Goal: Task Accomplishment & Management: Manage account settings

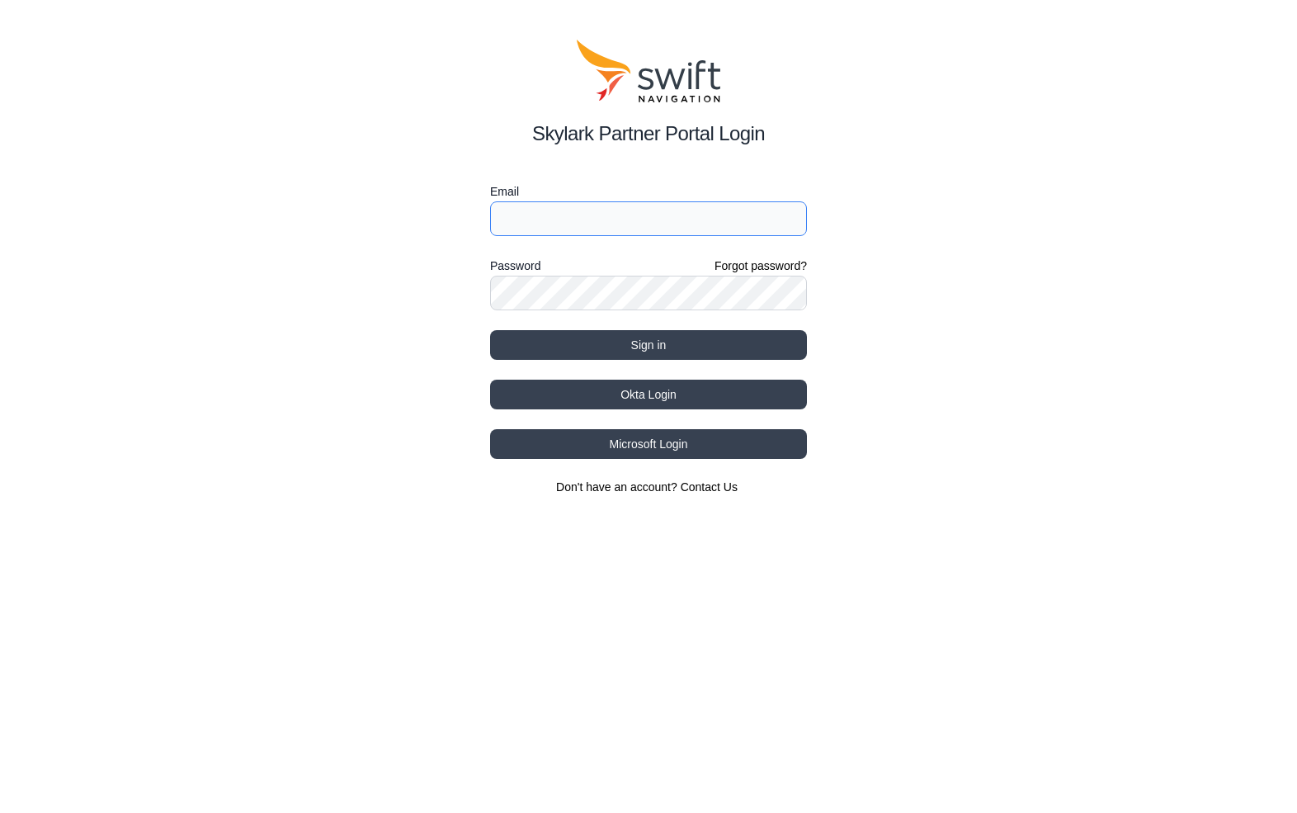
type input "[EMAIL_ADDRESS][DOMAIN_NAME]"
click at [645, 398] on button "Okta Login" at bounding box center [648, 395] width 317 height 30
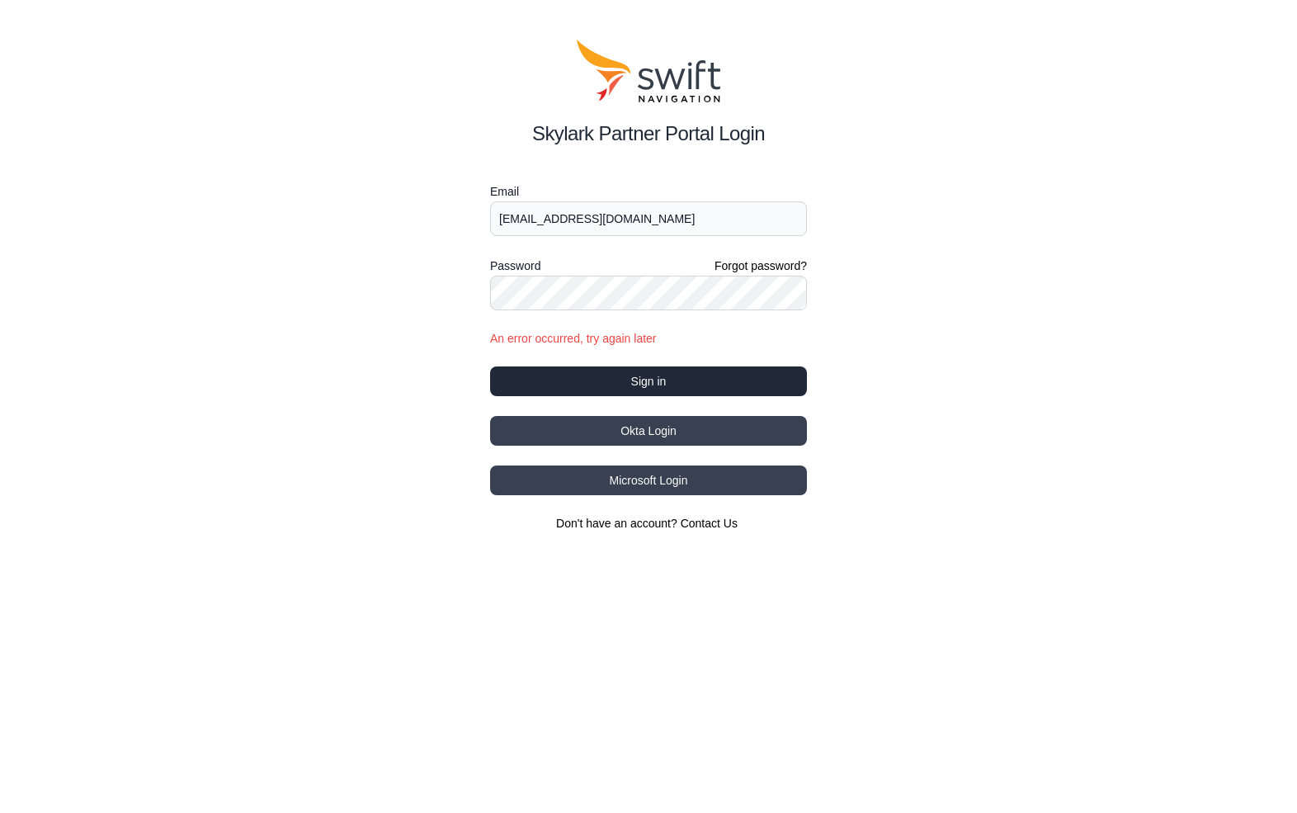
click at [648, 371] on button "Sign in" at bounding box center [648, 381] width 317 height 30
click at [637, 383] on button "Sign in" at bounding box center [648, 381] width 317 height 30
click at [598, 271] on div "Password Forgot password?" at bounding box center [648, 266] width 317 height 20
click at [650, 381] on button "Sign in" at bounding box center [648, 381] width 317 height 30
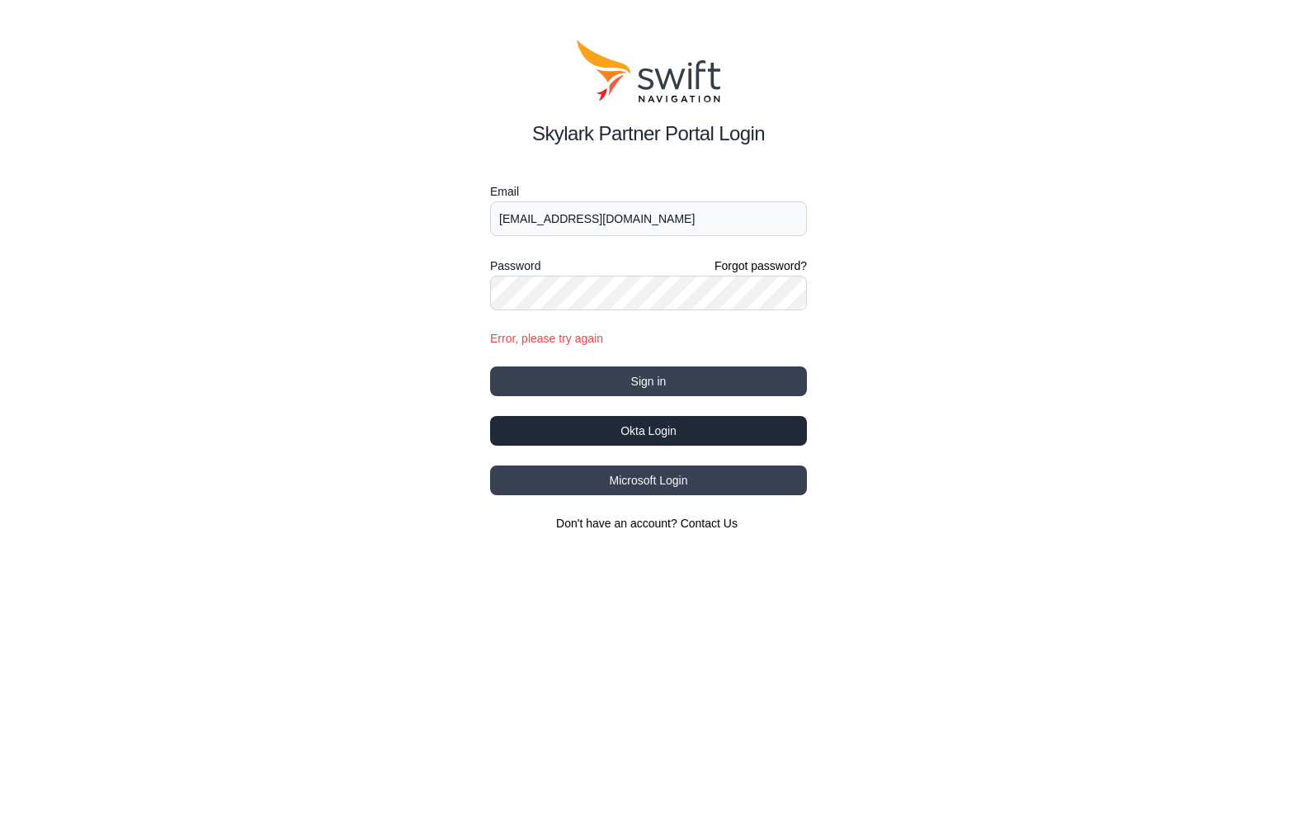
click at [650, 428] on button "Okta Login" at bounding box center [648, 431] width 317 height 30
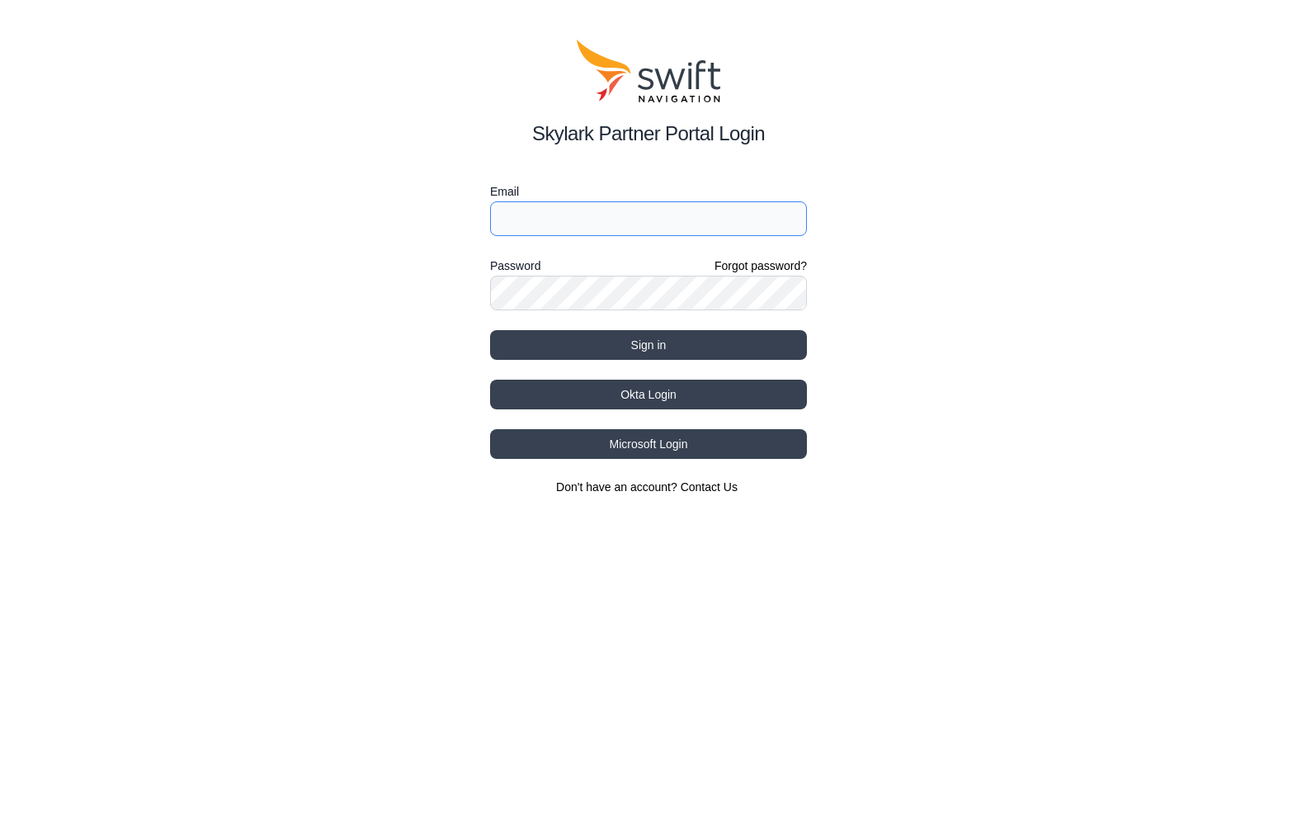
type input "[EMAIL_ADDRESS][DOMAIN_NAME]"
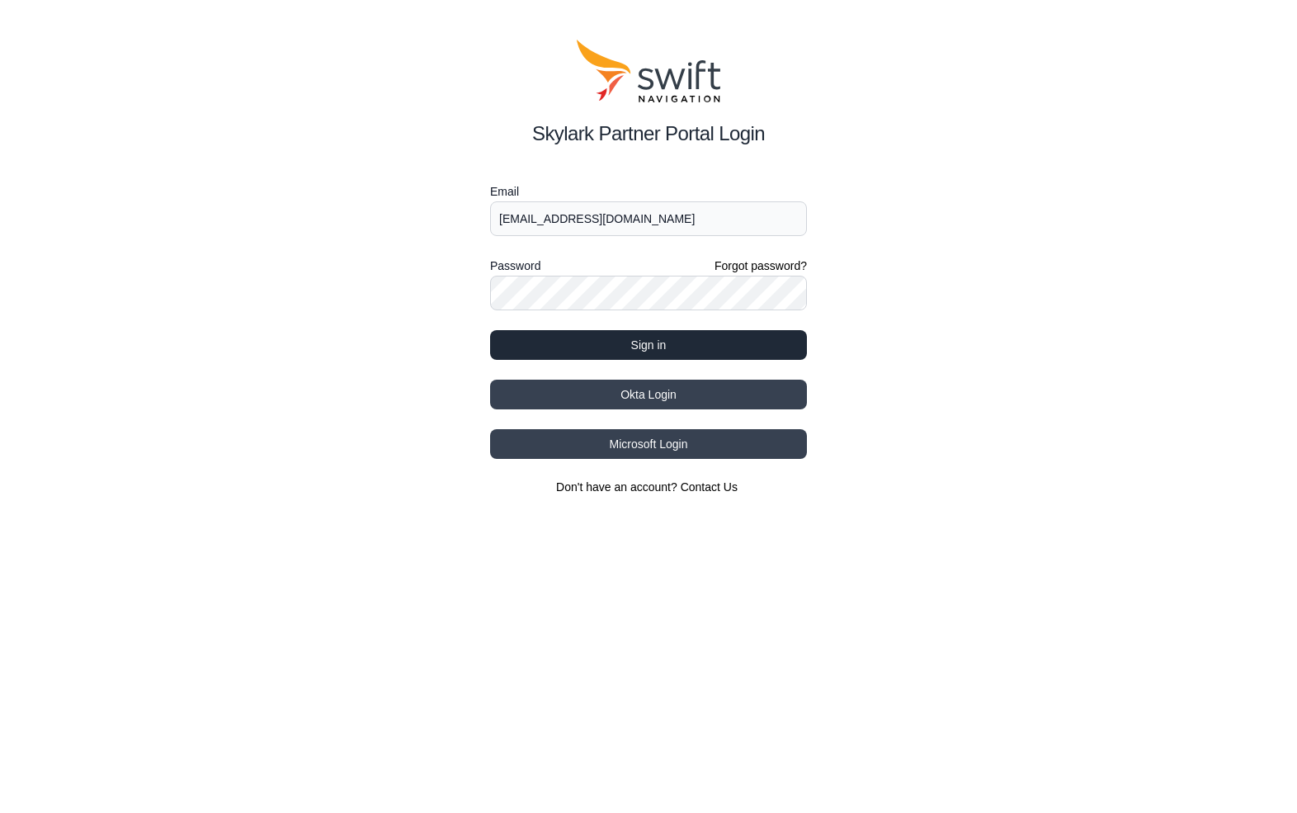
click at [650, 344] on button "Sign in" at bounding box center [648, 345] width 317 height 30
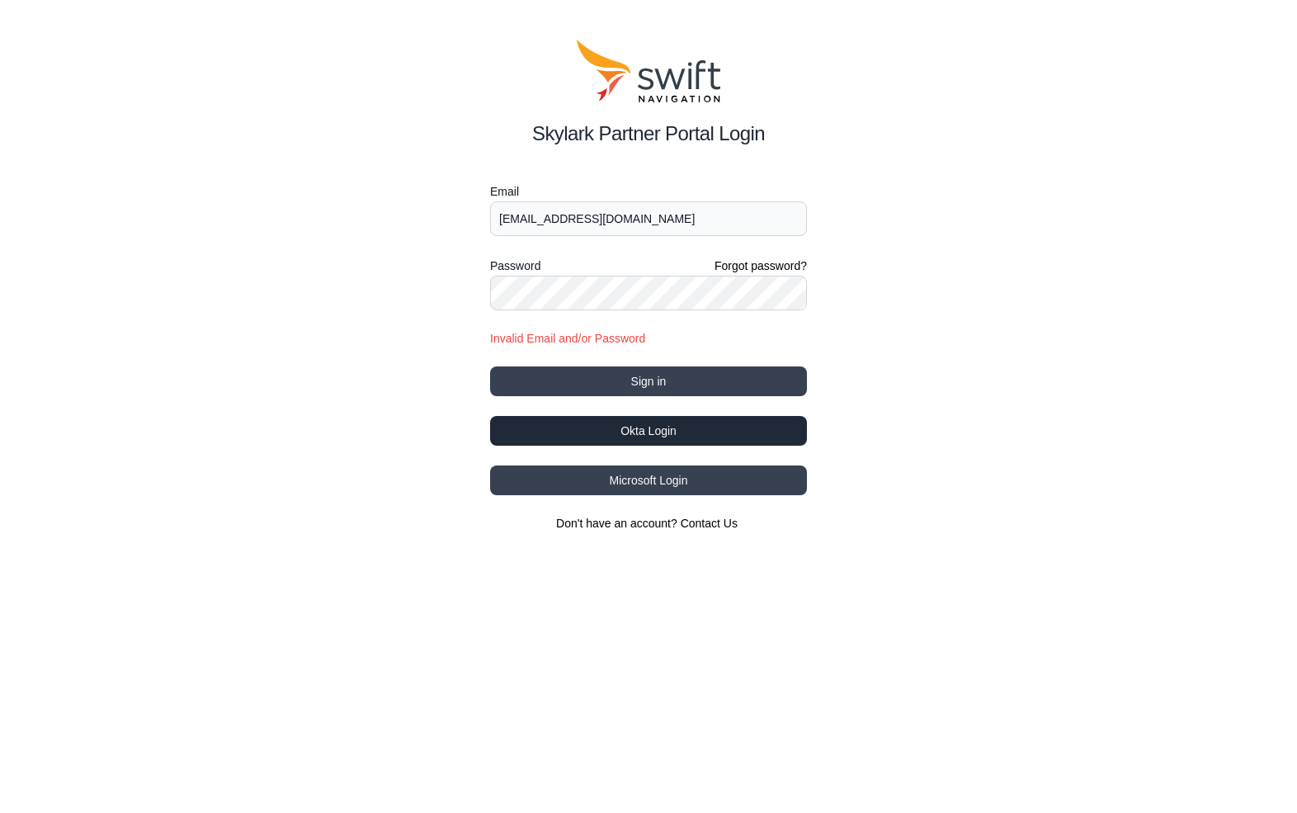
click at [650, 429] on button "Okta Login" at bounding box center [648, 431] width 317 height 30
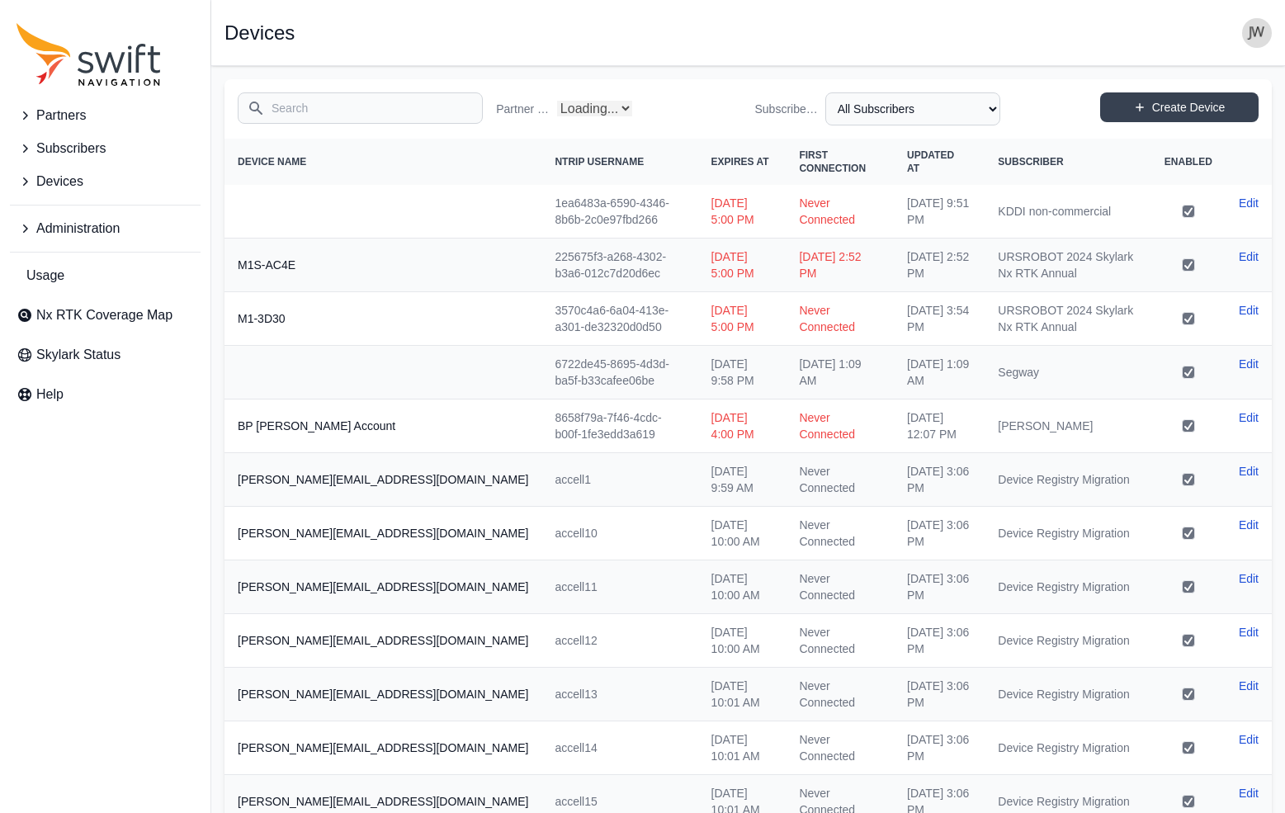
select select "Partner Name"
click at [79, 313] on span "Nx RTK Coverage Map" at bounding box center [104, 315] width 136 height 20
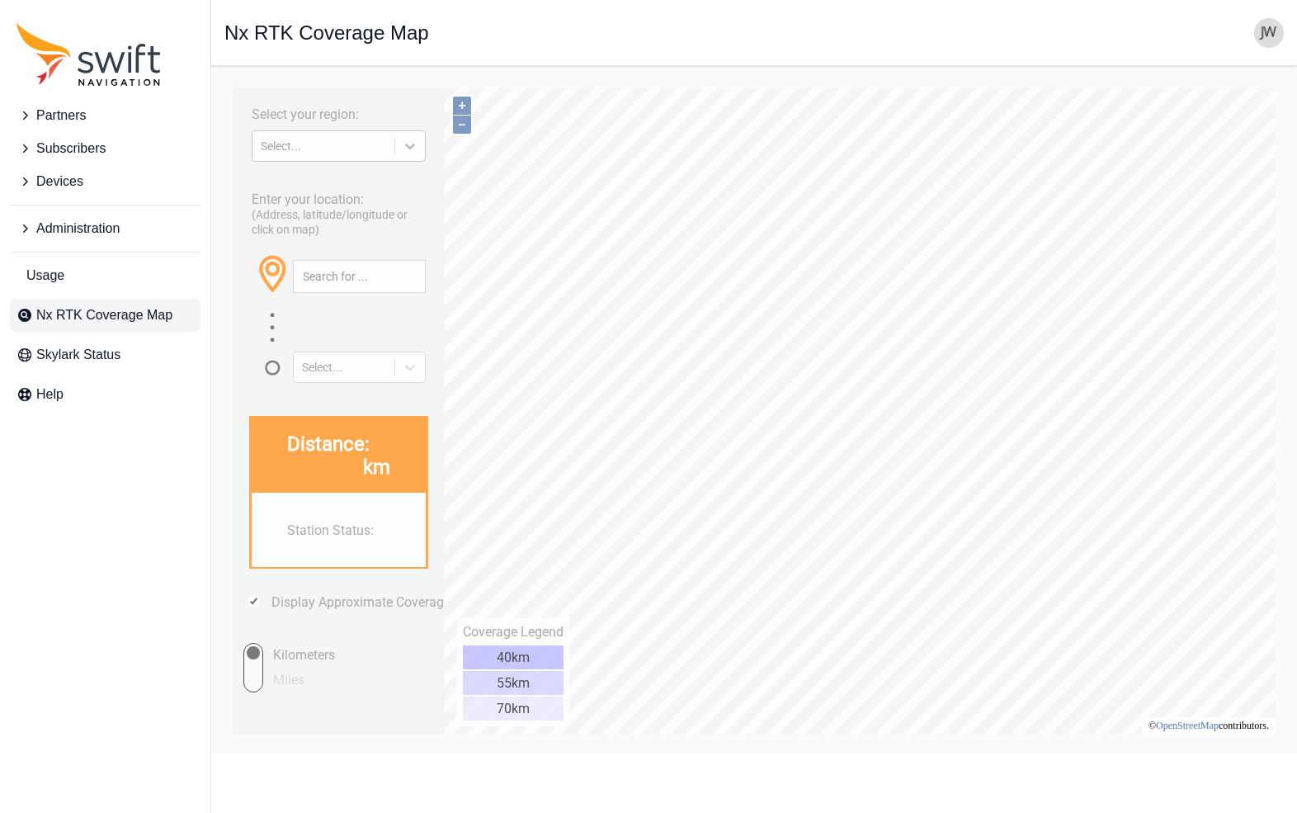
click at [414, 150] on icon at bounding box center [410, 146] width 17 height 17
click at [340, 210] on div "NORTH AMERICA" at bounding box center [339, 211] width 174 height 26
click at [338, 278] on input "text" at bounding box center [359, 276] width 131 height 31
paste input "38.166228, -88.178217"
click at [414, 272] on button "button" at bounding box center [410, 276] width 27 height 31
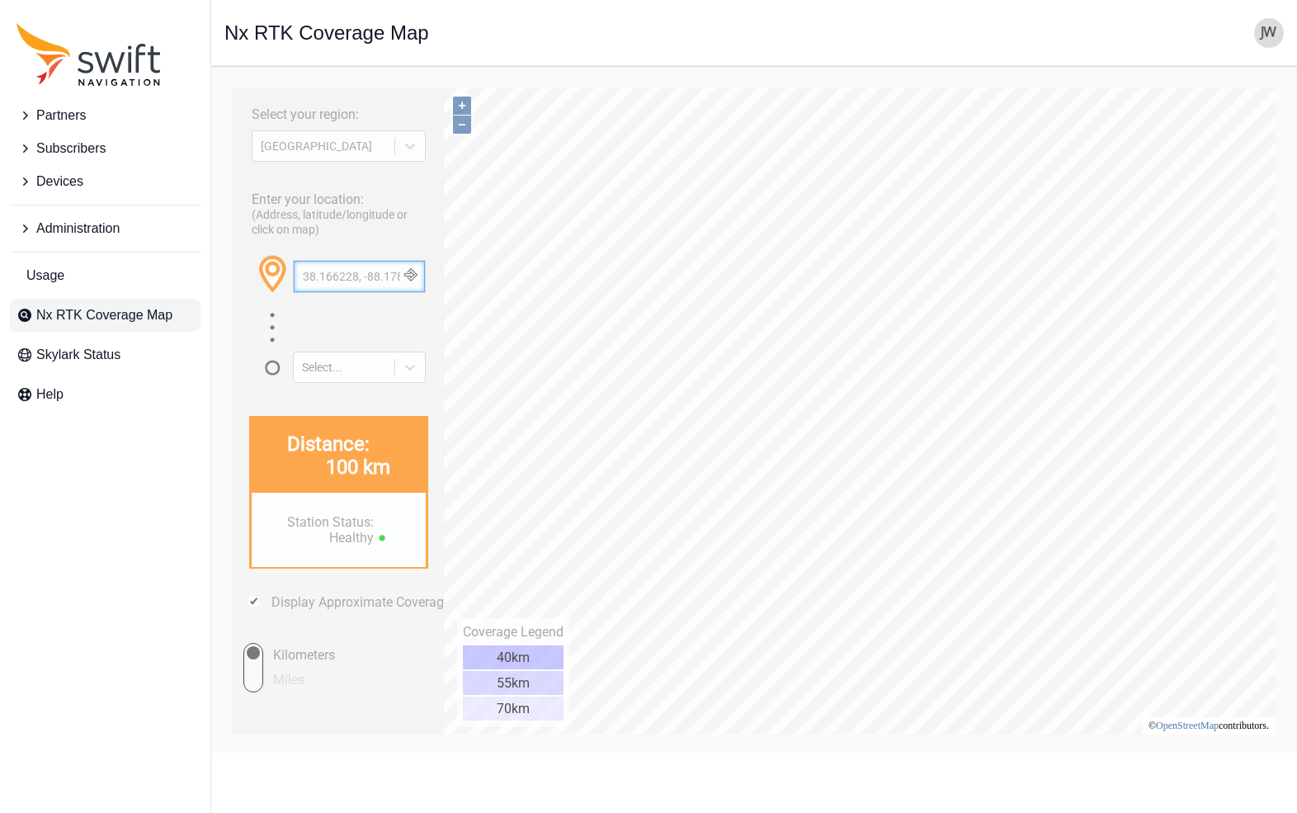
drag, startPoint x: 398, startPoint y: 277, endPoint x: 407, endPoint y: 358, distance: 82.2
click at [225, 79] on html "Select your region: NORTH AMERICA Enter your location: (Address, latitude/longi…" at bounding box center [755, 79] width 1060 height 0
paste input "9.974696, -90.489749"
click at [417, 274] on button "button" at bounding box center [410, 276] width 27 height 31
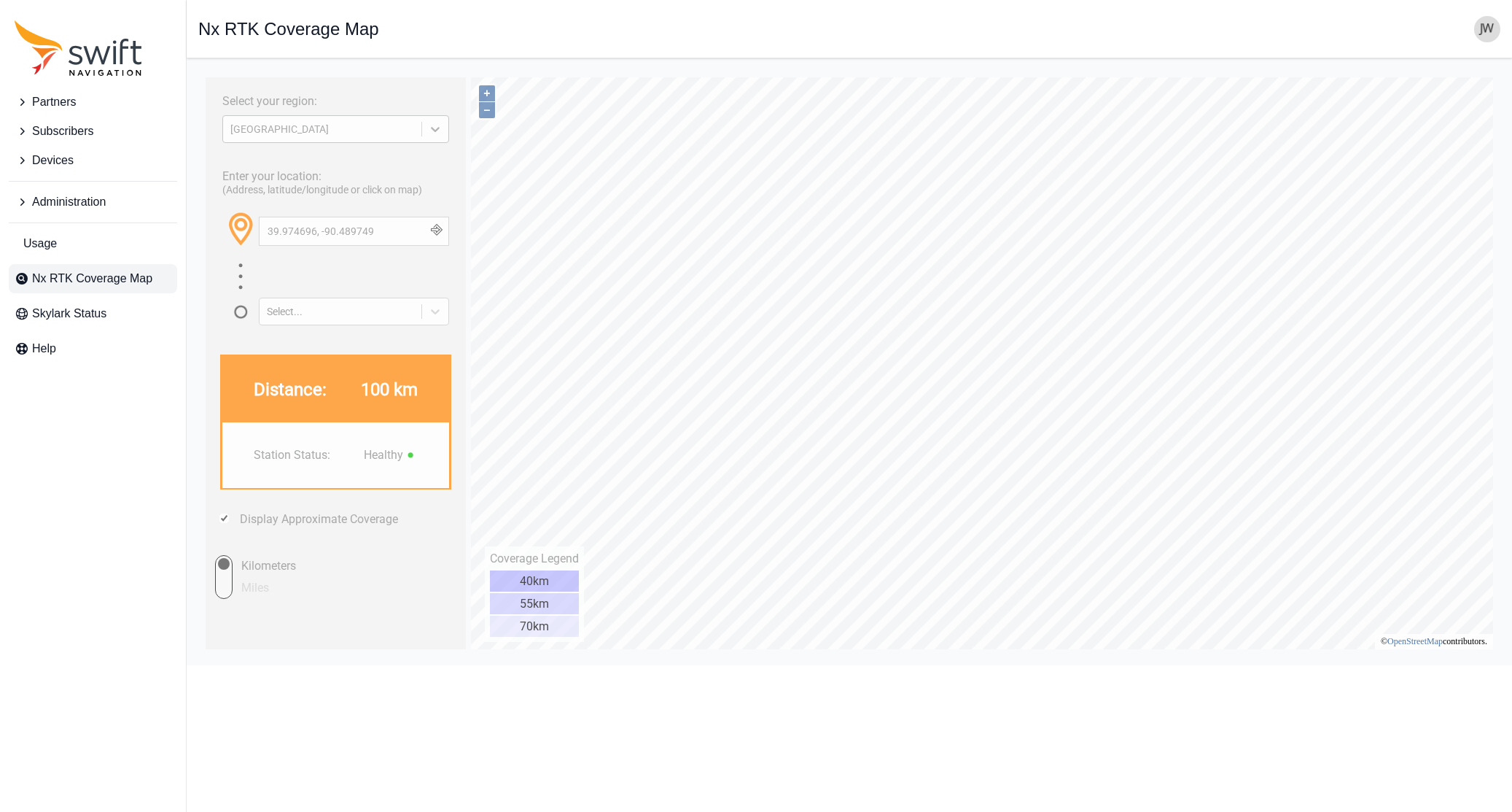
click at [441, 132] on icon at bounding box center [435, 129] width 15 height 15
click at [339, 169] on div "EUROPE" at bounding box center [336, 163] width 227 height 23
click at [297, 162] on div "Enter your location: (Address, latitude/longitude or click on map) 39.974696, -…" at bounding box center [336, 242] width 246 height 165
drag, startPoint x: 391, startPoint y: 231, endPoint x: 204, endPoint y: 230, distance: 187.0
click at [204, 70] on html "Select your region: EUROPE Enter your location: (Address, latitude/longitude or…" at bounding box center [850, 70] width 1302 height 0
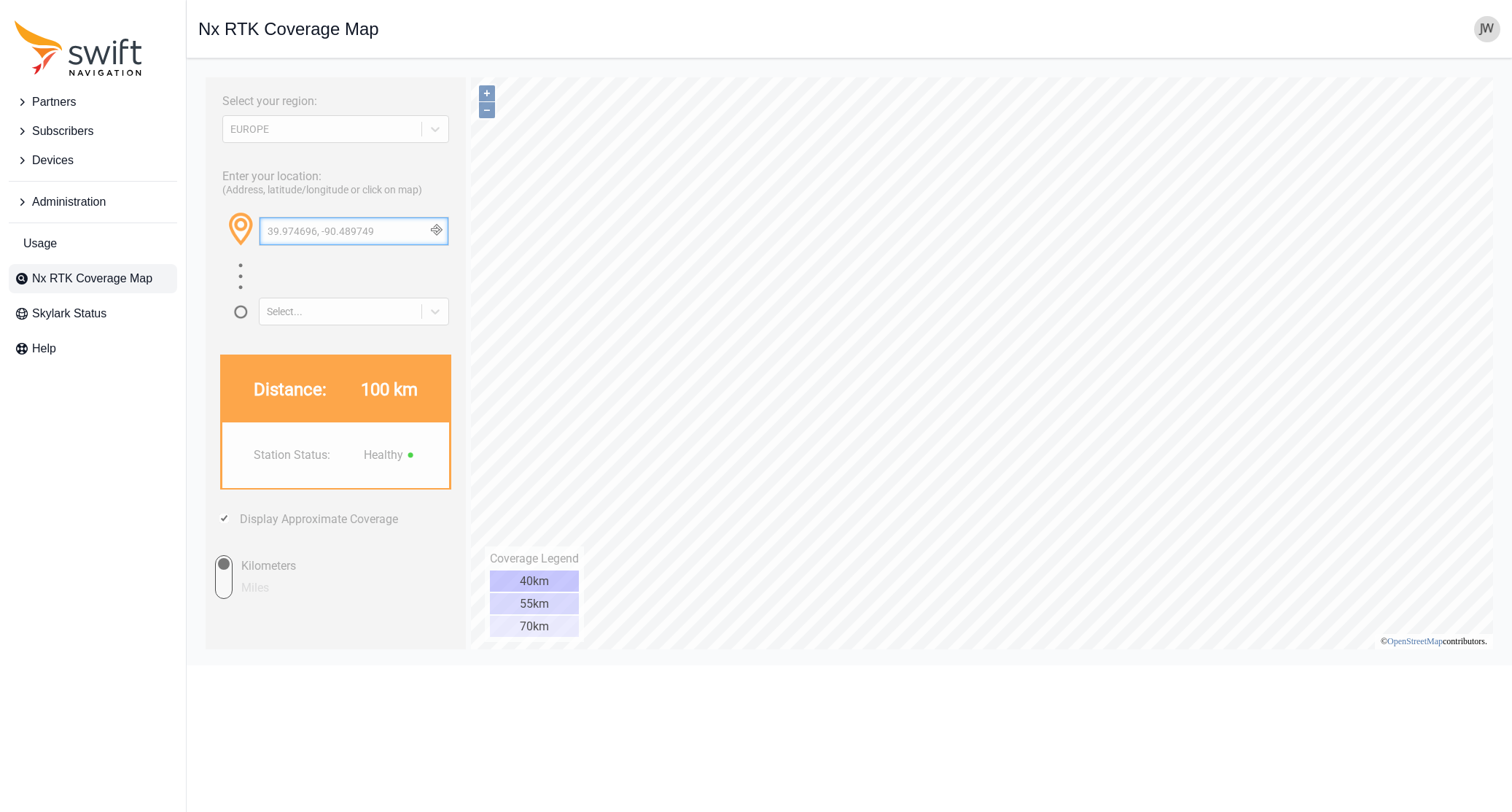
paste input "Piedmont"
type input "Piedmont"
click at [436, 231] on button "button" at bounding box center [435, 231] width 24 height 27
click at [67, 132] on span "Subscribers" at bounding box center [62, 132] width 61 height 18
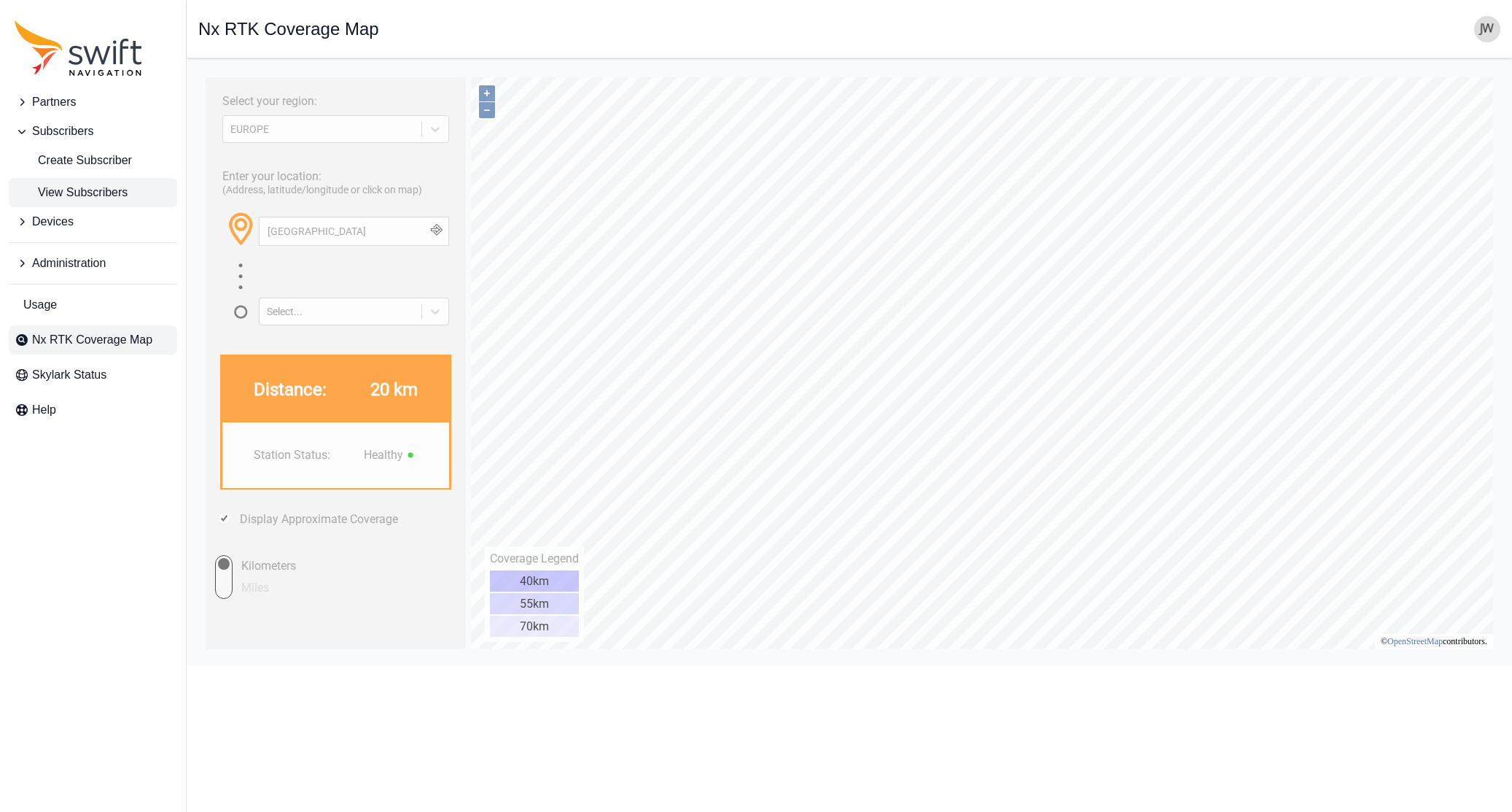
click at [57, 186] on span "View Subscribers" at bounding box center [72, 193] width 113 height 18
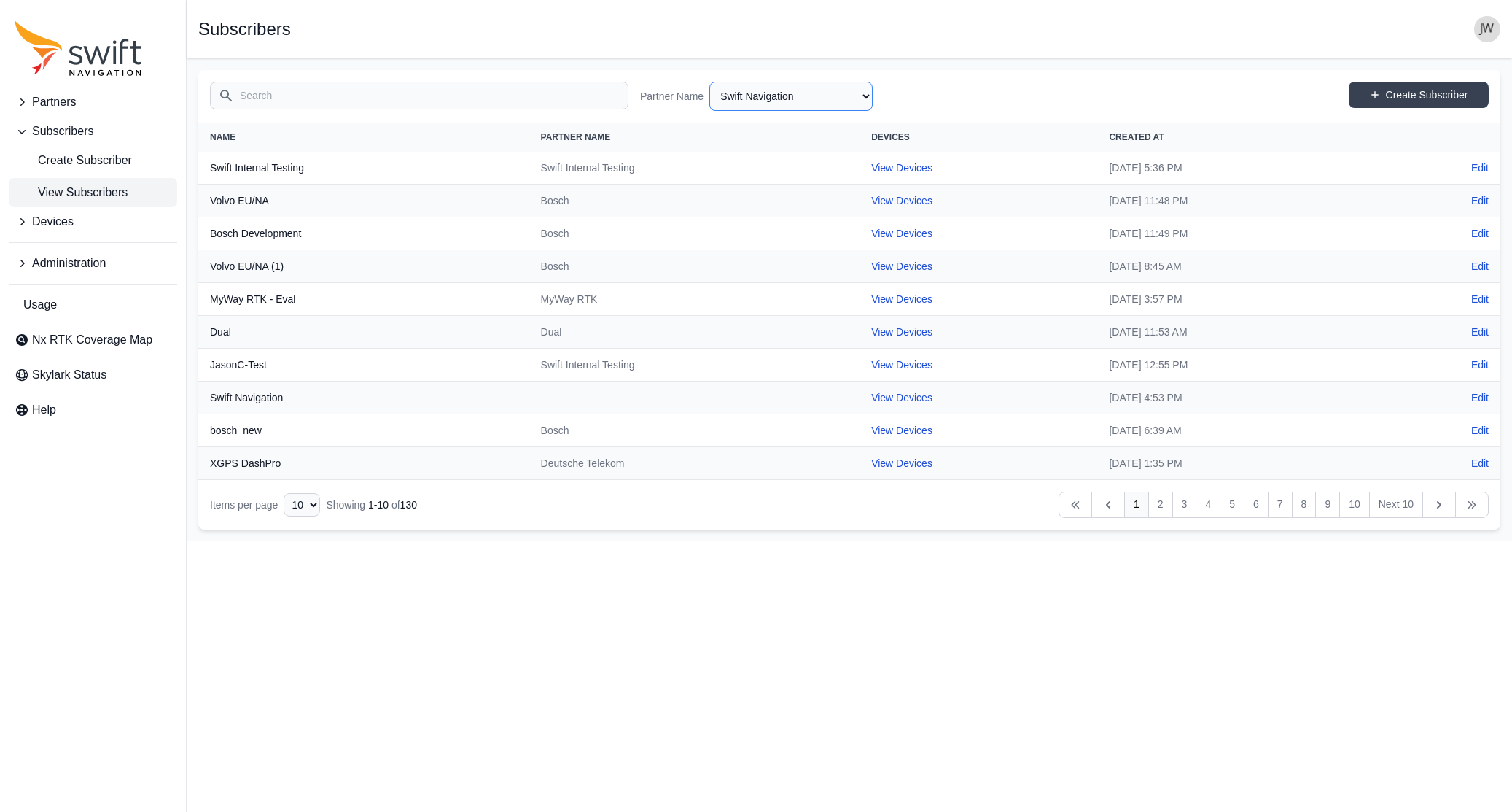
select select "ab3272ce-40d0-4c94-a524-96a758ab755c"
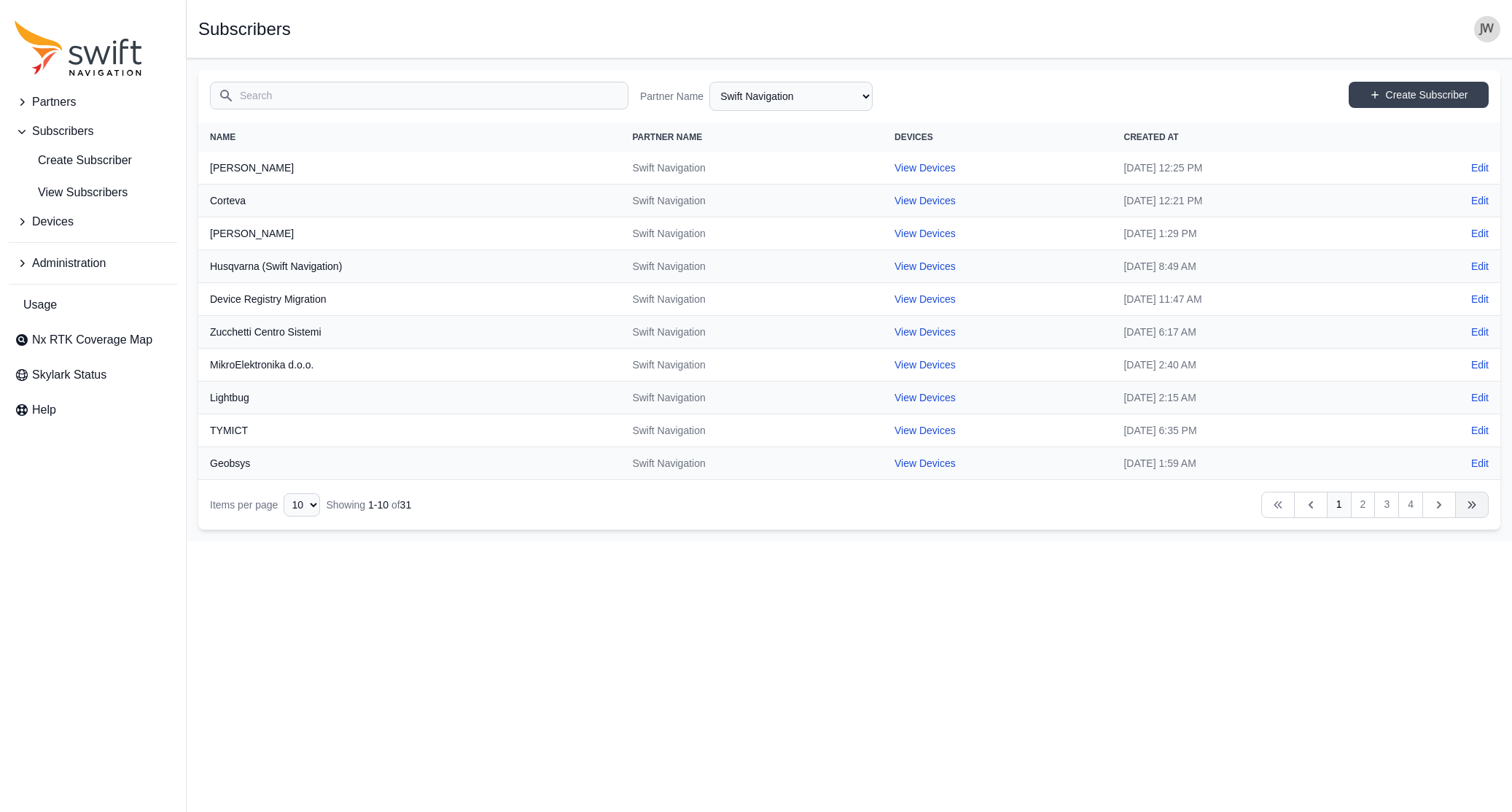
click at [1145, 499] on icon "Table navigation" at bounding box center [1471, 505] width 15 height 15
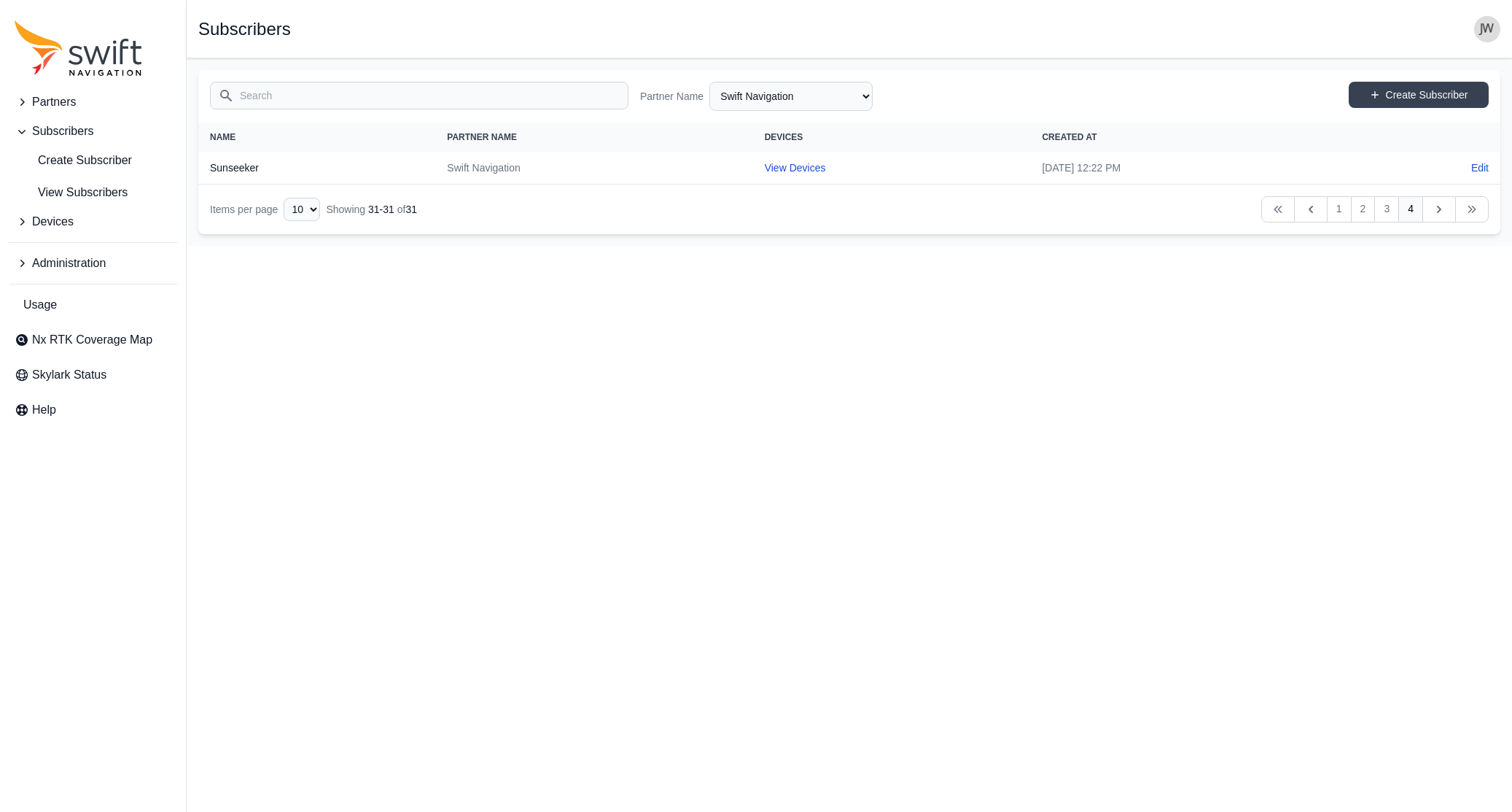
click at [1145, 246] on html "Partners Subscribers Create Subscriber View Subscribers Devices Administration …" at bounding box center [756, 123] width 1512 height 246
click at [1145, 210] on link "3" at bounding box center [1387, 209] width 25 height 27
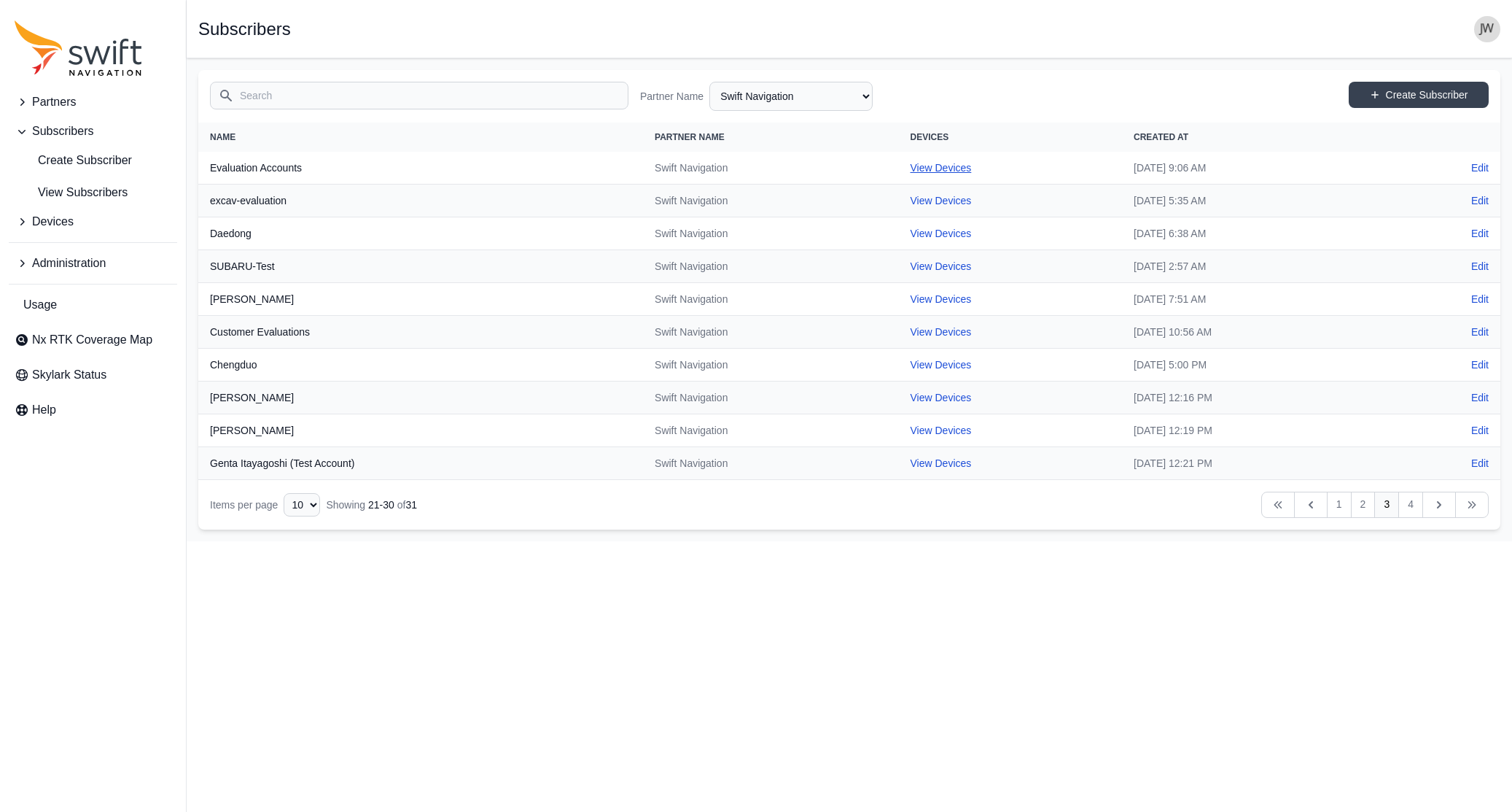
click at [911, 167] on link "View Devices" at bounding box center [941, 167] width 61 height 11
select select "8f022dce-3eb1-4943-ab46-3302f59893f0"
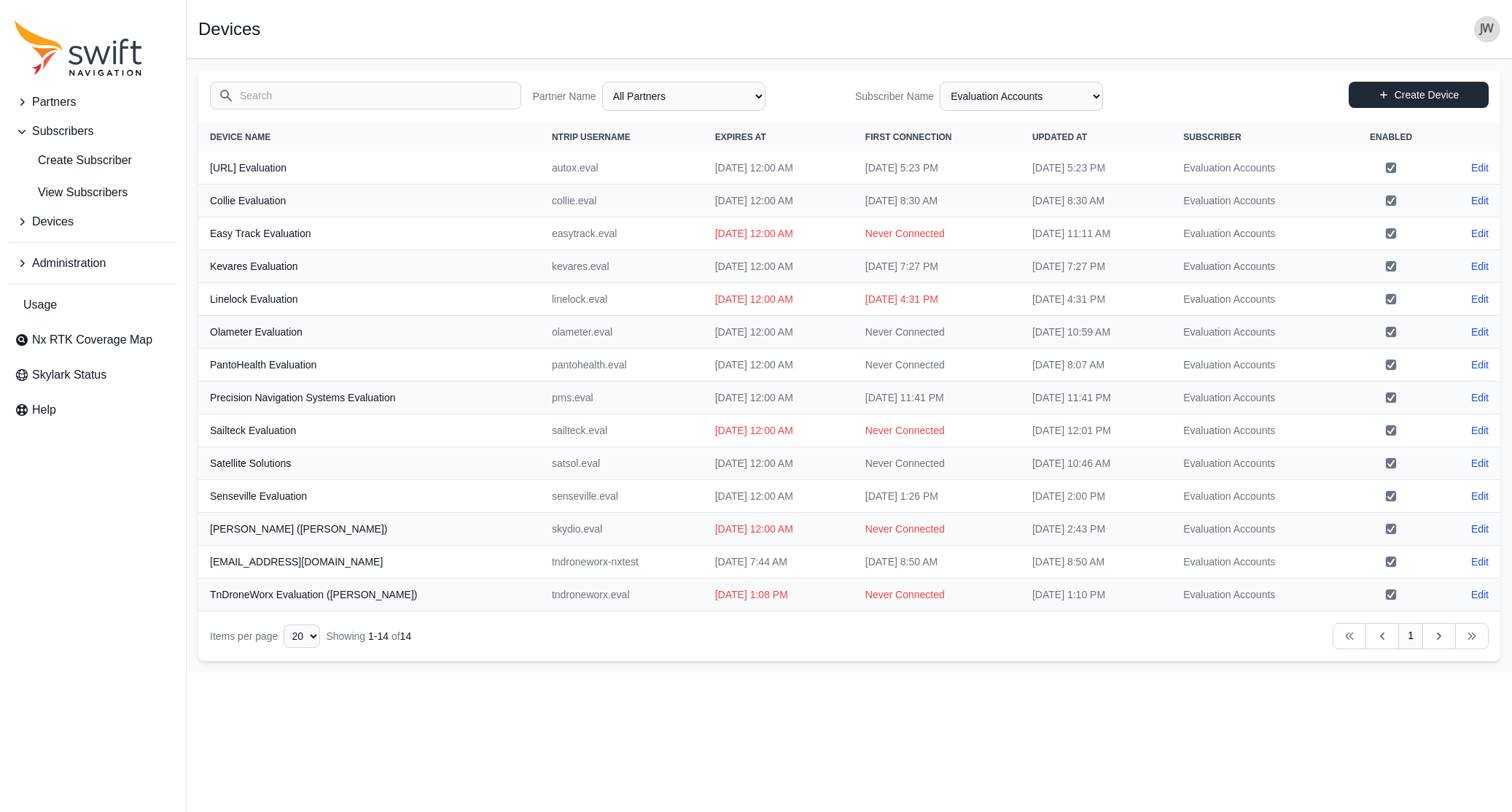
click at [1145, 92] on link "Create Device" at bounding box center [1418, 95] width 140 height 27
select select "ab3272ce-40d0-4c94-a524-96a758ab755c"
select select "8f022dce-3eb1-4943-ab46-3302f59893f0"
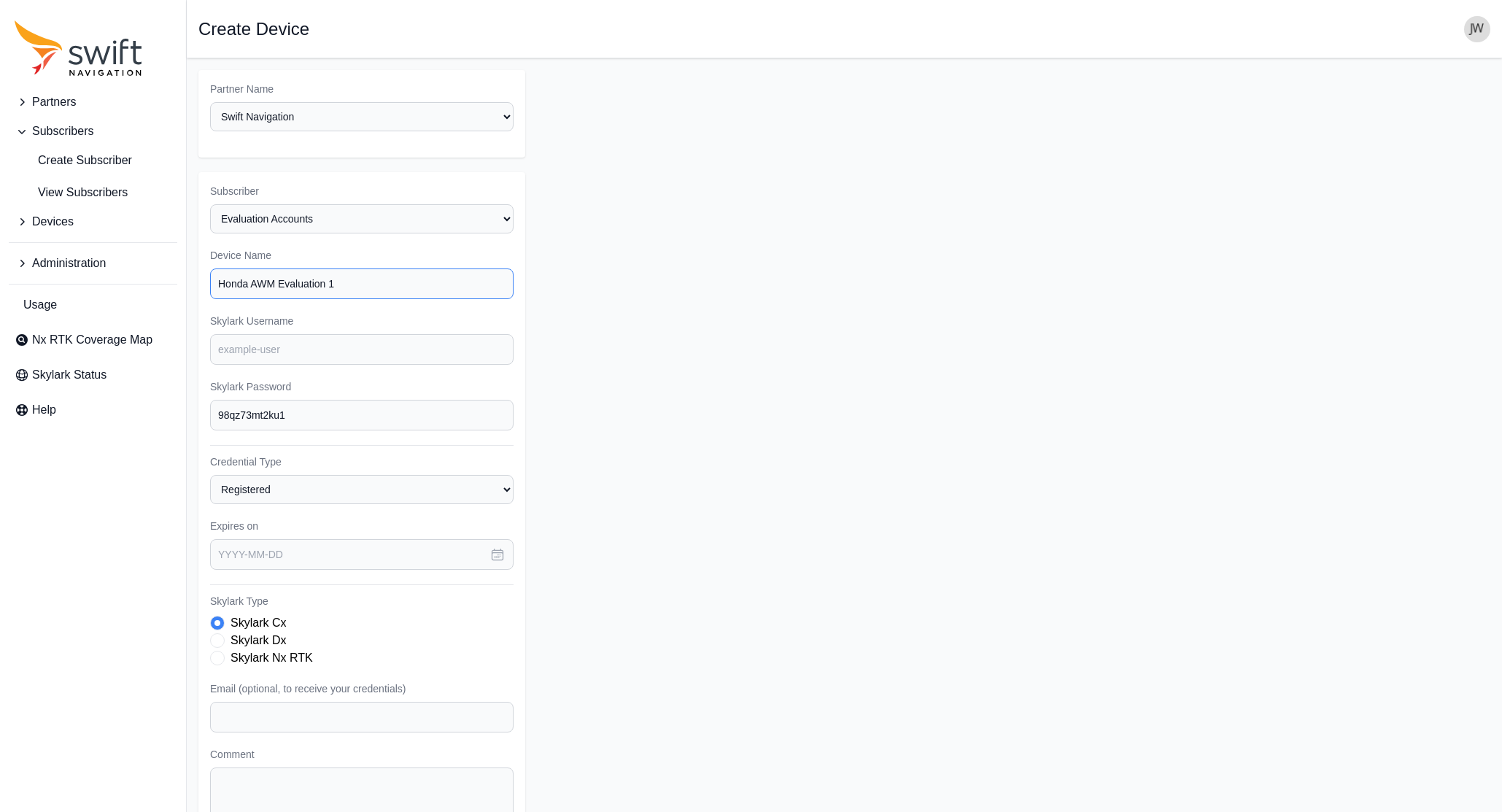
click at [505, 269] on input "Honda AWM Evaluation 1" at bounding box center [362, 284] width 303 height 31
click at [503, 269] on input "Honda AWM Evaluation 1" at bounding box center [362, 284] width 303 height 31
click at [458, 269] on input "Honda AWM Evaluation 1" at bounding box center [362, 284] width 303 height 31
click at [277, 269] on input "Honda AWM Evaluation 1" at bounding box center [362, 284] width 303 height 31
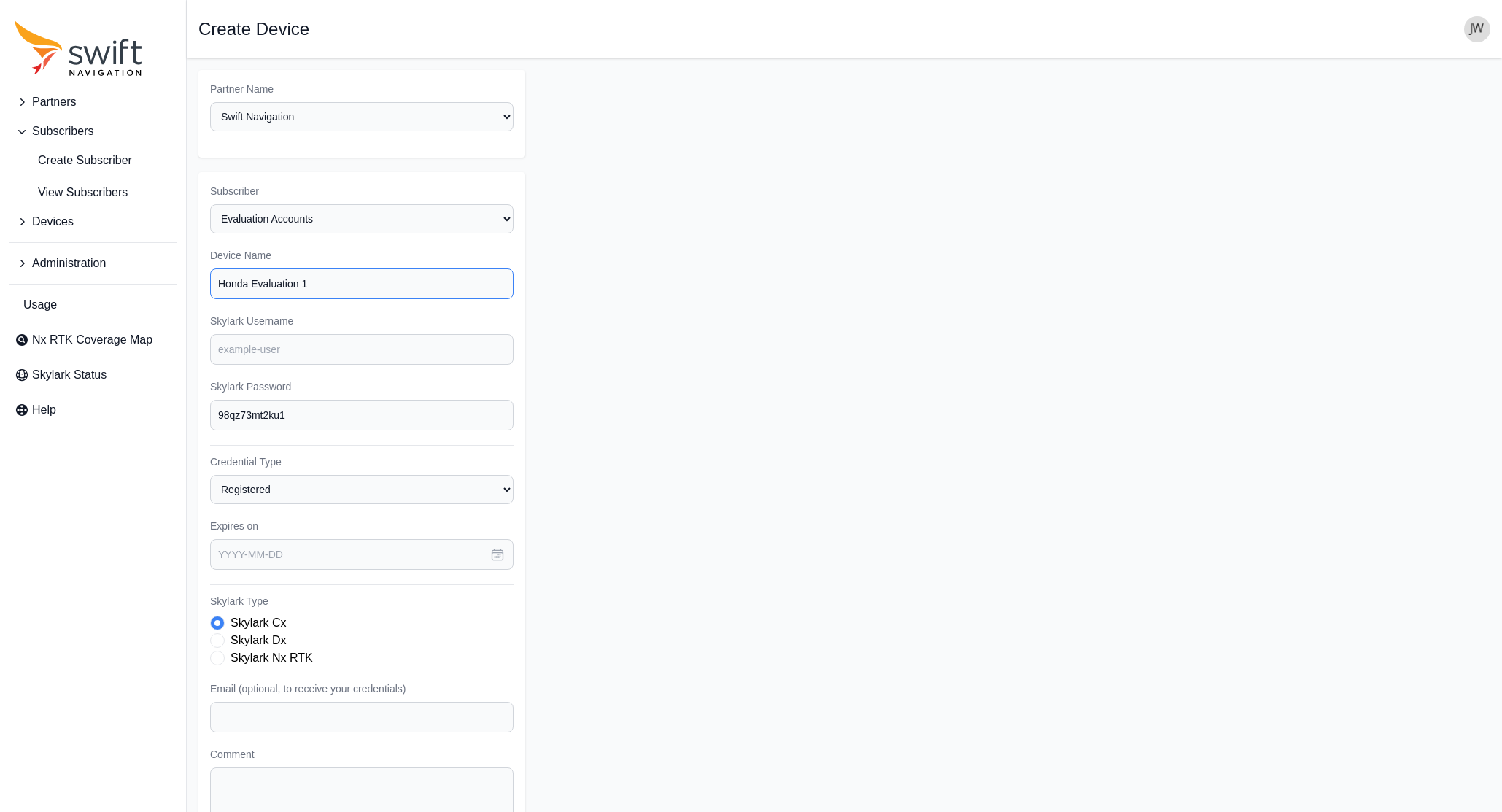
type input "Honda Evaluation 1"
click at [242, 334] on input "Skylark Username" at bounding box center [362, 349] width 303 height 31
paste input "honda.eval1"
type input "honda.eval1"
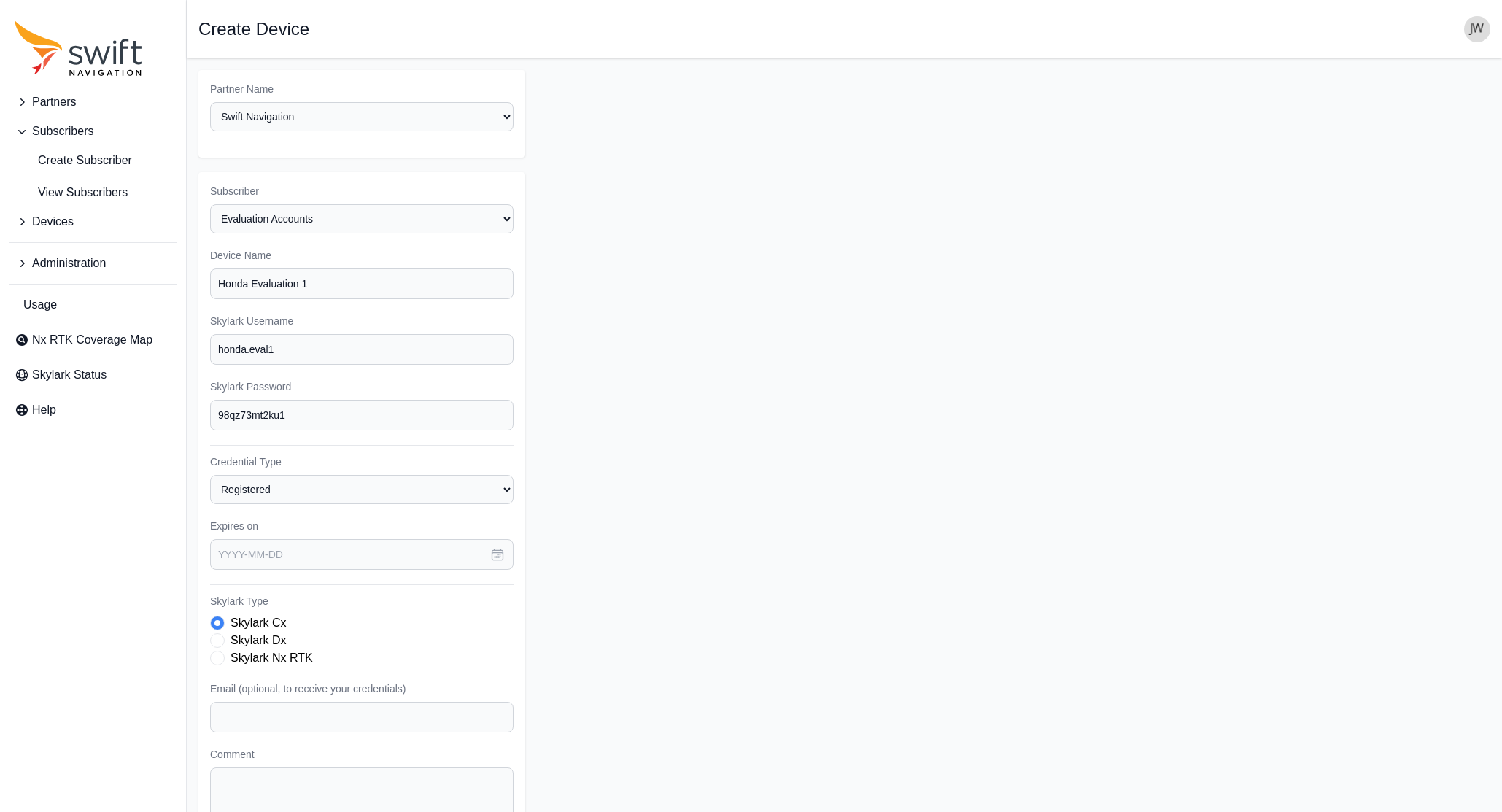
click at [496, 547] on icon "button" at bounding box center [498, 554] width 15 height 15
click at [414, 597] on icon "button" at bounding box center [414, 604] width 15 height 15
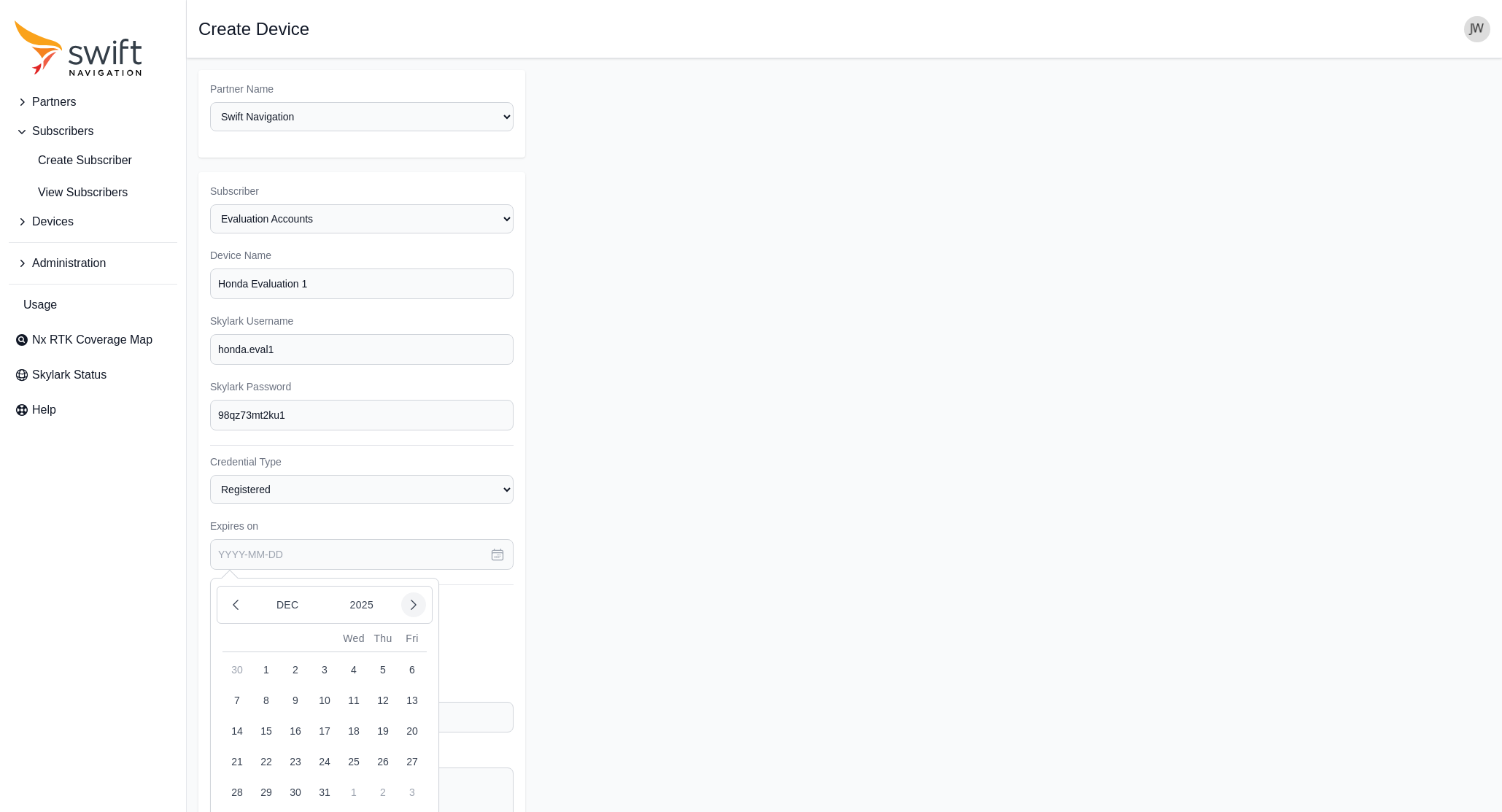
click at [414, 597] on icon "button" at bounding box center [414, 604] width 15 height 15
click at [381, 686] on button "13" at bounding box center [383, 700] width 29 height 29
type input "2026-02-13"
drag, startPoint x: 286, startPoint y: 392, endPoint x: 200, endPoint y: 395, distance: 86.1
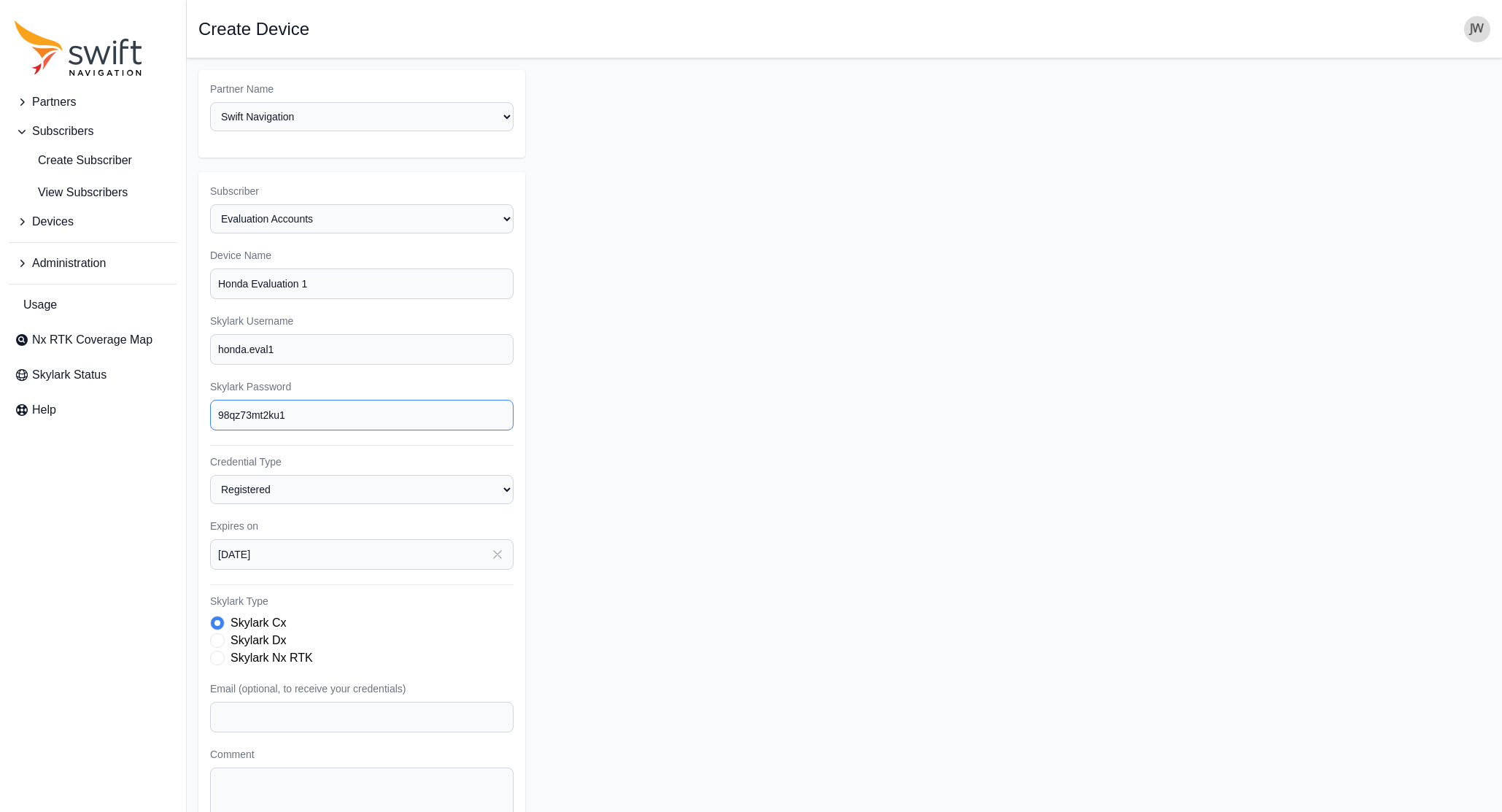
click at [200, 395] on div "Subscriber Select a Subscriber <Partner Name> - Customer 1 <Partner Name> - Cus…" at bounding box center [362, 541] width 327 height 737
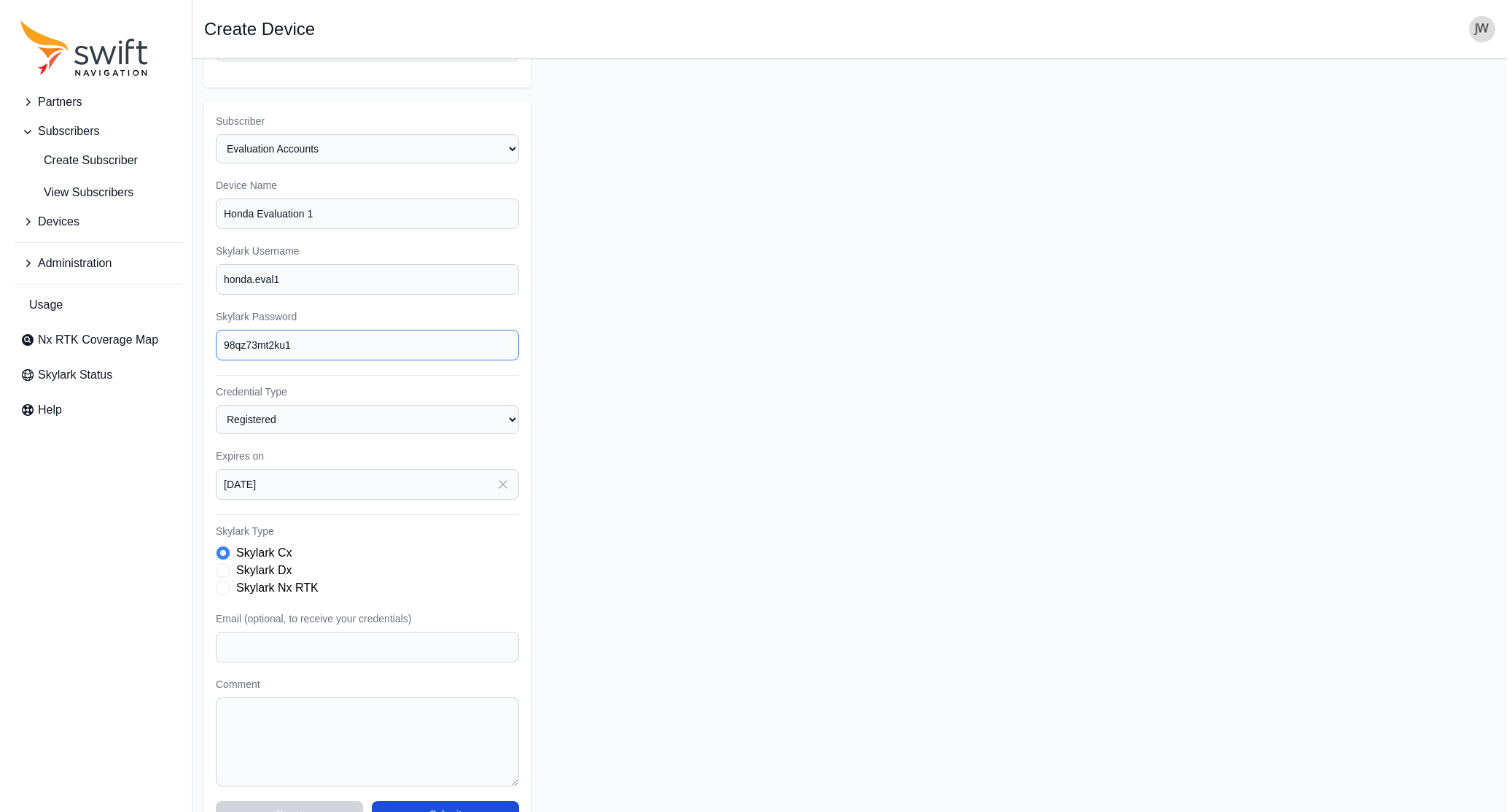
scroll to position [72, 0]
click at [219, 579] on span "Skylark Type" at bounding box center [217, 586] width 15 height 15
click at [219, 583] on span "Skylark Type" at bounding box center [217, 586] width 6 height 6
paste input "adam_benson@na.honda.com"
type input "adam_benson@na.honda.com"
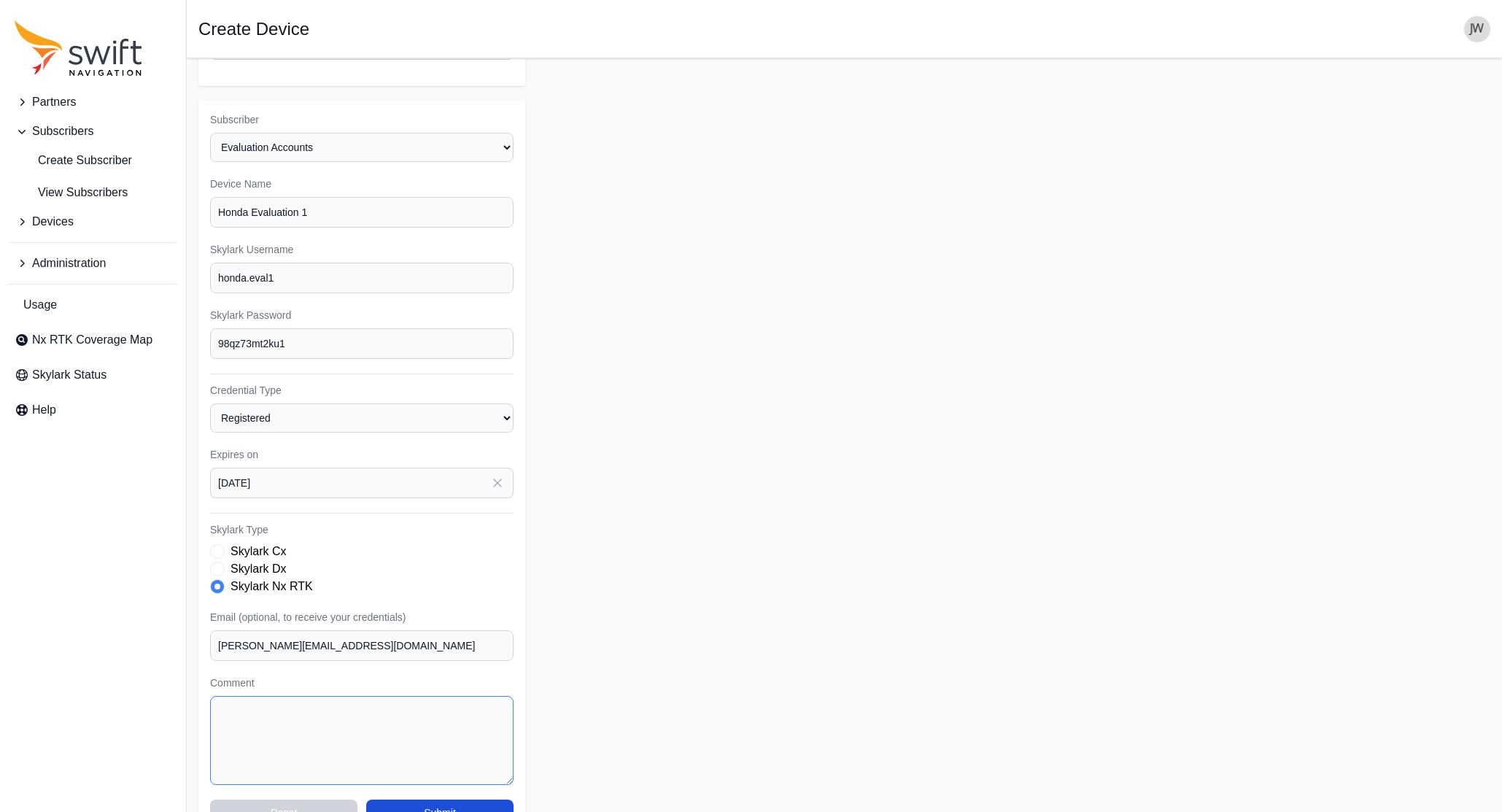
click at [276, 695] on textarea "Comment" at bounding box center [362, 740] width 303 height 89
click at [318, 695] on textarea "Evaluation accounts Per Randy Walston" at bounding box center [362, 740] width 303 height 89
type textarea "Evaluation accounts per Randy Walston"
click at [450, 717] on button "Submit" at bounding box center [439, 813] width 148 height 27
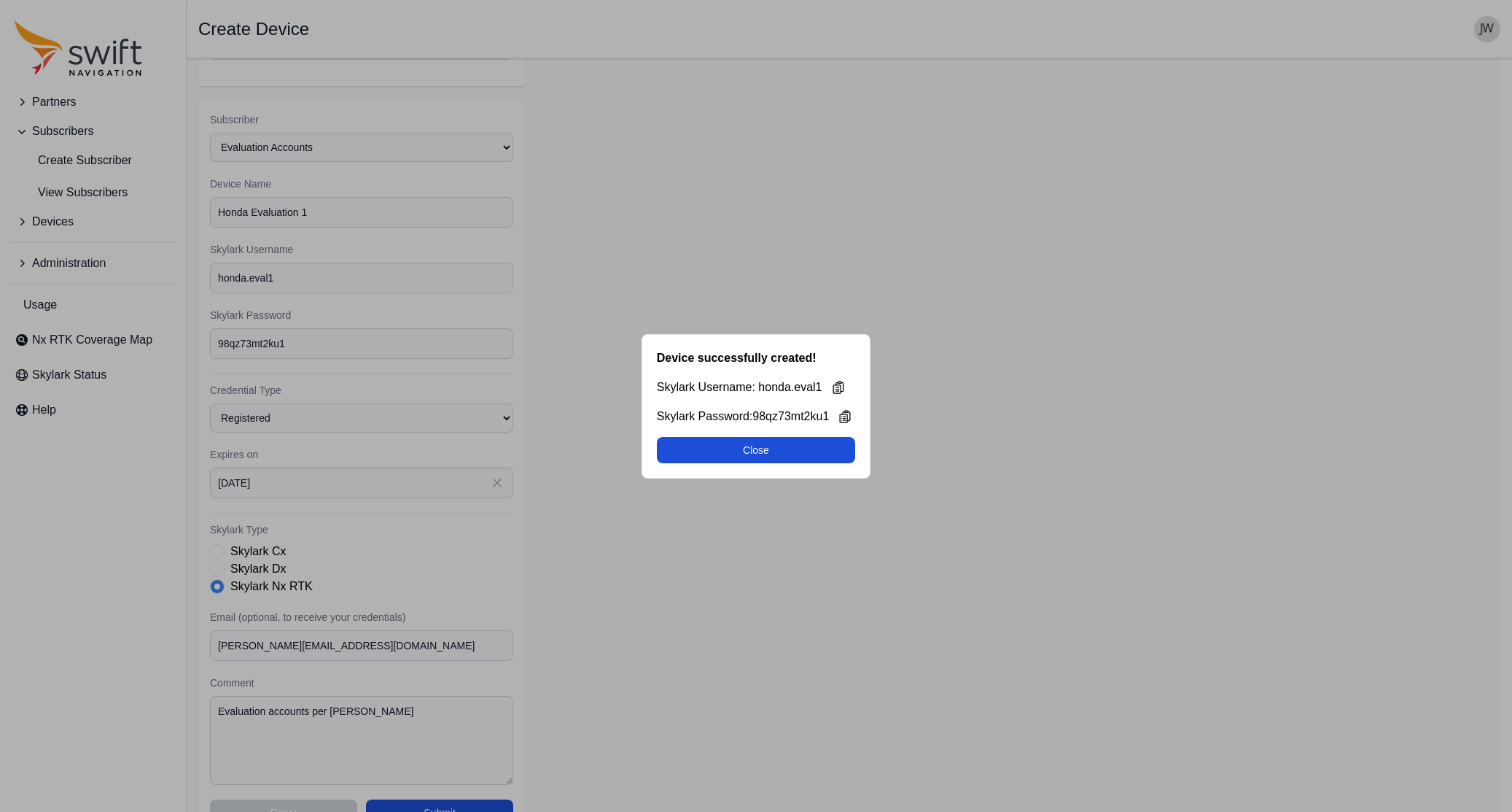
click at [763, 452] on button "Close" at bounding box center [756, 450] width 199 height 27
select select "8f022dce-3eb1-4943-ab46-3302f59893f0"
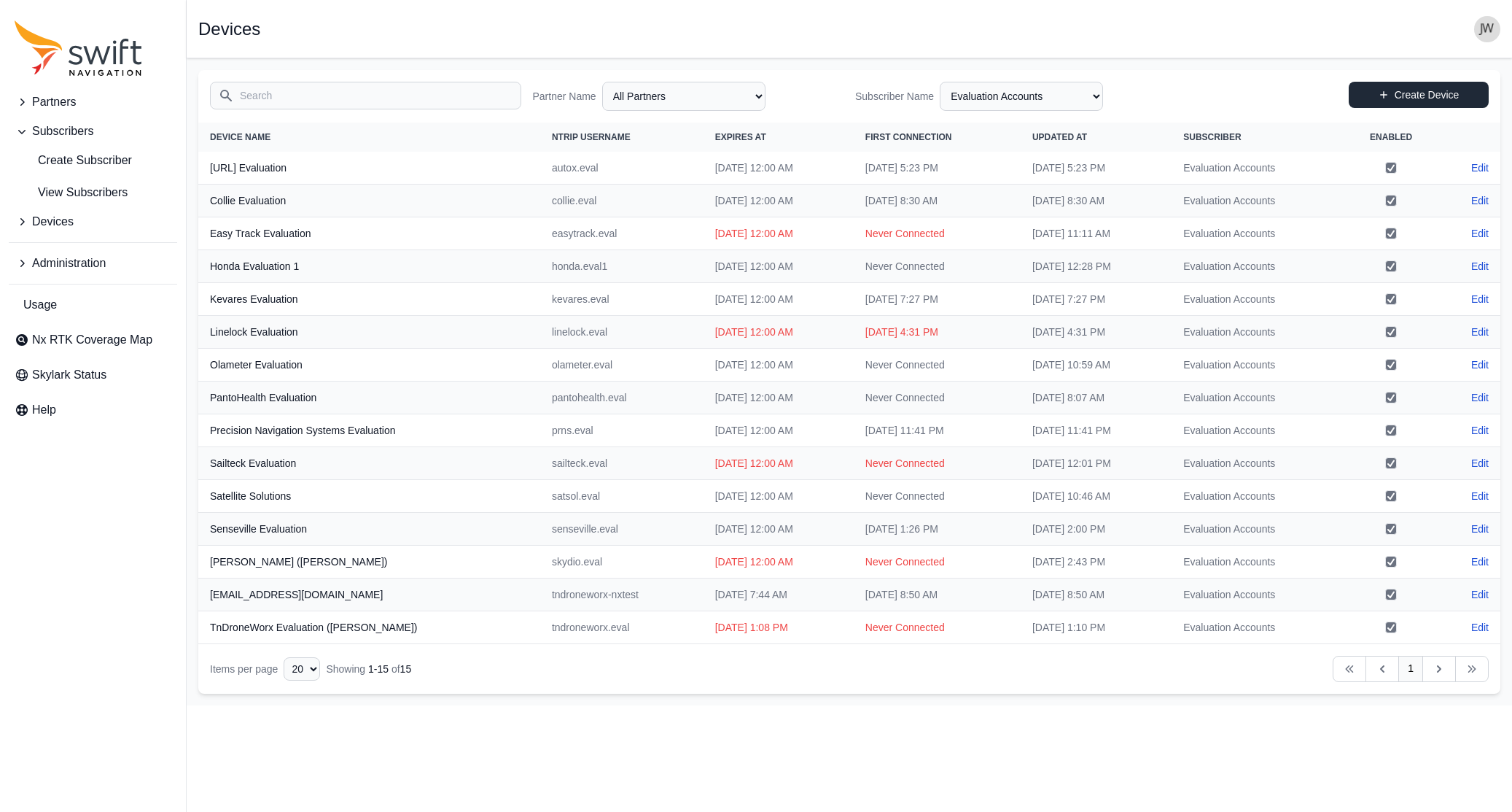
click at [1145, 94] on link "Create Device" at bounding box center [1418, 95] width 140 height 27
select select "ab3272ce-40d0-4c94-a524-96a758ab755c"
select select "8f022dce-3eb1-4943-ab46-3302f59893f0"
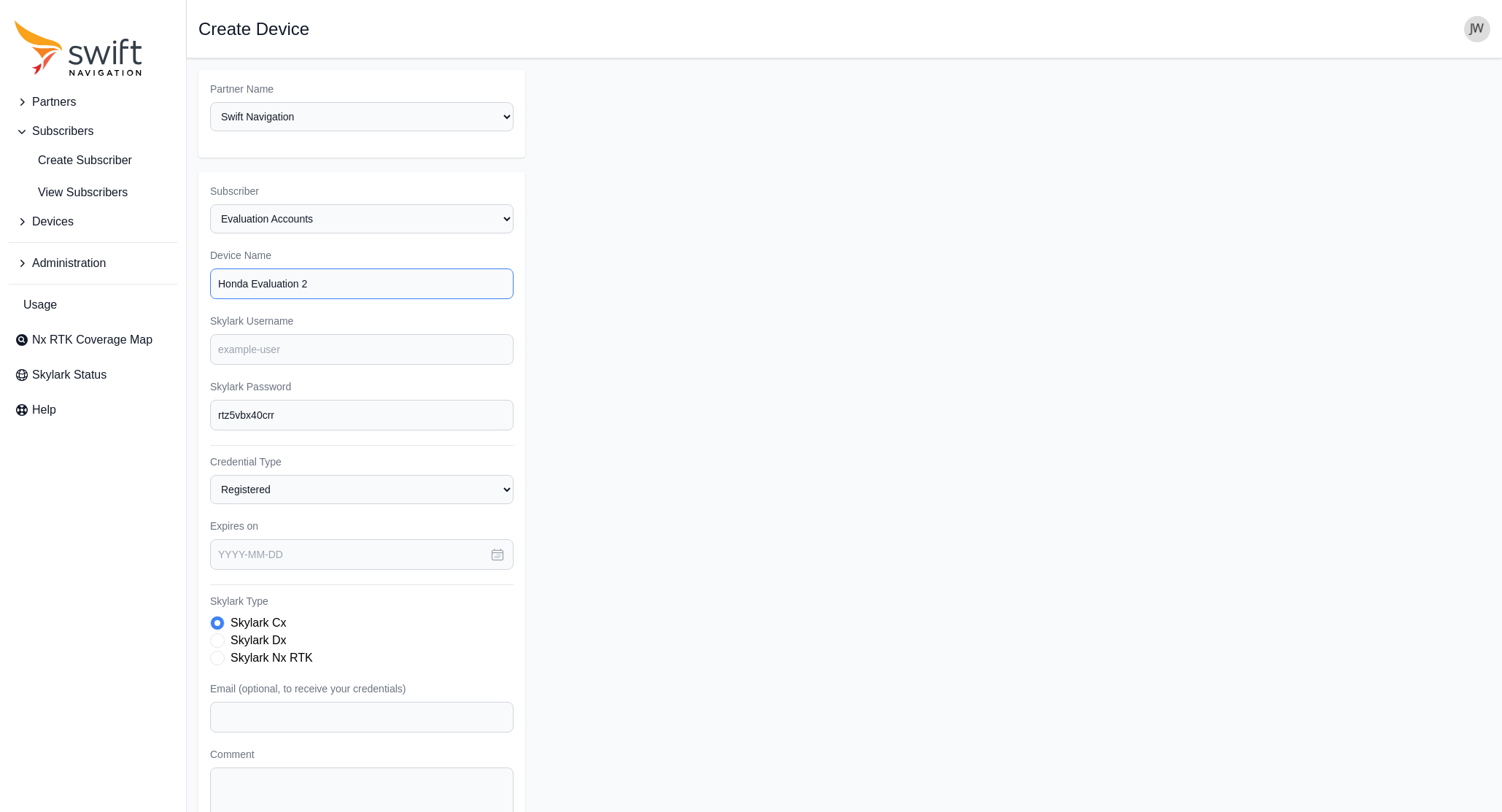
type input "Honda Evaluation 2"
click at [255, 334] on input "Skylark Username" at bounding box center [362, 349] width 303 height 31
paste input "honda.eval2"
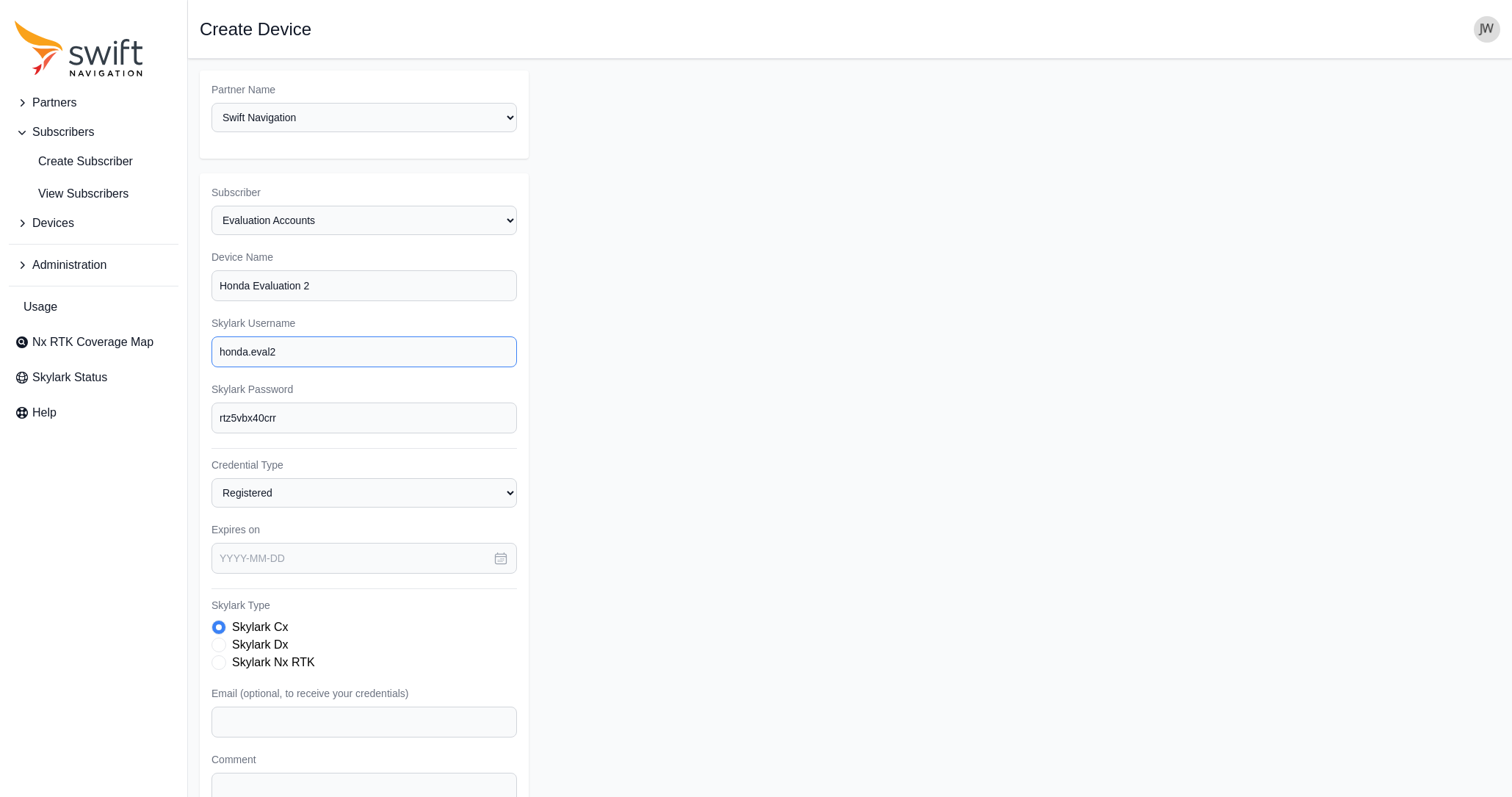
type input "honda.eval2"
drag, startPoint x: 259, startPoint y: 399, endPoint x: 171, endPoint y: 398, distance: 88.0
click at [171, 398] on div "Partners Subscribers Create Subscriber View Subscribers Devices Administration …" at bounding box center [756, 493] width 1512 height 868
click at [498, 551] on icon "button" at bounding box center [501, 558] width 15 height 15
click at [419, 601] on icon "button" at bounding box center [416, 608] width 15 height 15
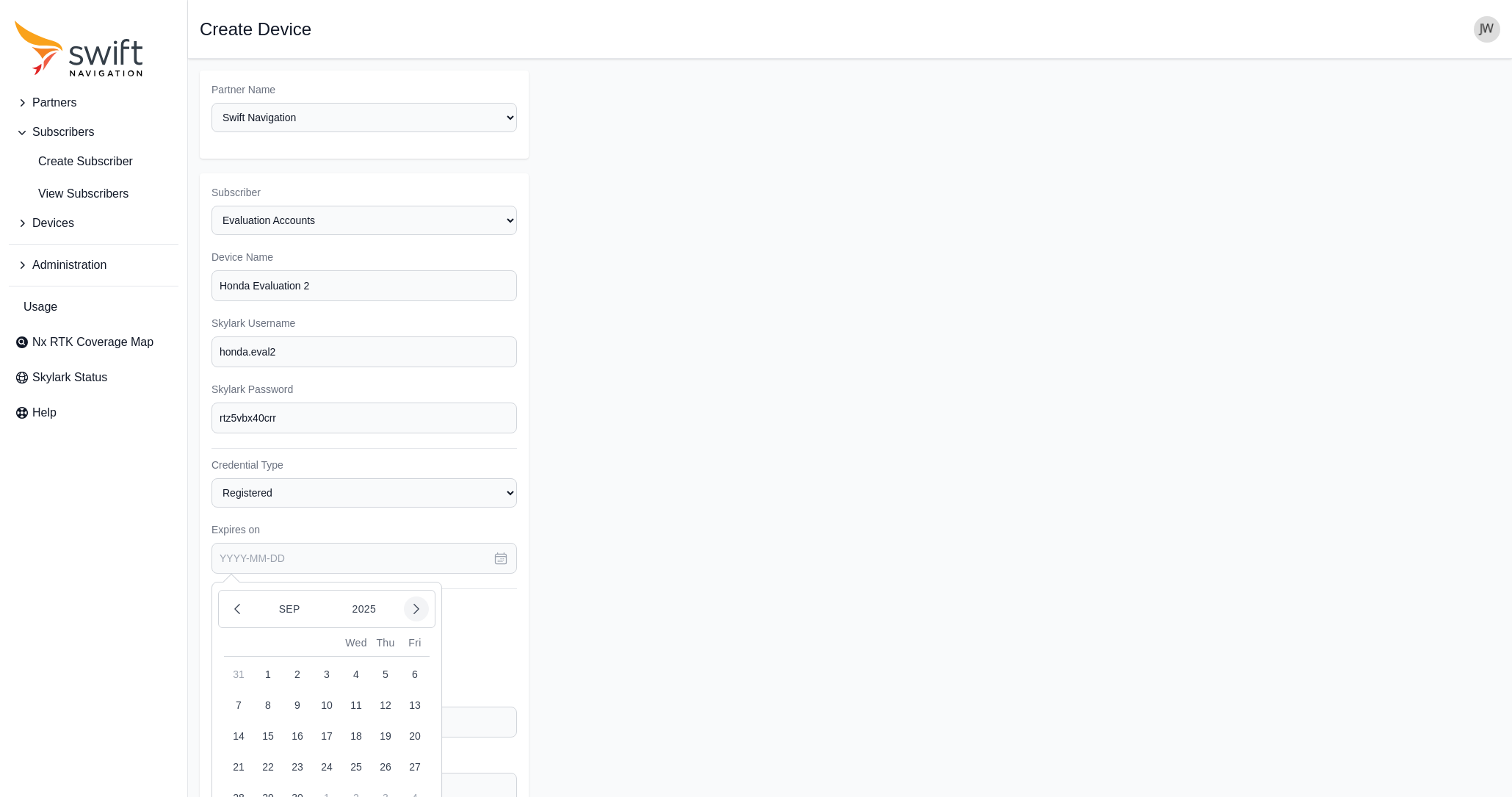
click at [419, 601] on icon "button" at bounding box center [416, 608] width 15 height 15
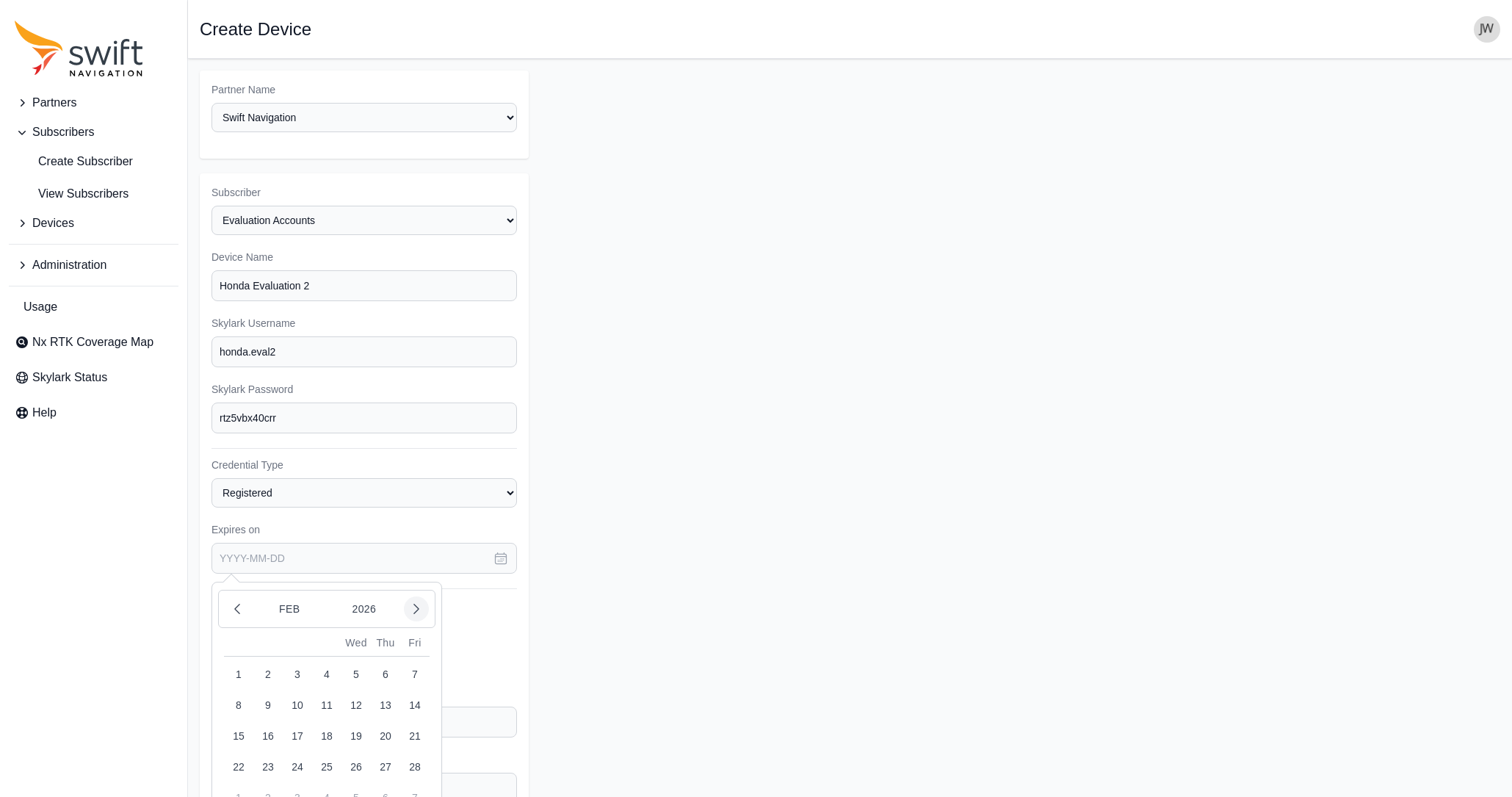
click at [419, 601] on icon "button" at bounding box center [416, 608] width 15 height 15
click at [235, 604] on icon "button" at bounding box center [237, 608] width 4 height 10
click at [388, 690] on button "13" at bounding box center [385, 704] width 29 height 29
type input "2026-02-13"
click at [222, 655] on span "Skylark Type" at bounding box center [219, 662] width 15 height 15
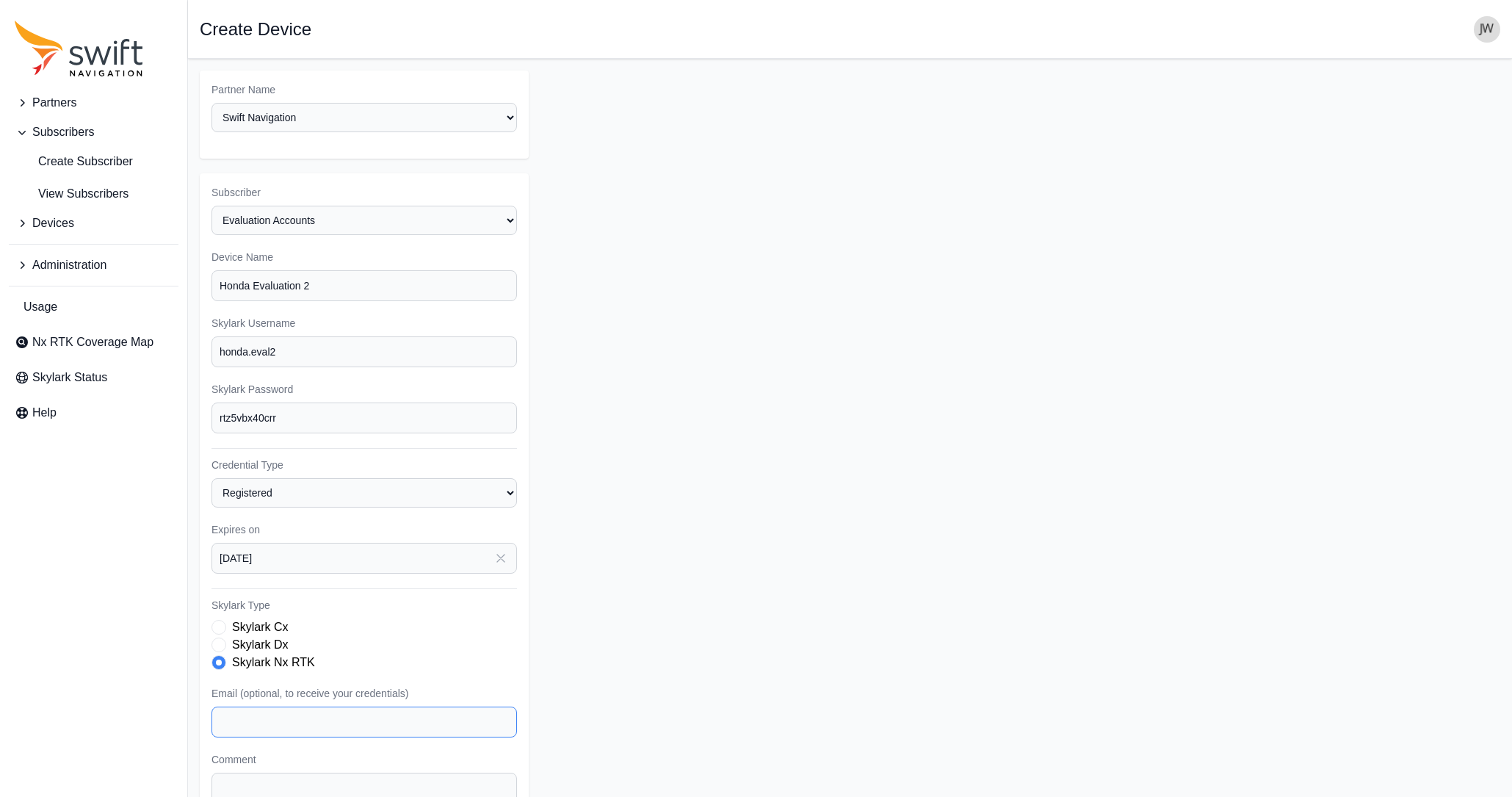
click at [241, 706] on input "Email (optional, to receive your credentials)" at bounding box center [364, 721] width 305 height 31
paste input "adam_benson@na.honda.com"
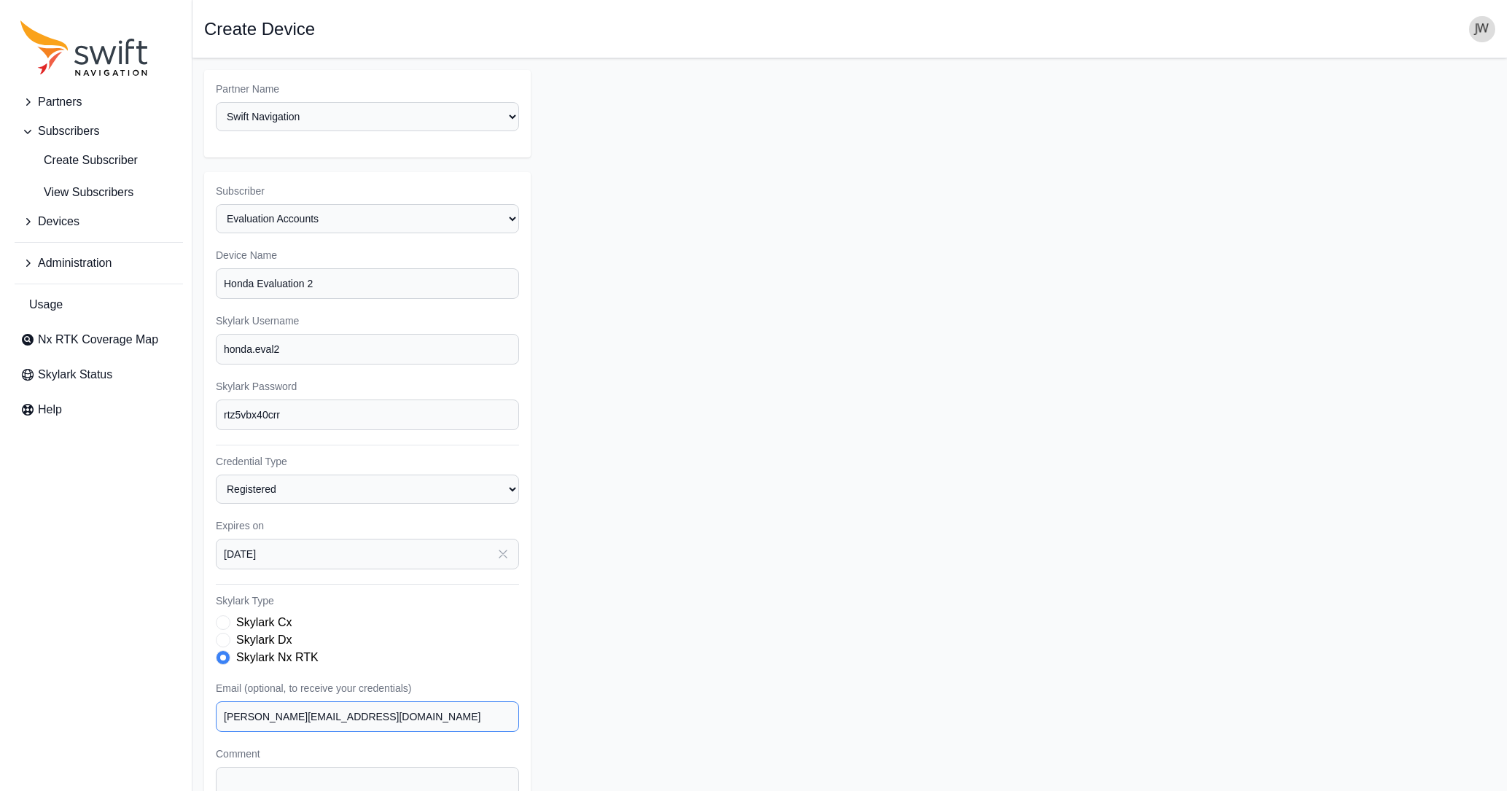
scroll to position [92, 0]
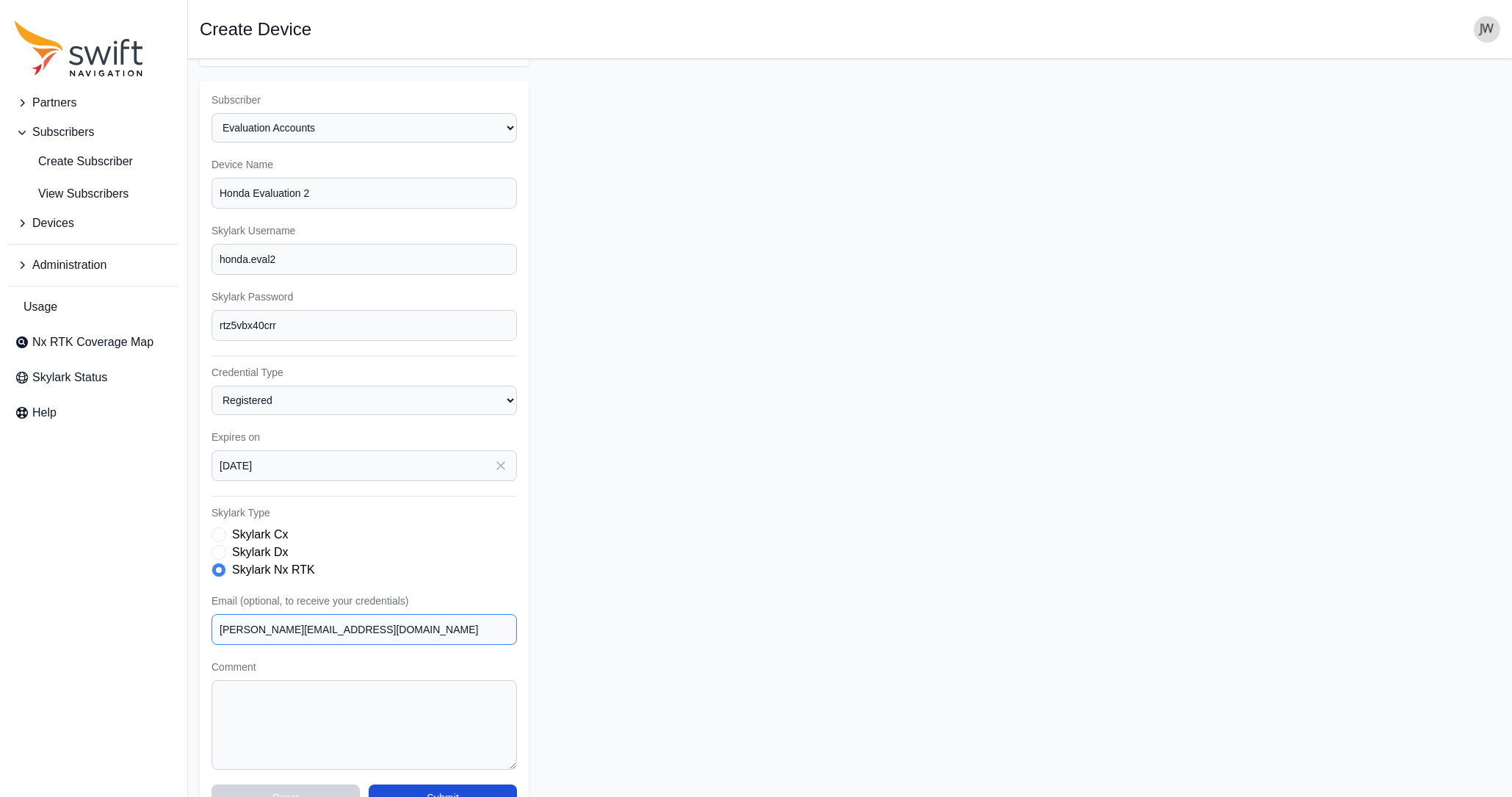
type input "adam_benson@na.honda.com"
drag, startPoint x: 331, startPoint y: 671, endPoint x: 322, endPoint y: 672, distance: 9.1
click at [331, 680] on textarea "Comment" at bounding box center [364, 724] width 305 height 90
type textarea "Evaluation Account 2 per Randy Walston"
click at [396, 614] on input "adam_benson@na.honda.com" at bounding box center [364, 629] width 305 height 31
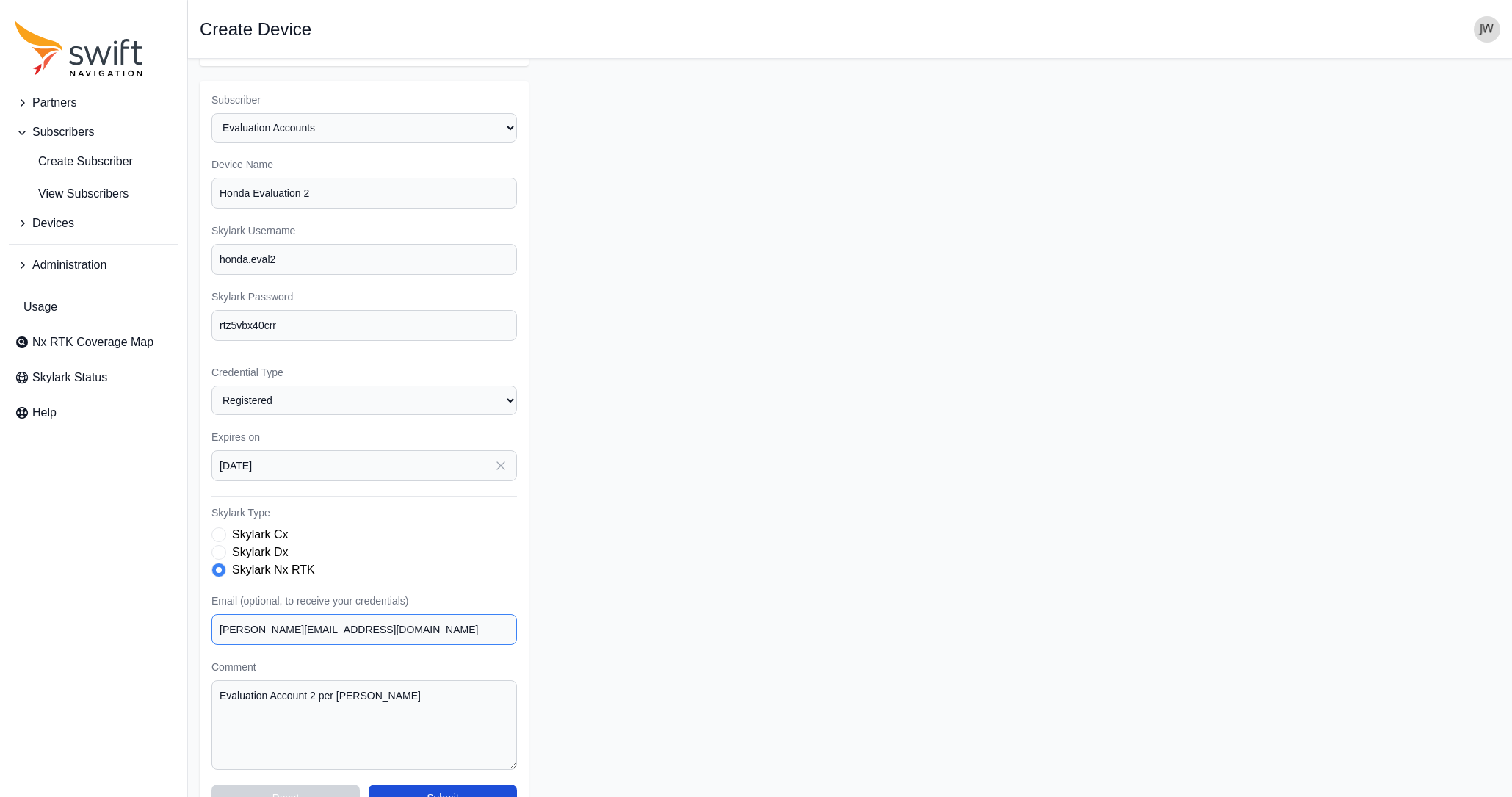
click at [221, 614] on input "adam_benson@na.honda.com" at bounding box center [364, 629] width 305 height 31
click at [460, 722] on button "Submit" at bounding box center [442, 798] width 149 height 27
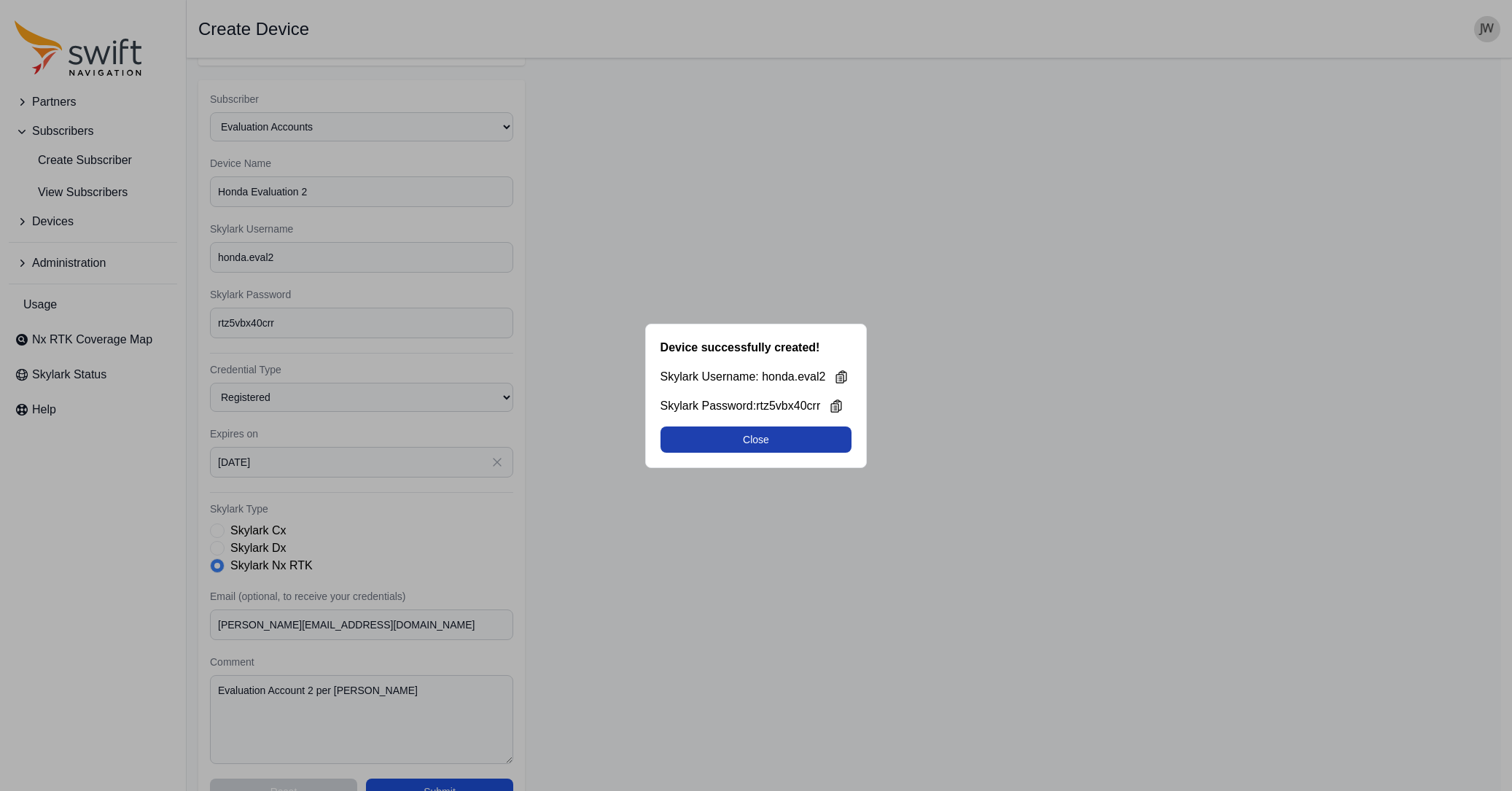
click at [748, 439] on button "Close" at bounding box center [756, 440] width 192 height 26
select select "8f022dce-3eb1-4943-ab46-3302f59893f0"
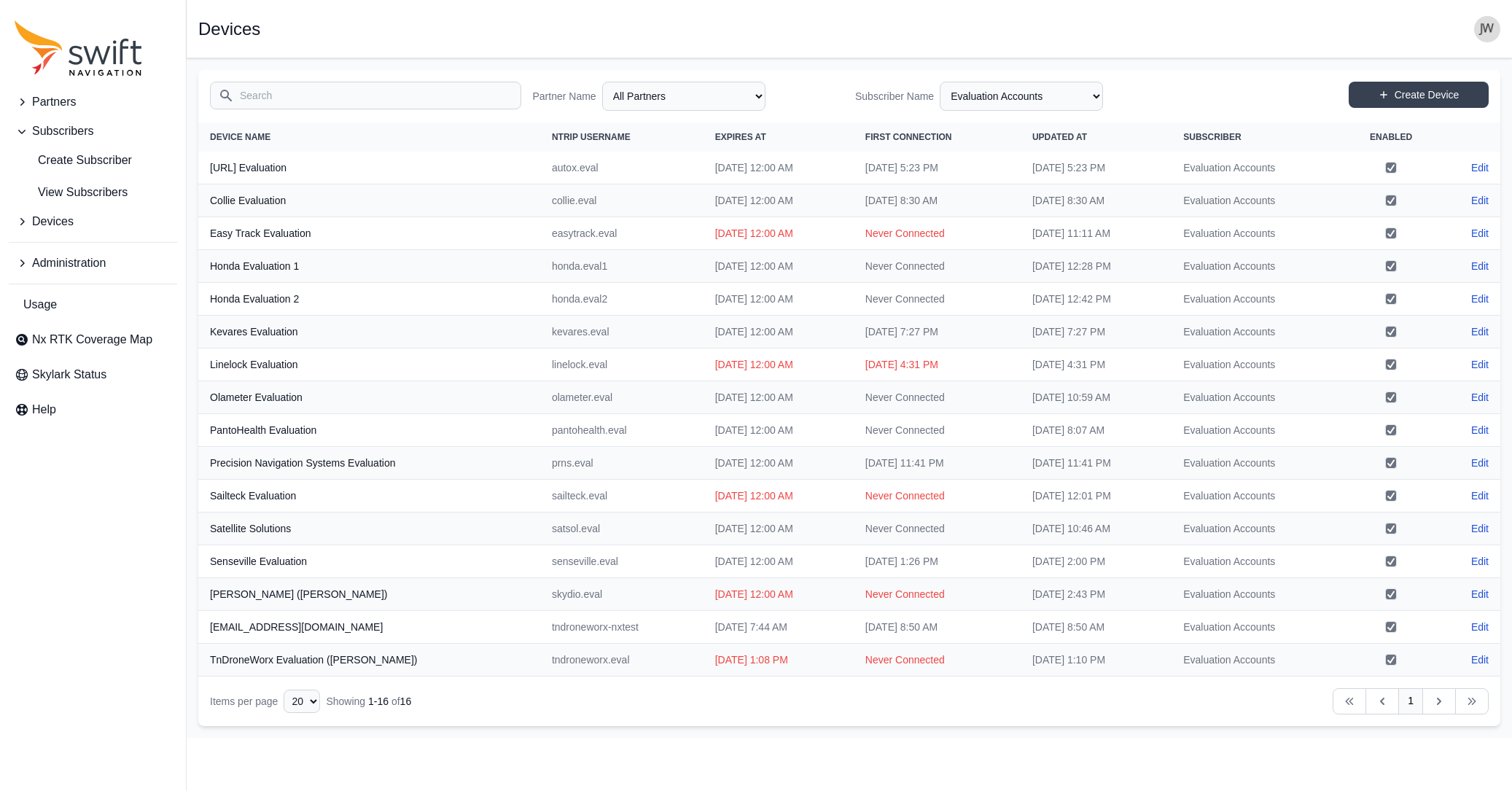
click at [1145, 296] on link "Edit" at bounding box center [1480, 298] width 18 height 15
select select "ab3272ce-40d0-4c94-a524-96a758ab755c"
select select "8f022dce-3eb1-4943-ab46-3302f59893f0"
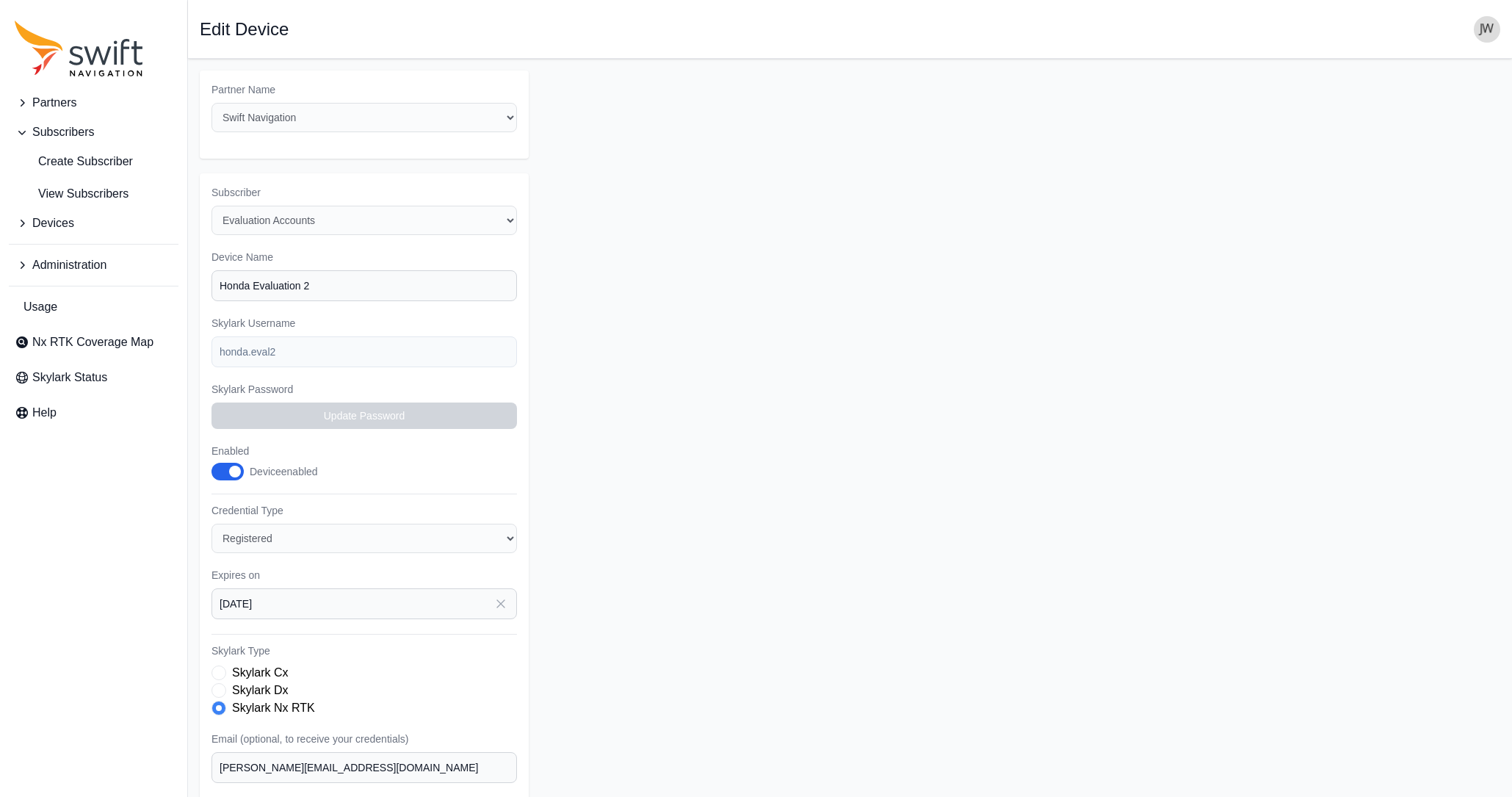
select select "8f022dce-3eb1-4943-ab46-3302f59893f0"
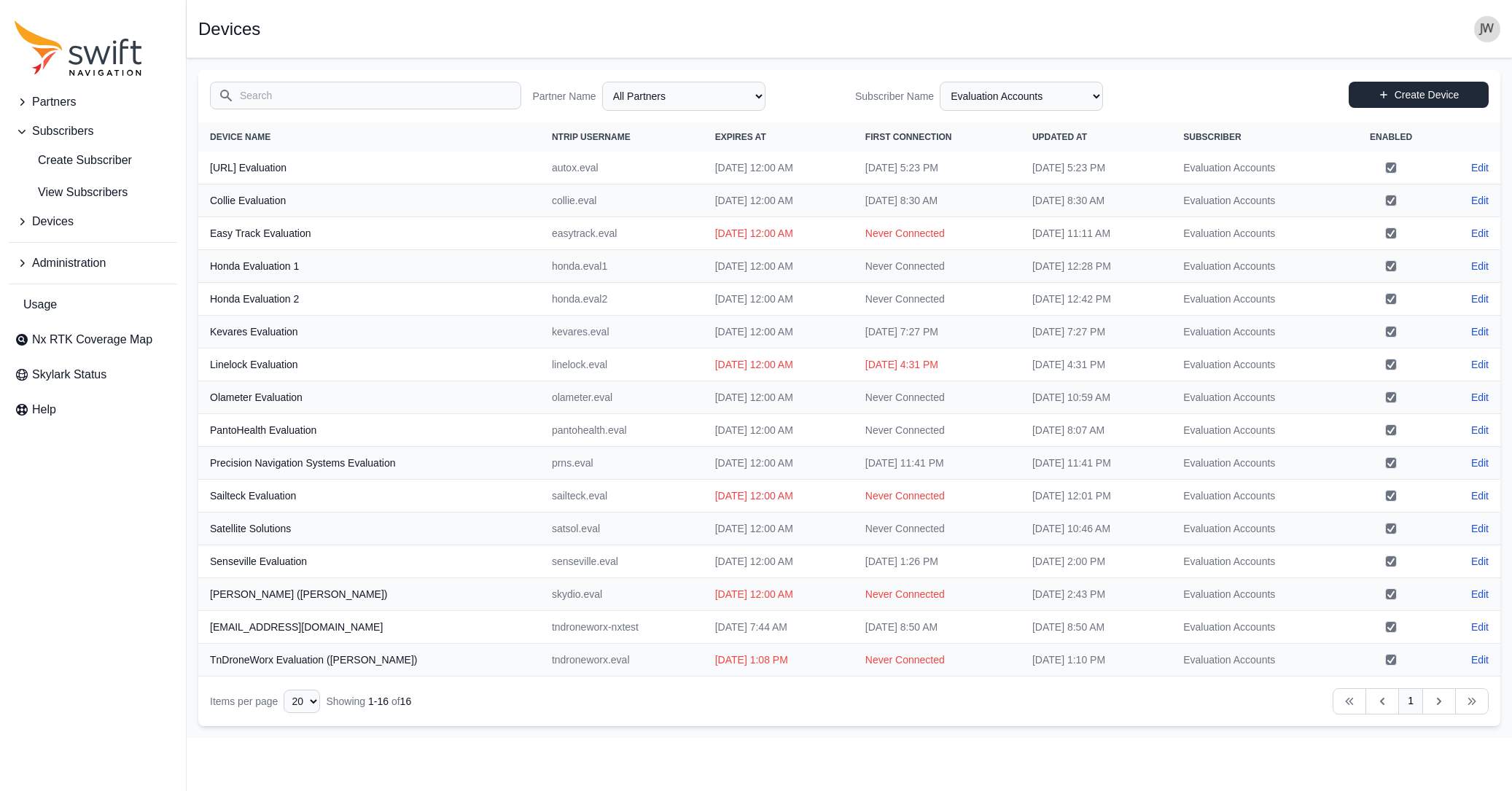
click at [1145, 94] on link "Create Device" at bounding box center [1418, 94] width 140 height 26
select select "ab3272ce-40d0-4c94-a524-96a758ab755c"
select select "8f022dce-3eb1-4943-ab46-3302f59893f0"
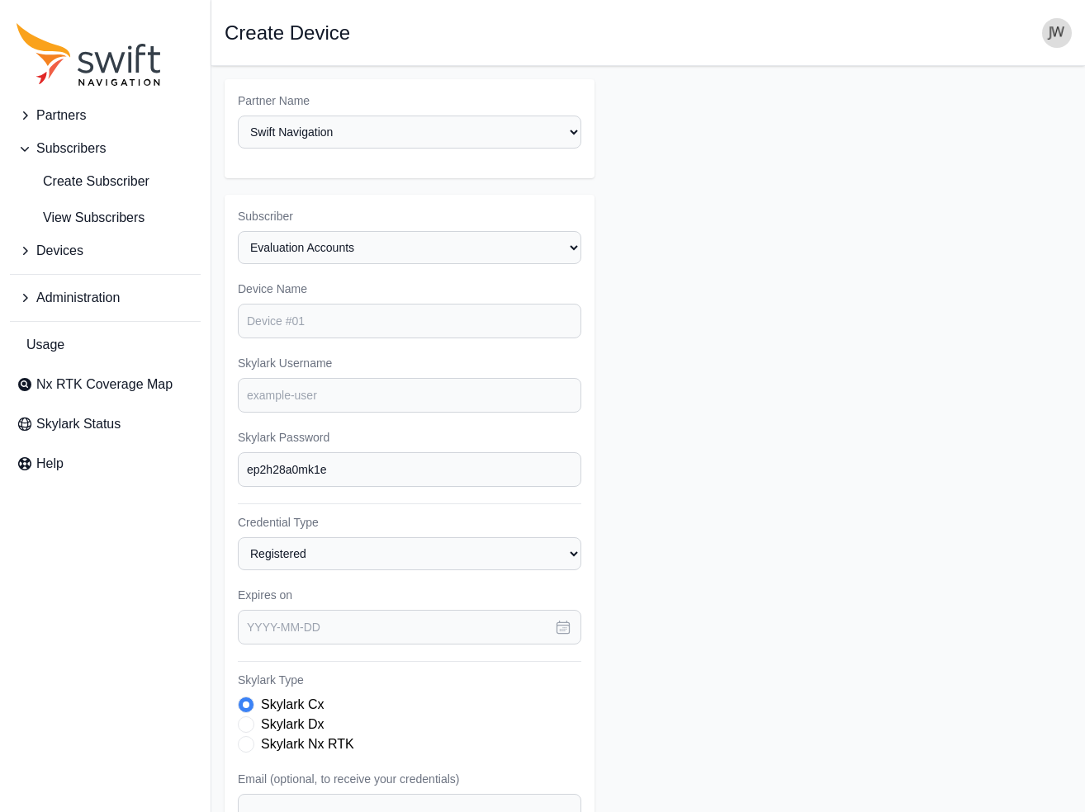
click at [242, 736] on span "Skylark Type" at bounding box center [246, 744] width 17 height 17
click at [555, 619] on icon "button" at bounding box center [563, 627] width 17 height 17
click at [475, 674] on icon "button" at bounding box center [468, 682] width 17 height 17
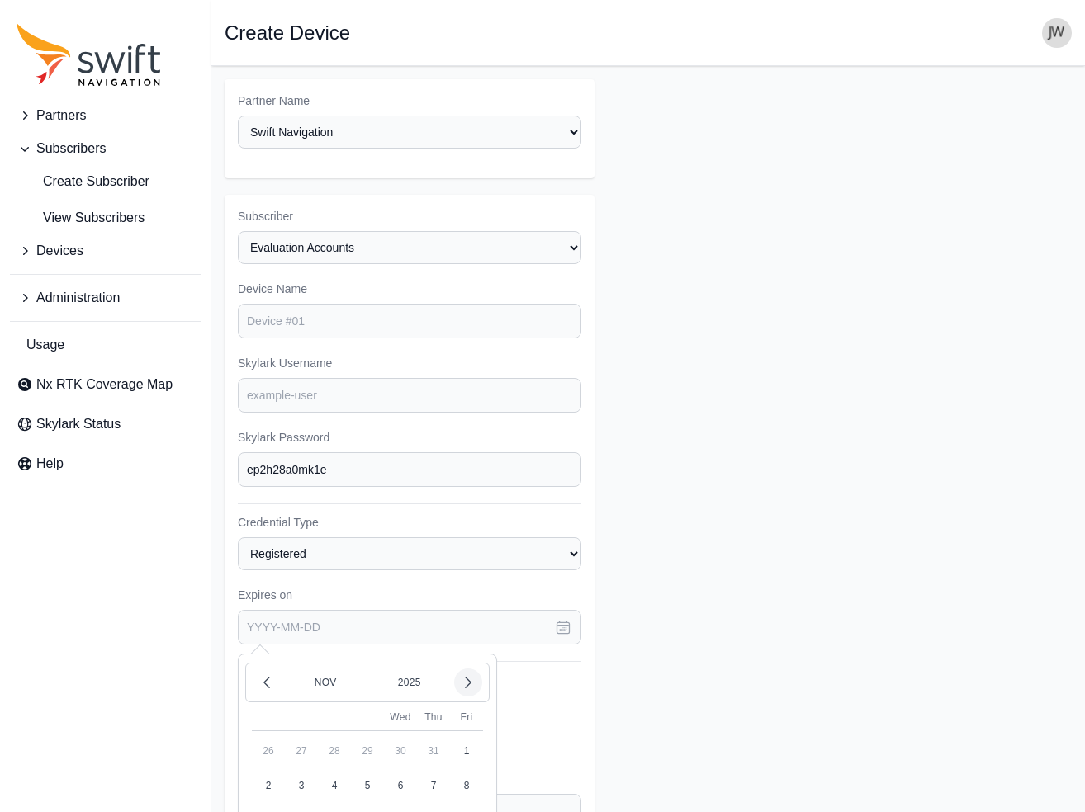
click at [475, 674] on icon "button" at bounding box center [468, 682] width 17 height 17
click at [432, 769] on button "13" at bounding box center [433, 785] width 33 height 33
type input "2026-02-13"
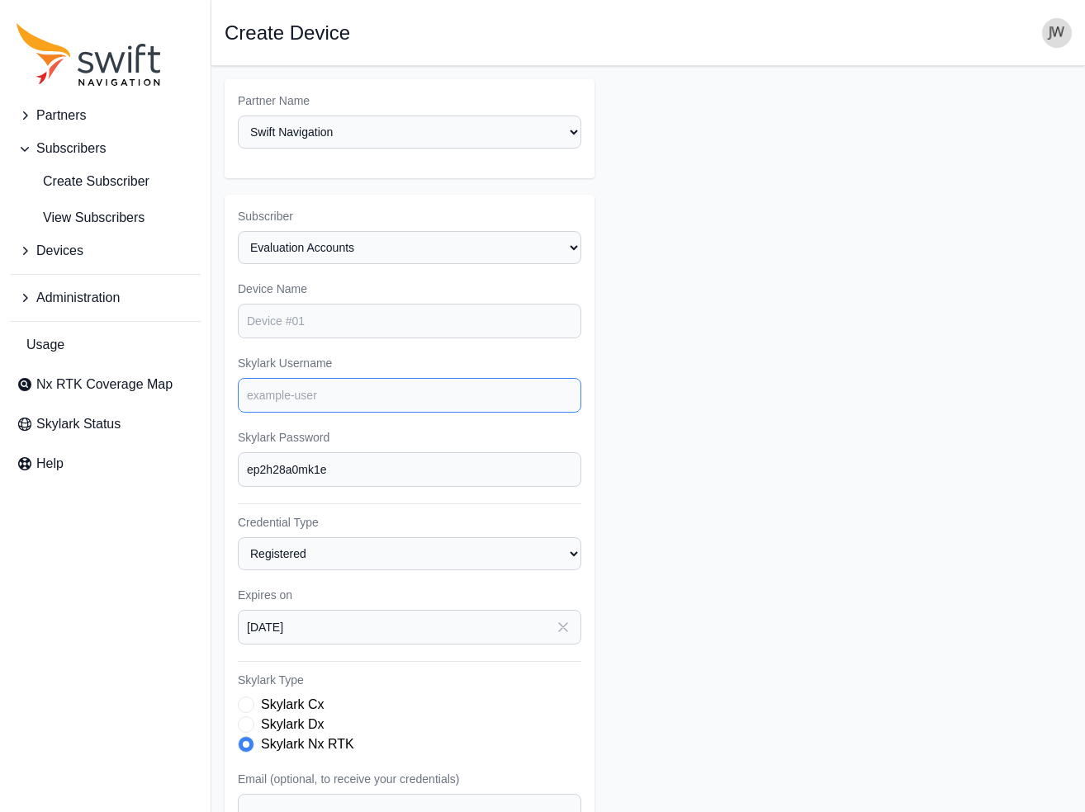
click at [329, 378] on input "Skylark Username" at bounding box center [409, 395] width 343 height 35
paste input "honda.eval3"
type input "honda.eval3"
drag, startPoint x: 305, startPoint y: 298, endPoint x: 156, endPoint y: 273, distance: 151.4
type input "Honda Evaluation 3"
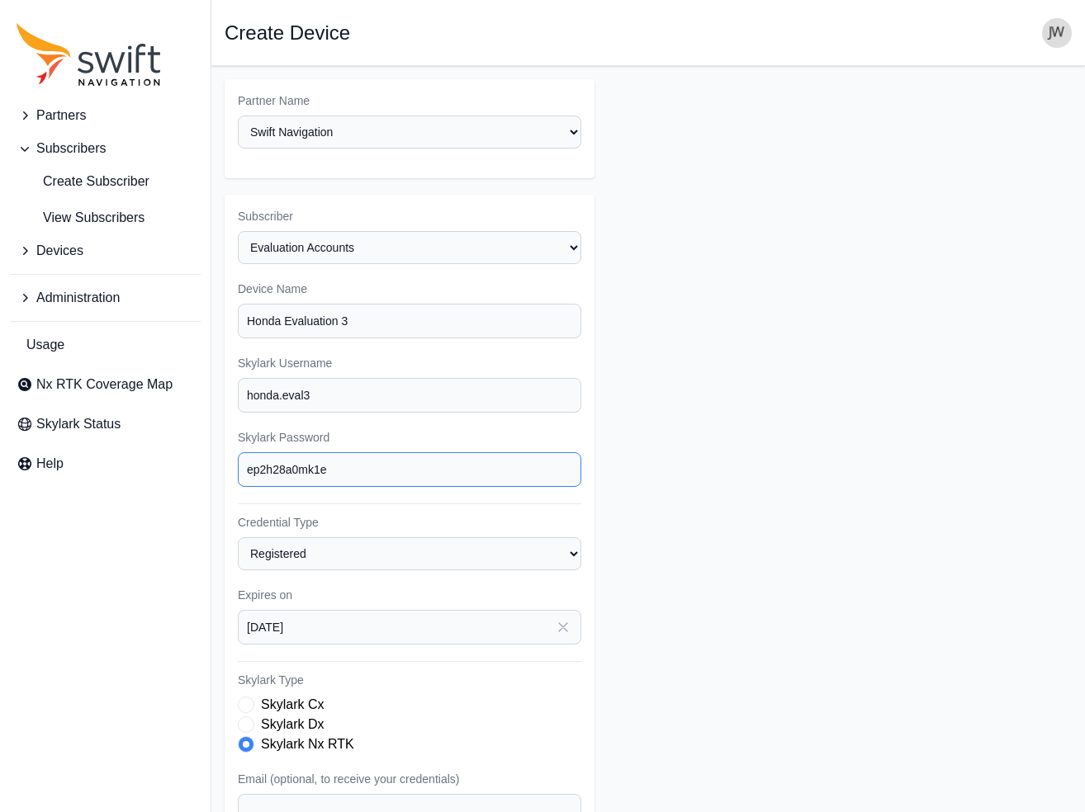
click at [362, 452] on input "ep2h28a0mk1e" at bounding box center [409, 469] width 343 height 35
drag, startPoint x: 347, startPoint y: 444, endPoint x: 236, endPoint y: 442, distance: 111.5
click at [236, 442] on div "Subscriber Select a Subscriber <Partner Name> - Customer 1 <Partner Name> - Cus…" at bounding box center [410, 612] width 370 height 834
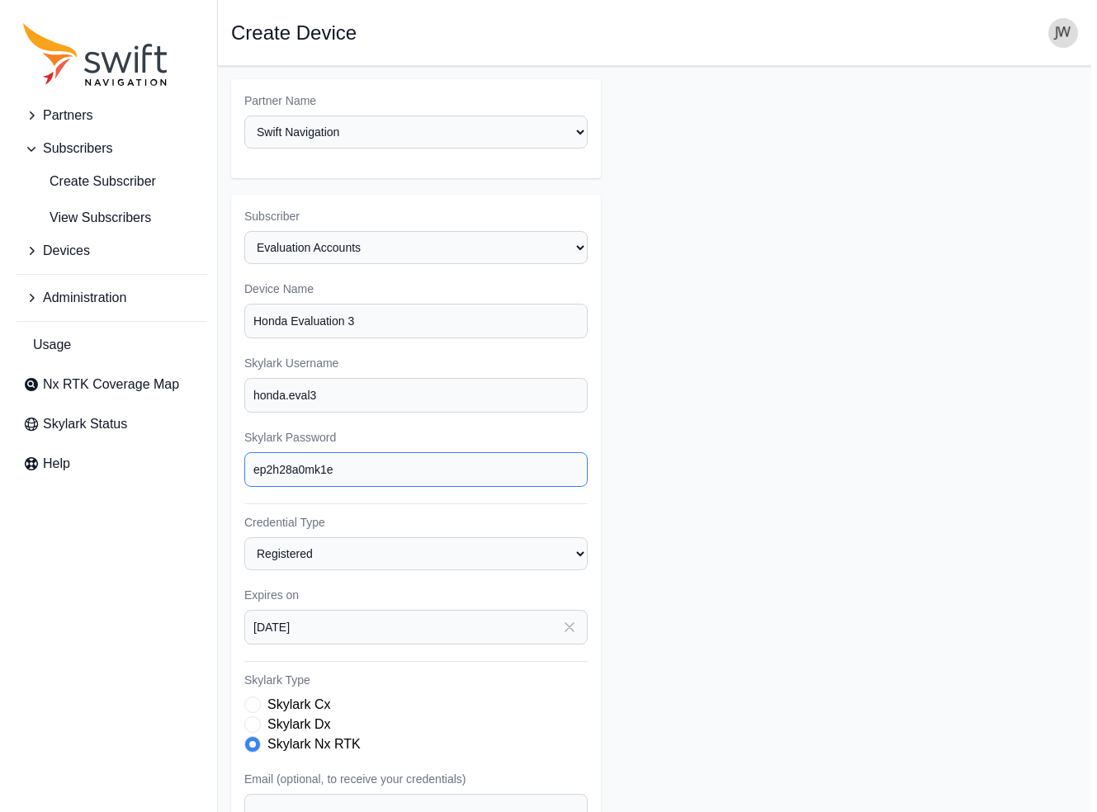
scroll to position [187, 0]
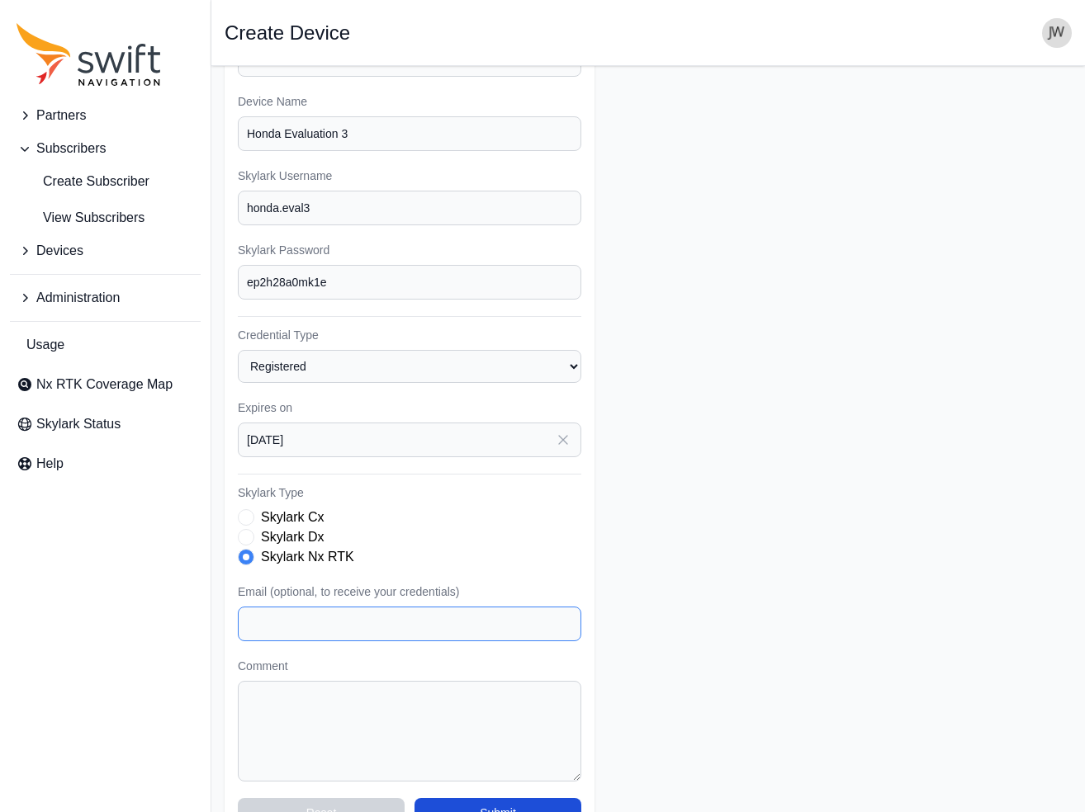
paste input "adam_benson@na.honda.com"
type input "adam_benson@na.honda.com"
click at [271, 681] on textarea "Comment" at bounding box center [409, 731] width 343 height 101
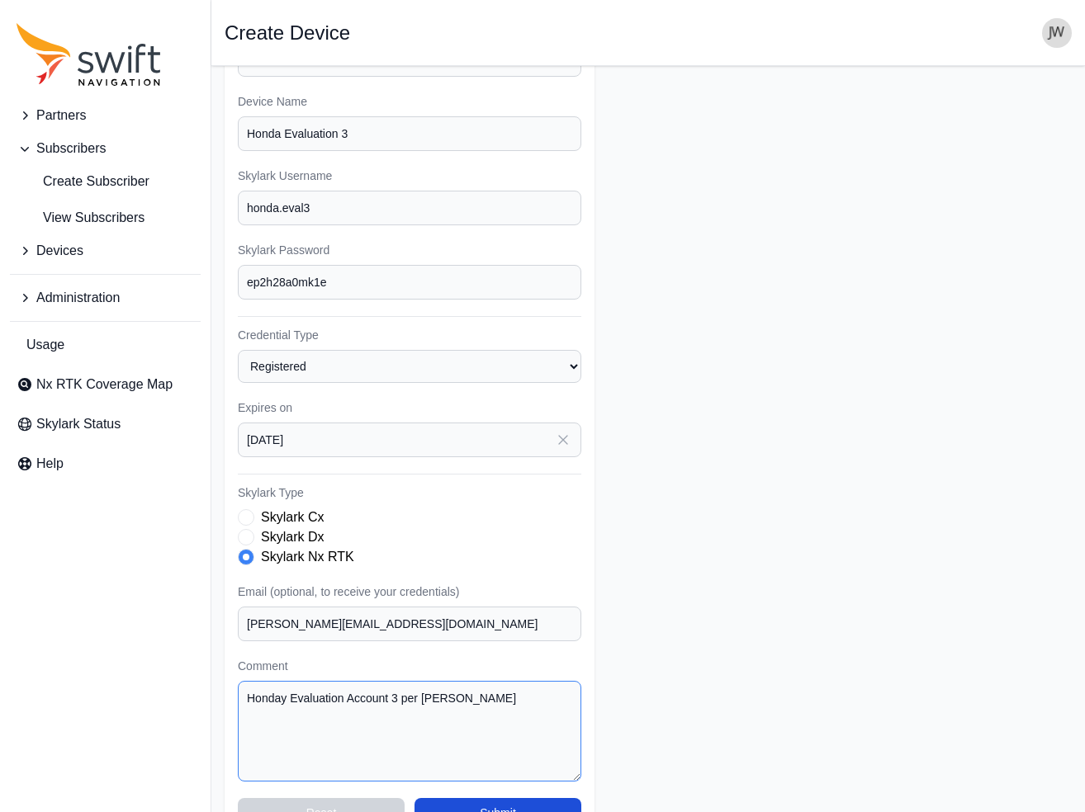
type textarea "Honday Evaluation Account 3 per Randy Walston"
drag, startPoint x: 369, startPoint y: 104, endPoint x: 224, endPoint y: 102, distance: 145.3
click at [224, 102] on main "Open sidebar Create Device Partner Name Select a Partner AlpsAlpine Asensing Ba…" at bounding box center [647, 367] width 873 height 976
click at [840, 600] on form "Partner Name Select a Partner AlpsAlpine Asensing Bad Elf Benchmark Tool & Supp…" at bounding box center [648, 366] width 847 height 949
click at [509, 798] on button "Submit" at bounding box center [497, 813] width 167 height 30
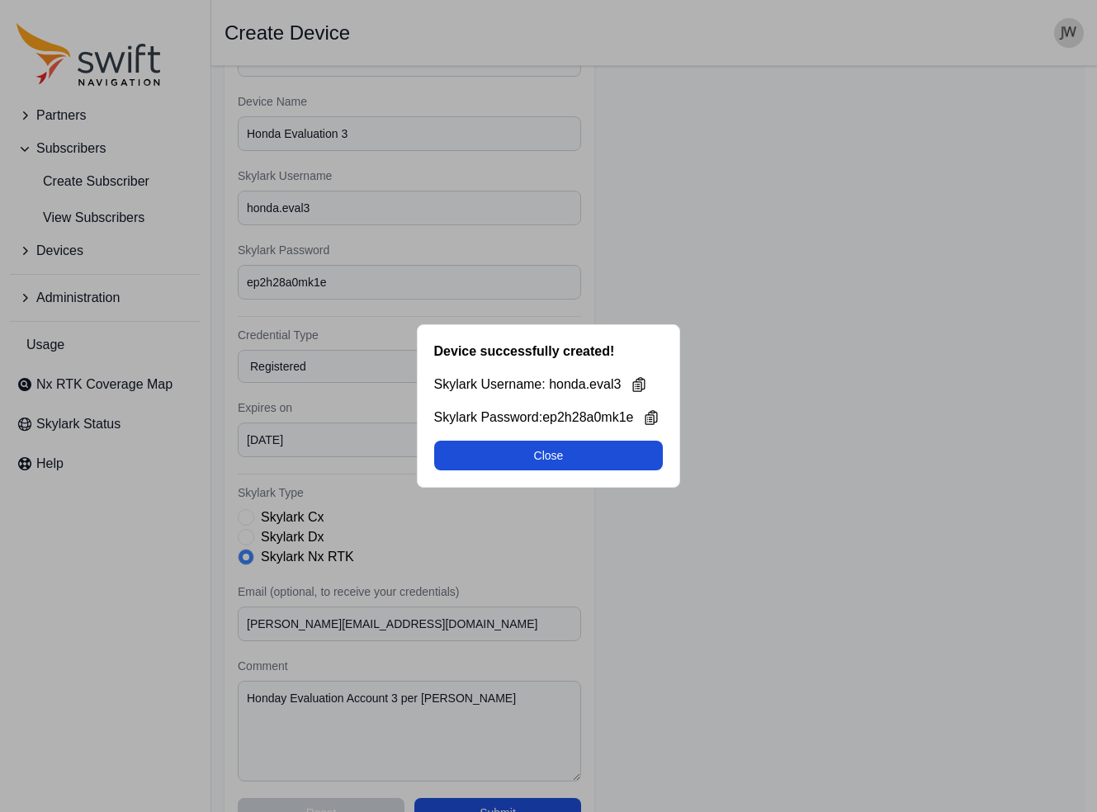
click at [557, 457] on button "Close" at bounding box center [548, 456] width 229 height 30
select select "8f022dce-3eb1-4943-ab46-3302f59893f0"
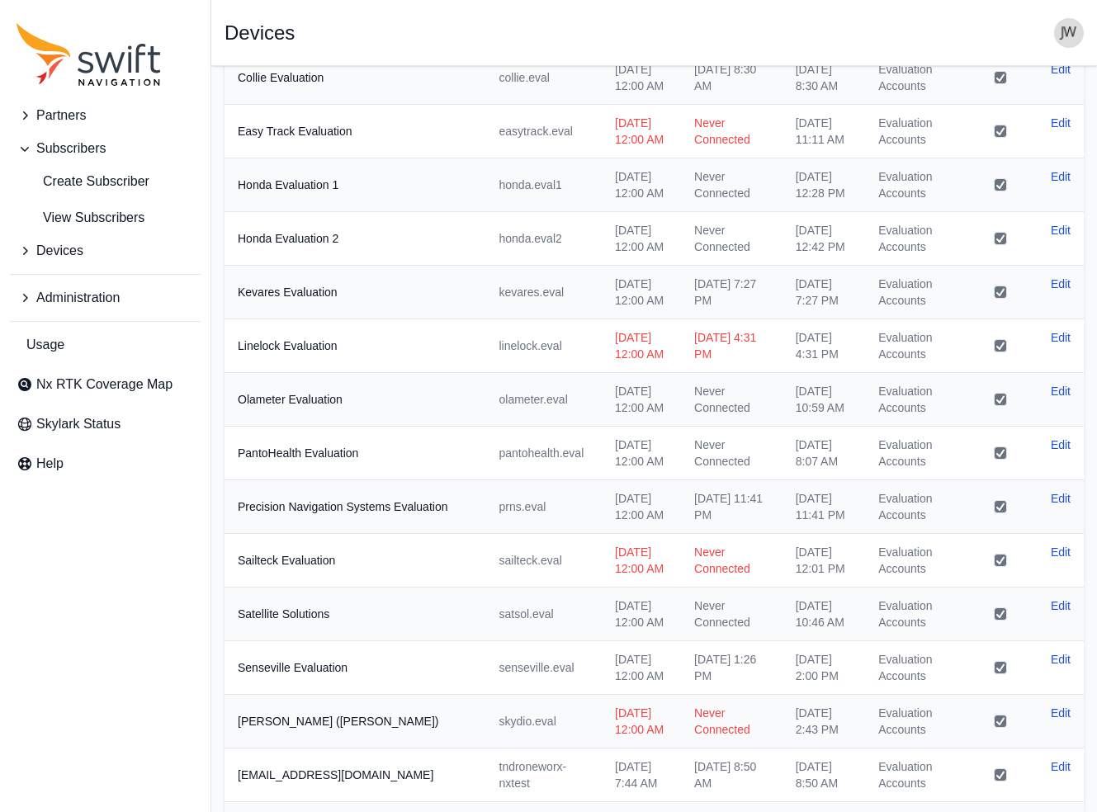
click at [557, 373] on td "linelock.eval" at bounding box center [544, 346] width 116 height 54
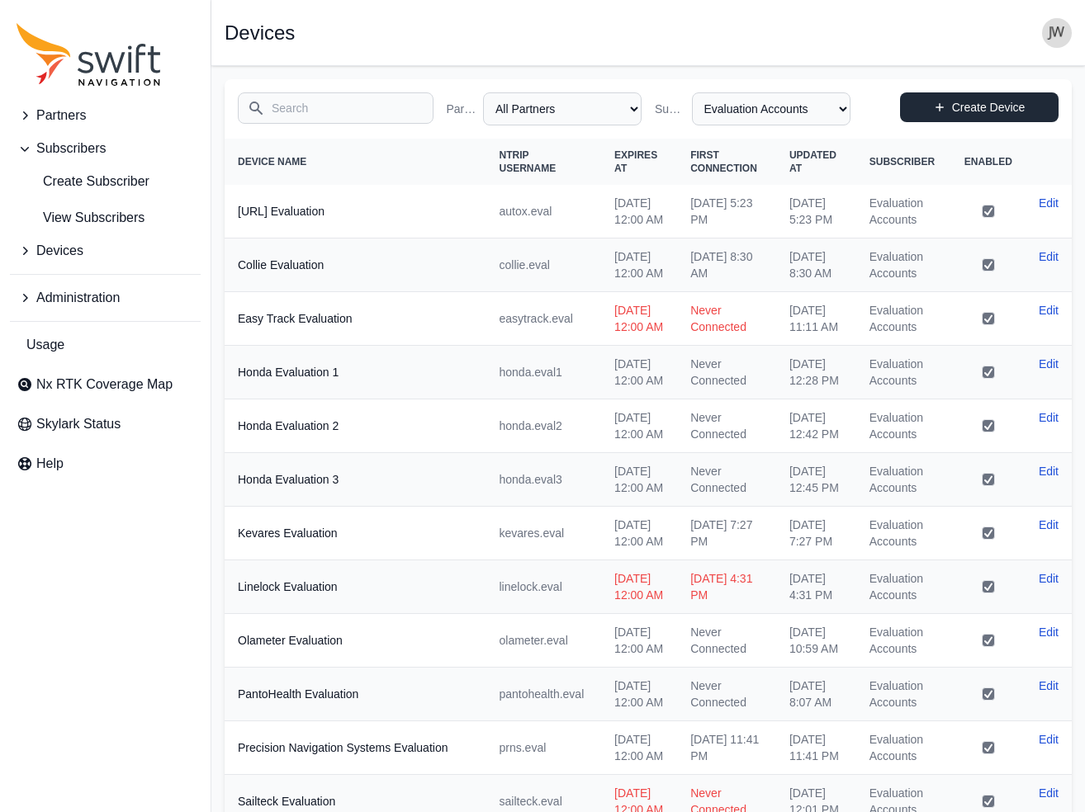
click at [999, 108] on link "Create Device" at bounding box center [979, 107] width 158 height 30
select select "ab3272ce-40d0-4c94-a524-96a758ab755c"
select select "8f022dce-3eb1-4943-ab46-3302f59893f0"
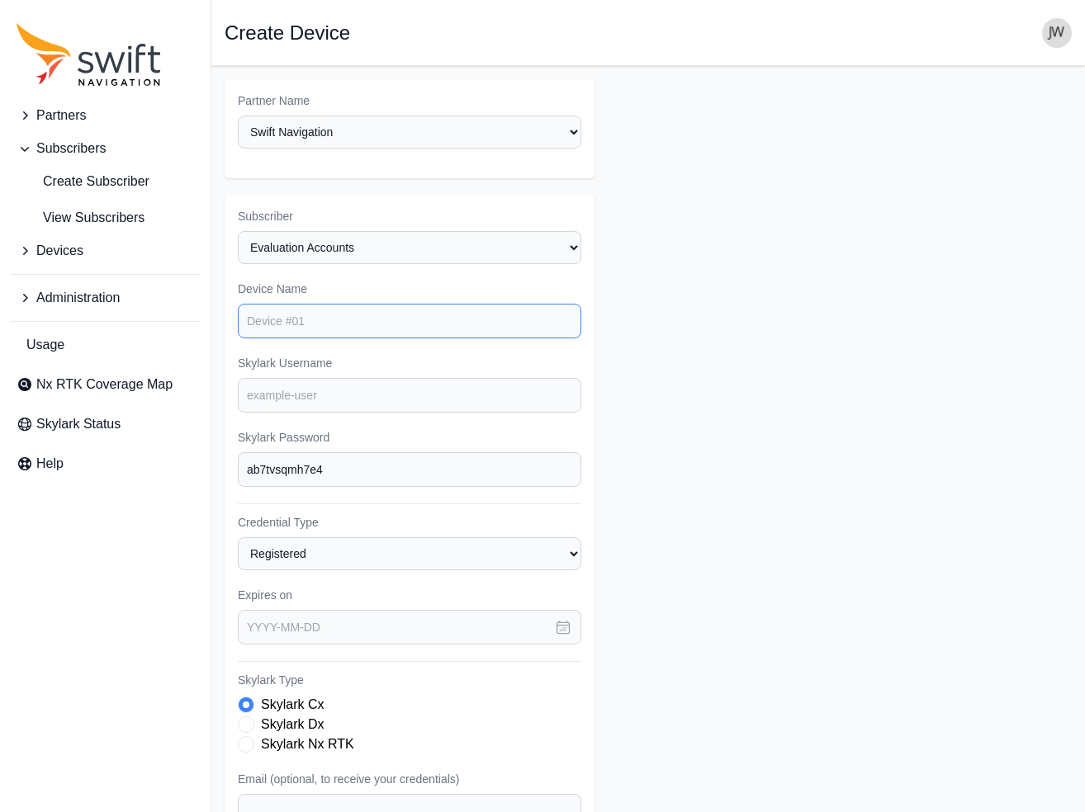
paste input "Honda Evaluation 1"
type input "Honda Evaluation 4"
click at [341, 378] on input "Skylark Username" at bounding box center [409, 395] width 343 height 35
paste input "honda.eval4"
type input "honda.eval4"
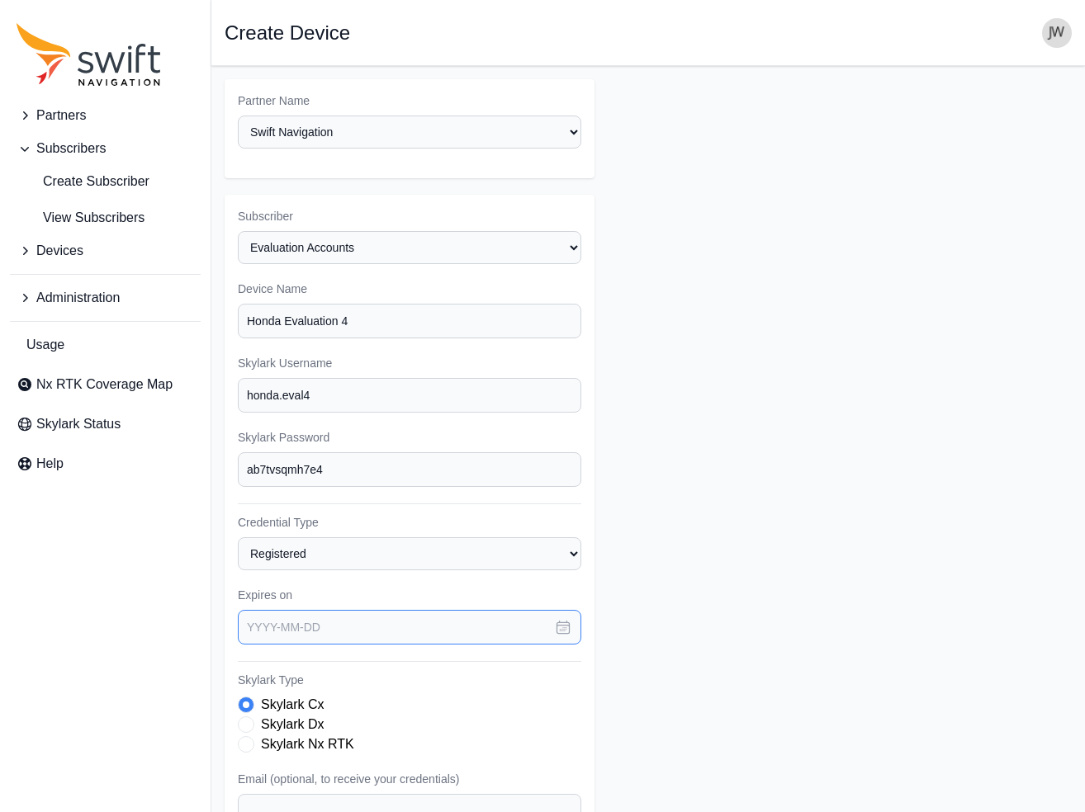
click at [361, 610] on input "text" at bounding box center [409, 627] width 343 height 35
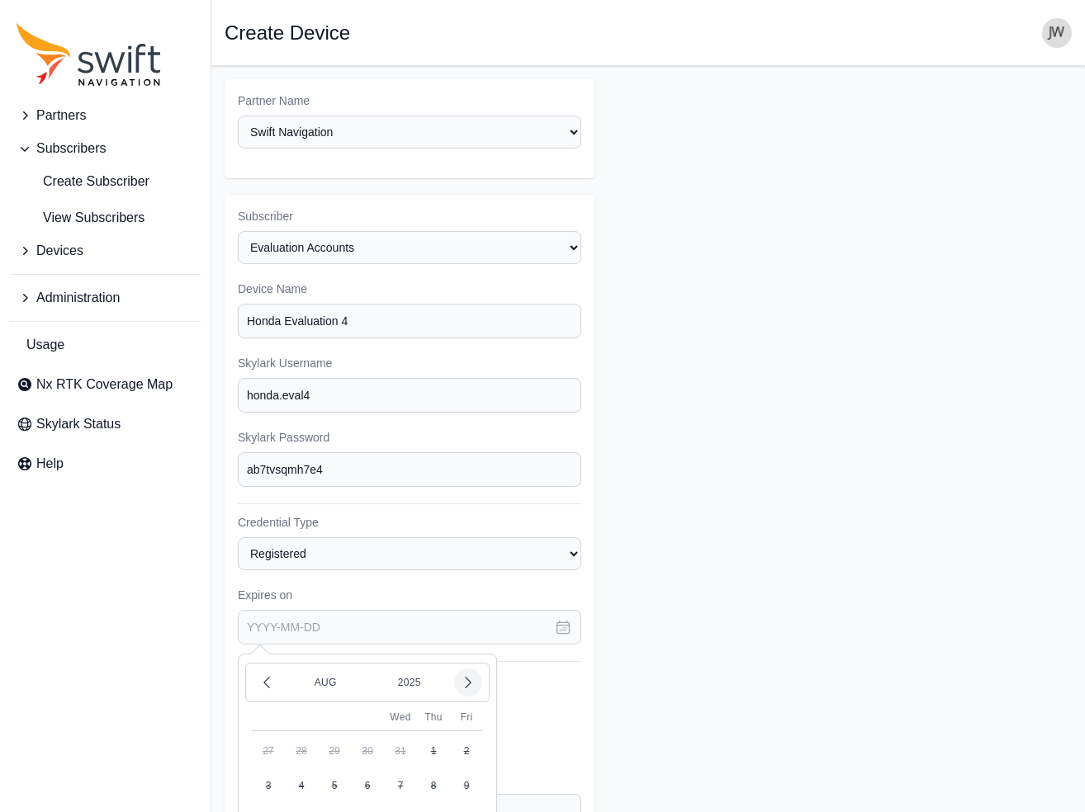
click at [464, 674] on icon "button" at bounding box center [468, 682] width 17 height 17
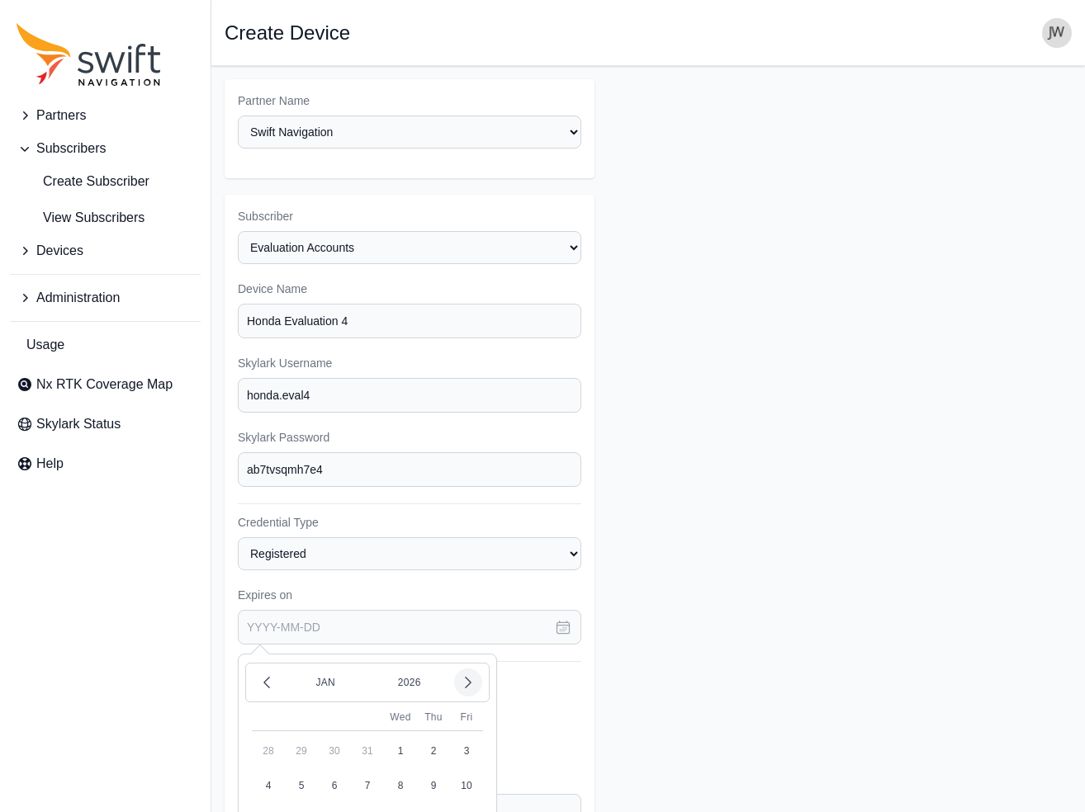
click at [464, 674] on icon "button" at bounding box center [468, 682] width 17 height 17
click at [432, 769] on button "13" at bounding box center [433, 785] width 33 height 33
type input "2026-02-13"
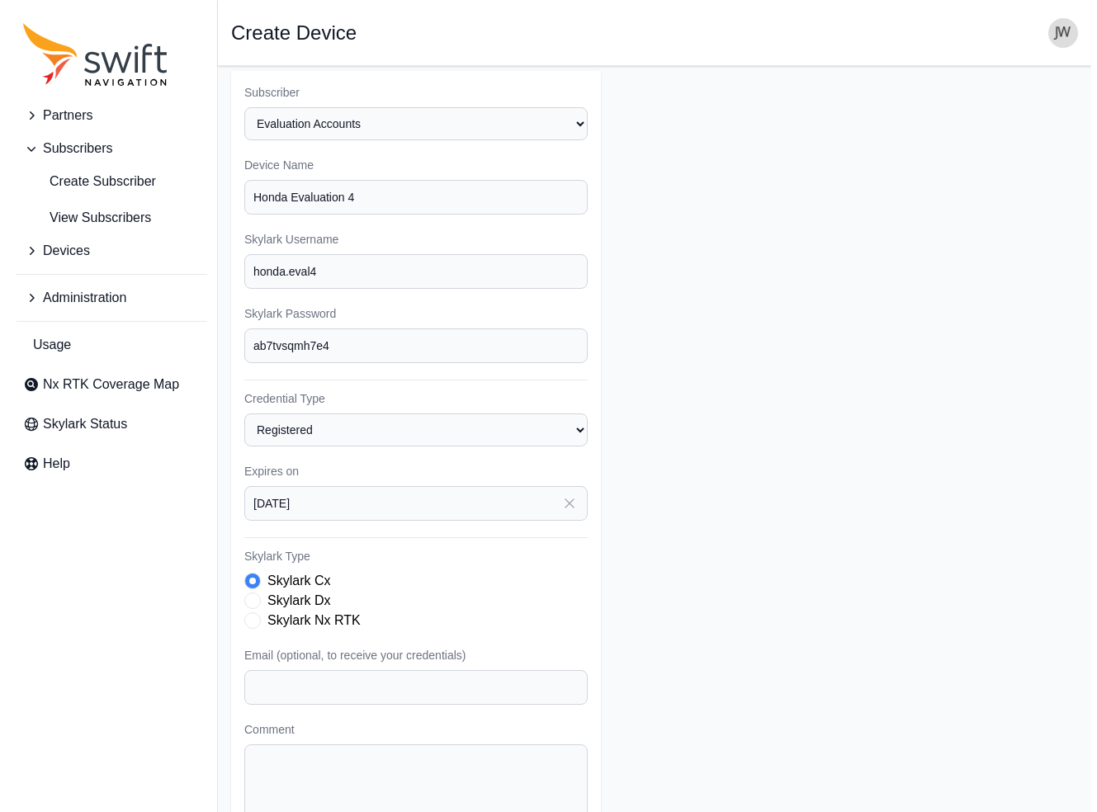
scroll to position [187, 0]
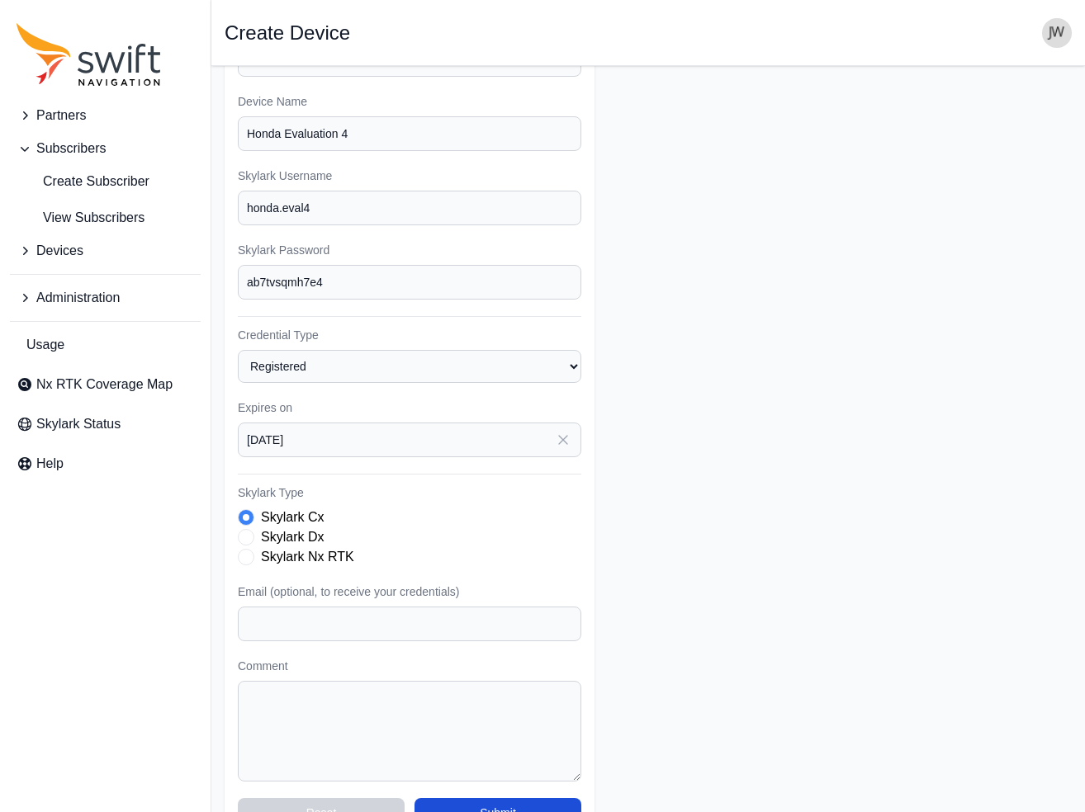
click at [248, 549] on span "Skylark Type" at bounding box center [246, 557] width 17 height 17
paste input "adam_benson@na.honda.com"
type input "adam_benson@na.honda.com"
click at [272, 681] on textarea "Comment" at bounding box center [409, 731] width 343 height 101
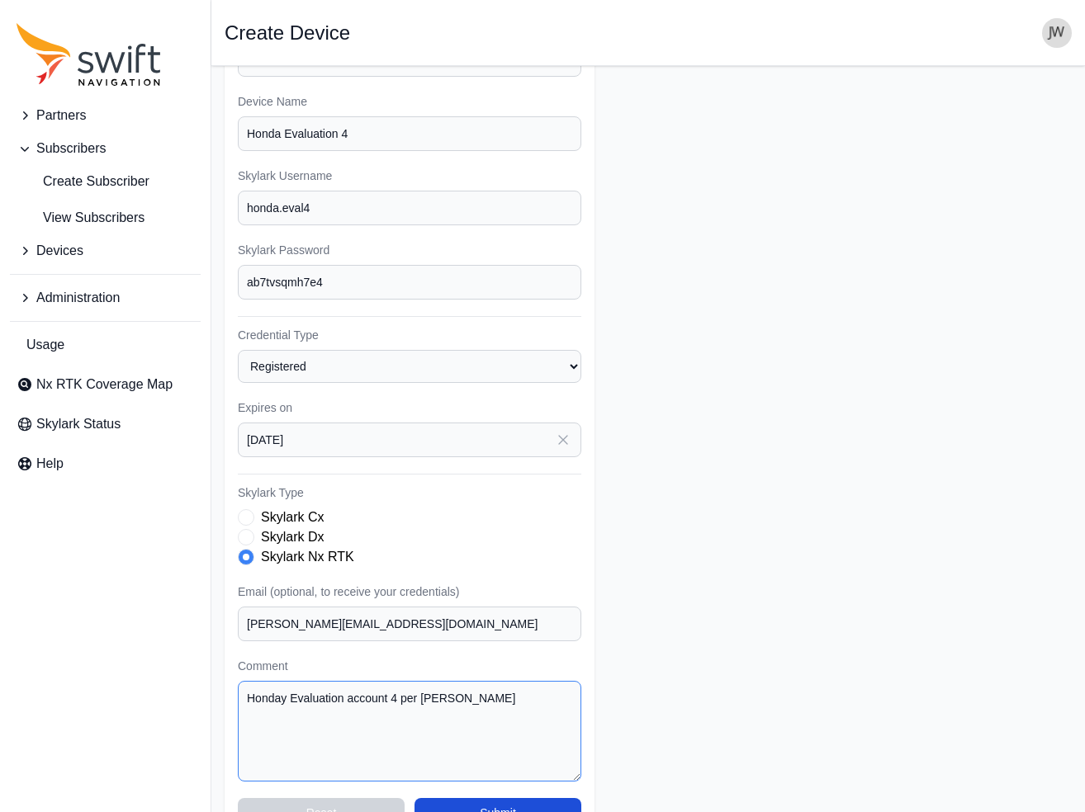
type textarea "Honday Evaluation account 4 per Randy Walston"
drag, startPoint x: 338, startPoint y: 252, endPoint x: 224, endPoint y: 249, distance: 114.8
click at [224, 249] on main "Open sidebar Create Device Partner Name Select a Partner AlpsAlpine Asensing Ba…" at bounding box center [647, 367] width 873 height 976
click at [501, 798] on button "Submit" at bounding box center [497, 813] width 167 height 30
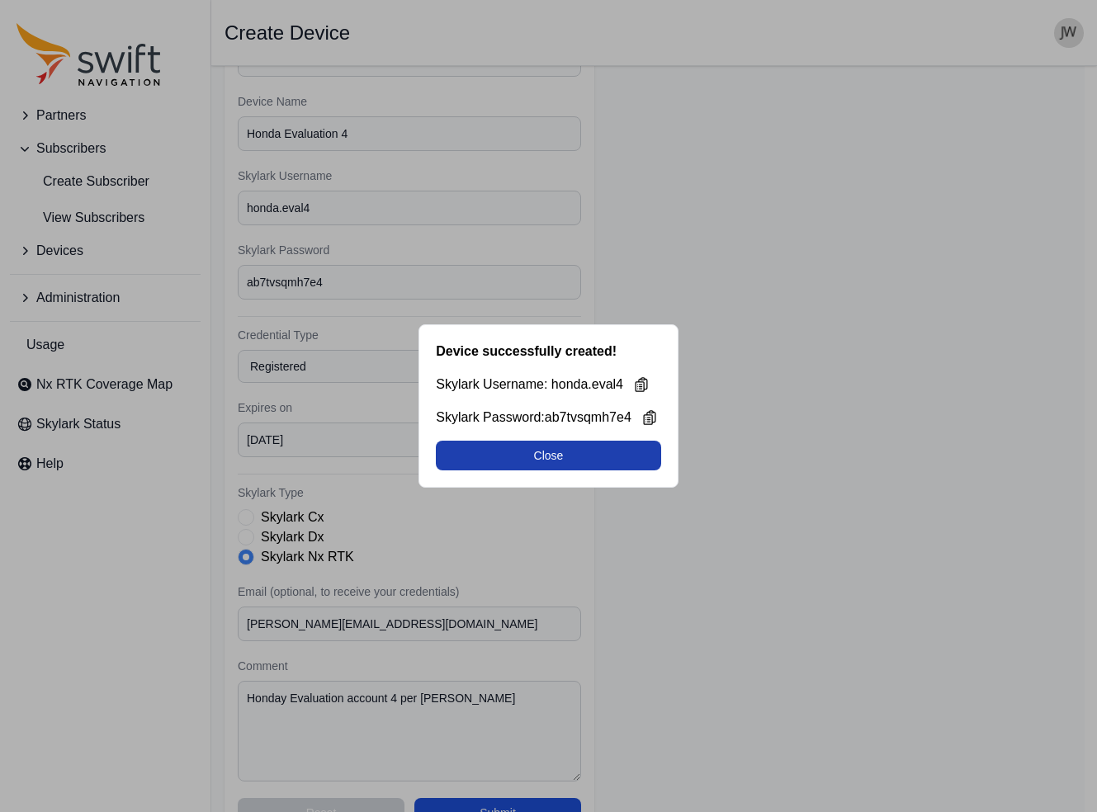
click at [551, 460] on button "Close" at bounding box center [548, 456] width 225 height 30
select select "8f022dce-3eb1-4943-ab46-3302f59893f0"
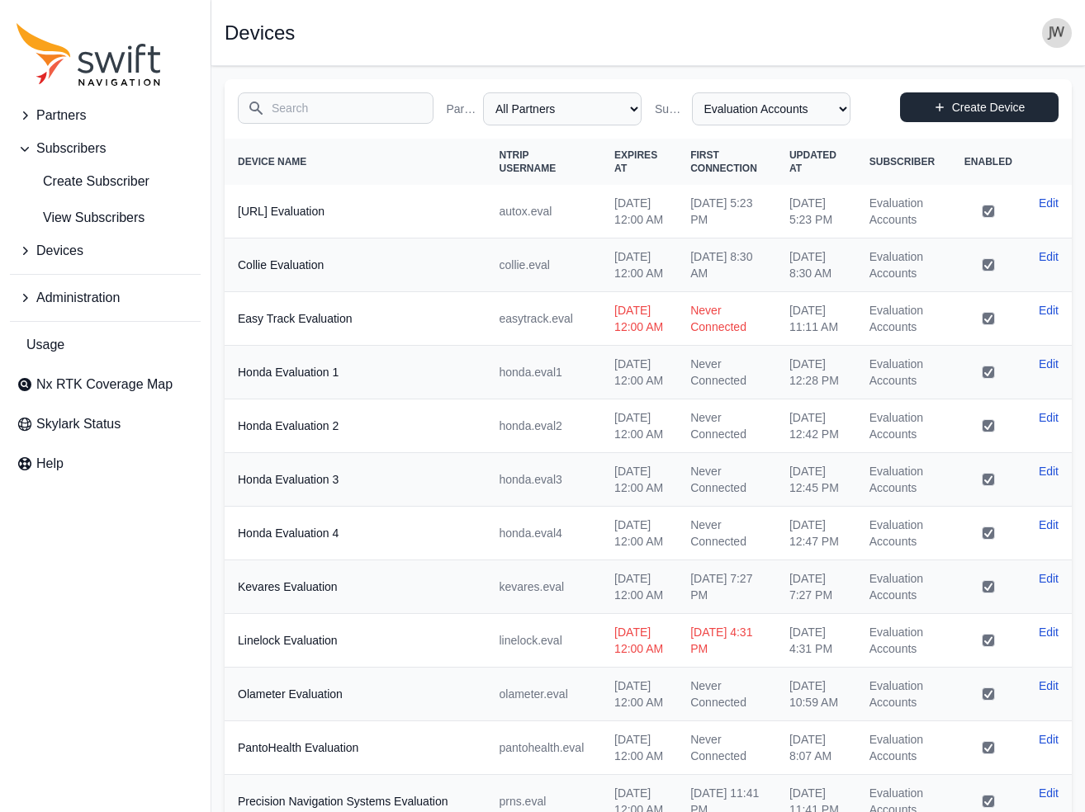
click at [999, 106] on link "Create Device" at bounding box center [979, 107] width 158 height 30
select select "ab3272ce-40d0-4c94-a524-96a758ab755c"
select select "8f022dce-3eb1-4943-ab46-3302f59893f0"
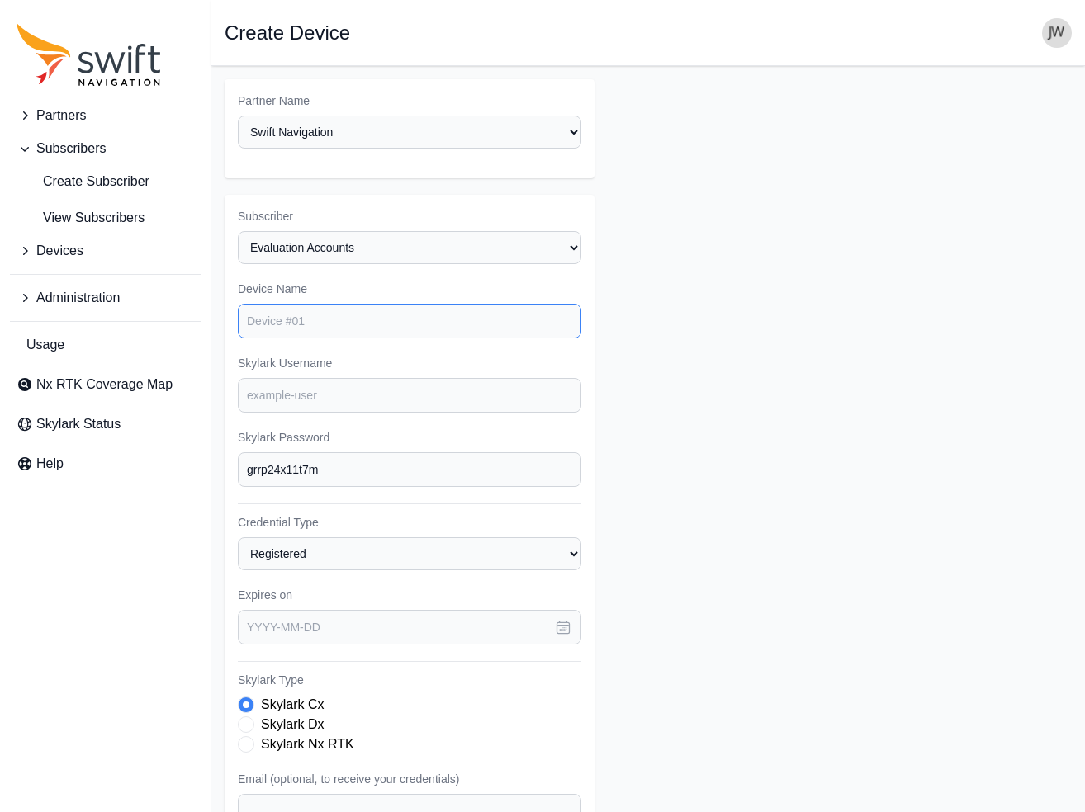
paste input "Honda Evaluation 1"
type input "Honda Evaluation 5"
click at [332, 378] on input "Skylark Username" at bounding box center [409, 395] width 343 height 35
paste input "honda.eval5"
type input "honda.eval5"
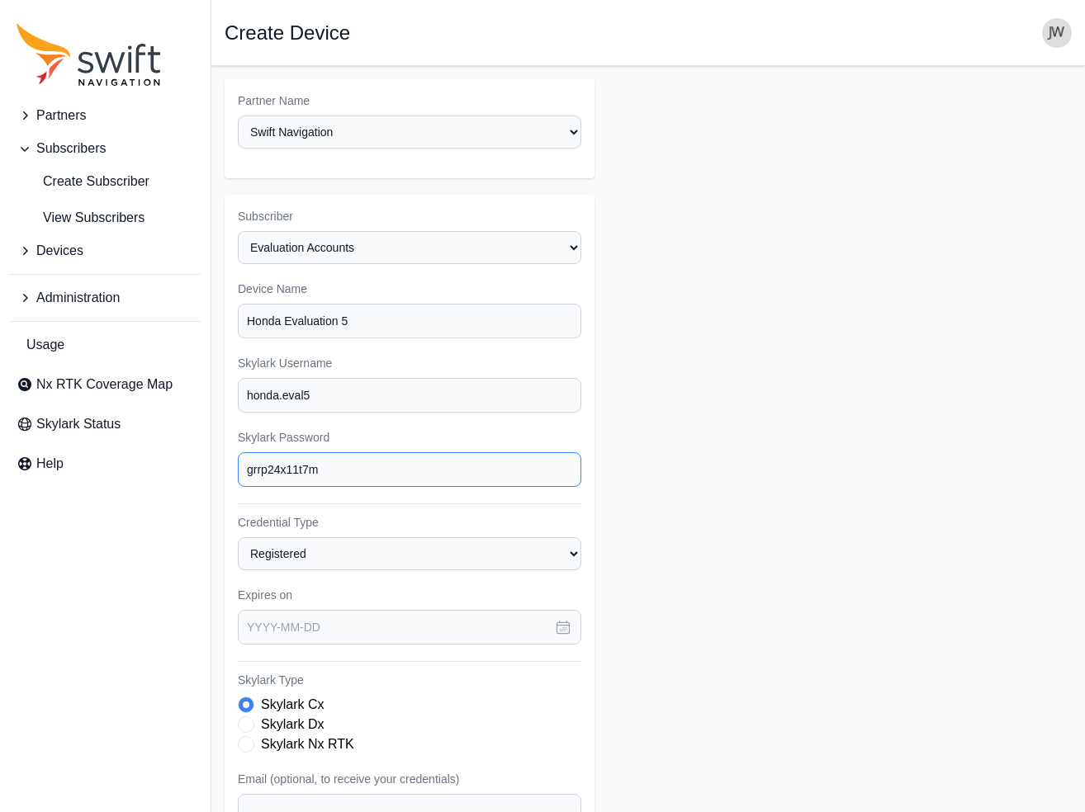
drag, startPoint x: 316, startPoint y: 445, endPoint x: 206, endPoint y: 446, distance: 109.8
click at [206, 446] on div "Partners Subscribers Create Subscriber View Subscribers Devices Administration …" at bounding box center [542, 554] width 1085 height 976
click at [560, 619] on icon "button" at bounding box center [563, 627] width 17 height 17
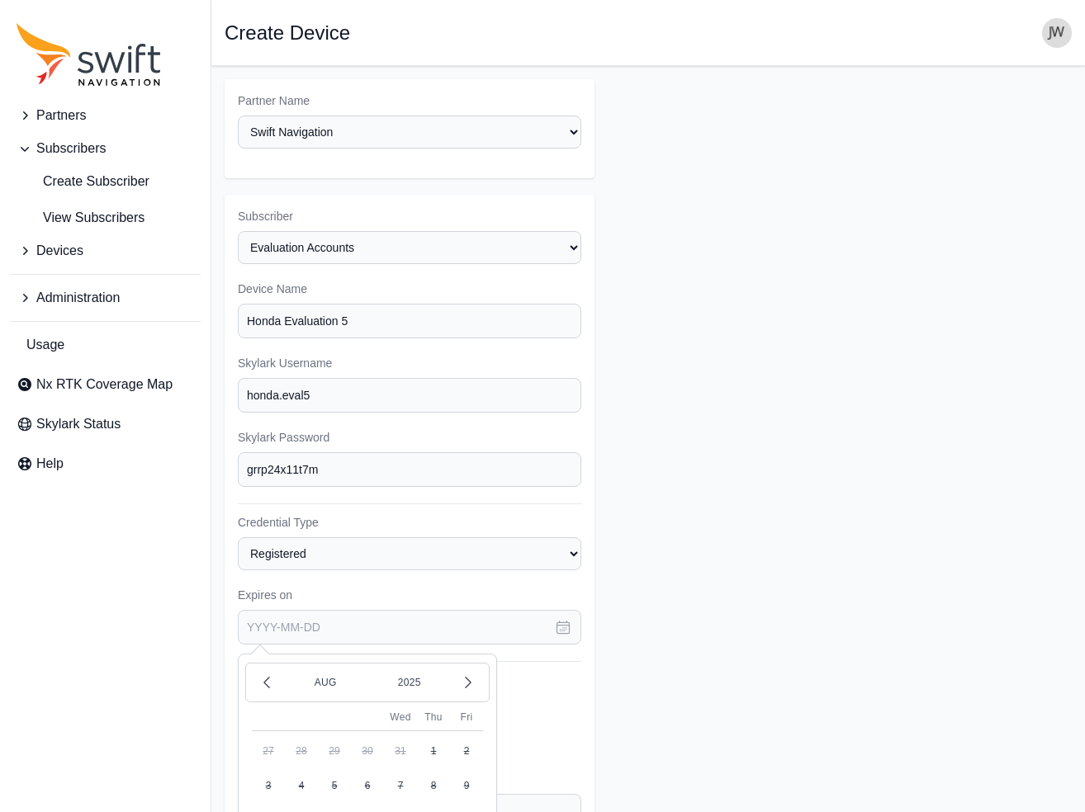
click at [560, 619] on icon "button" at bounding box center [563, 627] width 17 height 17
click at [475, 674] on icon "button" at bounding box center [468, 682] width 17 height 17
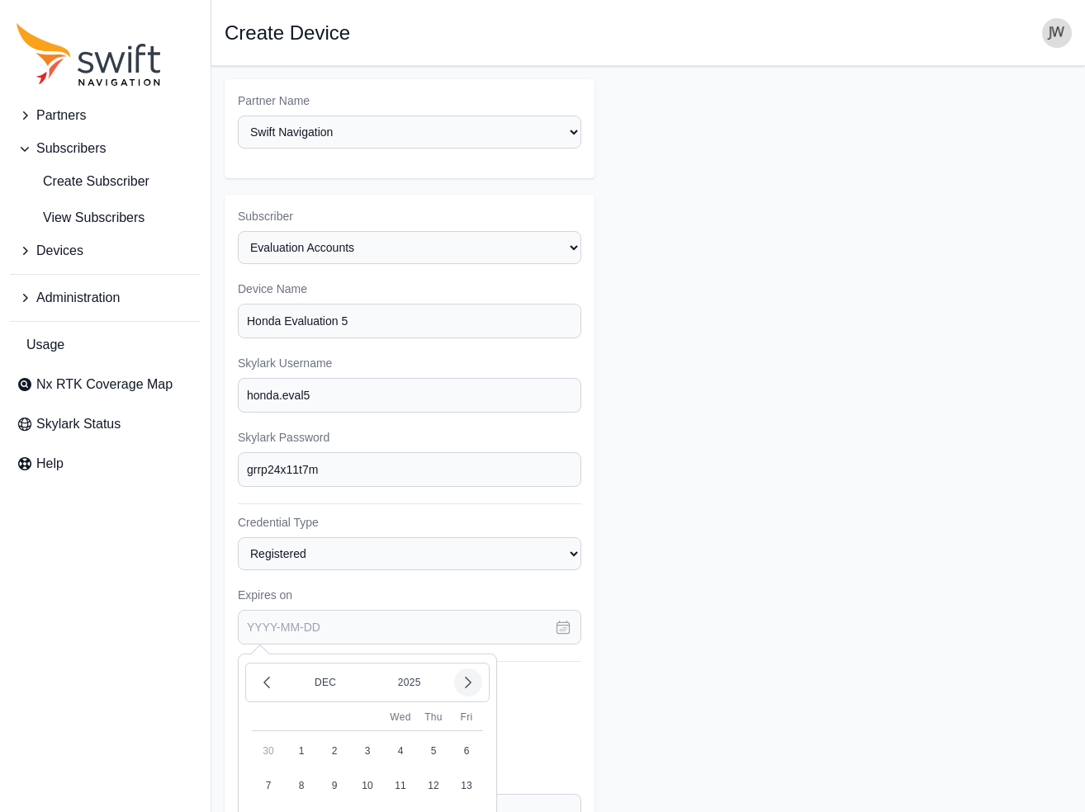
click at [475, 674] on icon "button" at bounding box center [468, 682] width 17 height 17
click at [428, 769] on button "13" at bounding box center [433, 785] width 33 height 33
type input "2026-02-13"
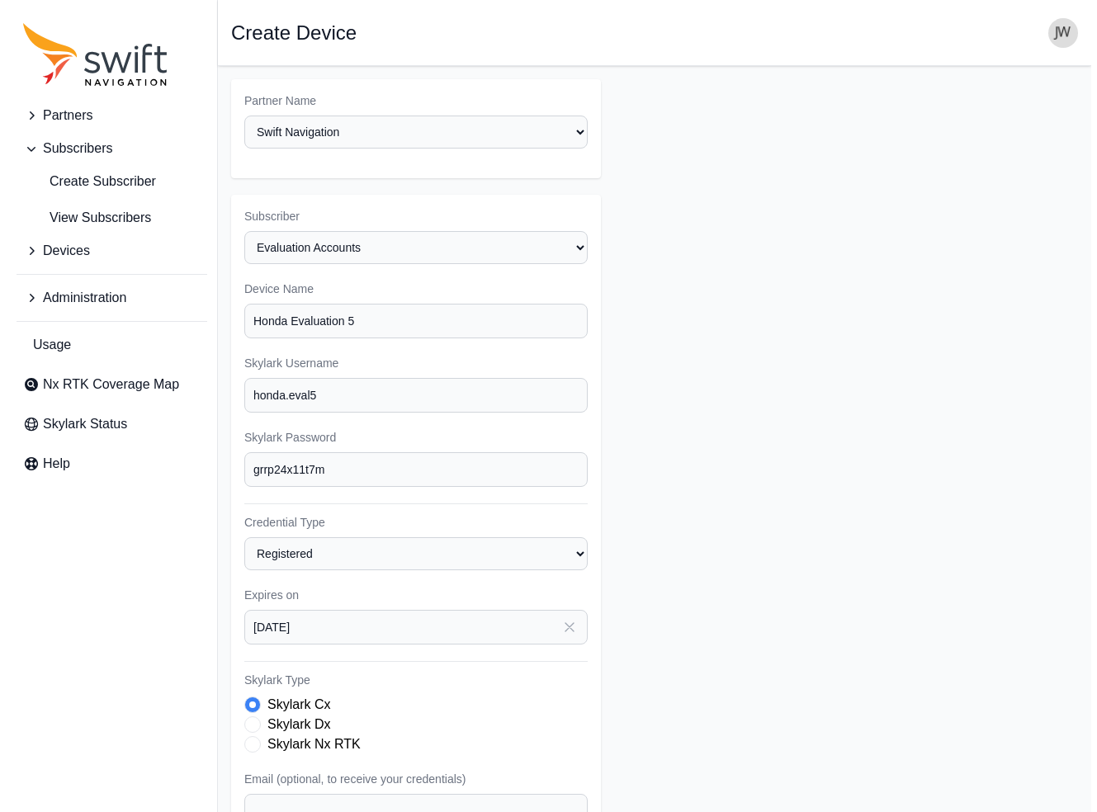
scroll to position [187, 0]
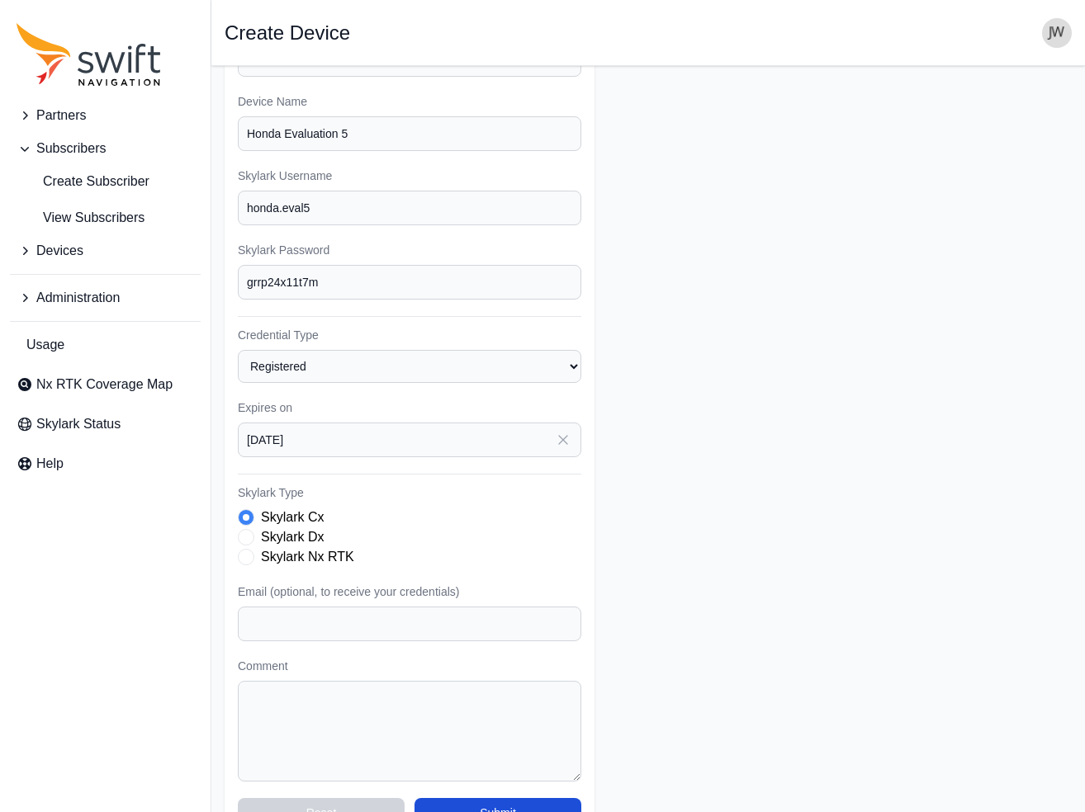
click at [247, 549] on span "Skylark Type" at bounding box center [246, 557] width 17 height 17
paste input "adam_benson@na.honda.com"
type input "adam_benson@na.honda.com"
click at [283, 681] on textarea "Comment" at bounding box center [409, 731] width 343 height 101
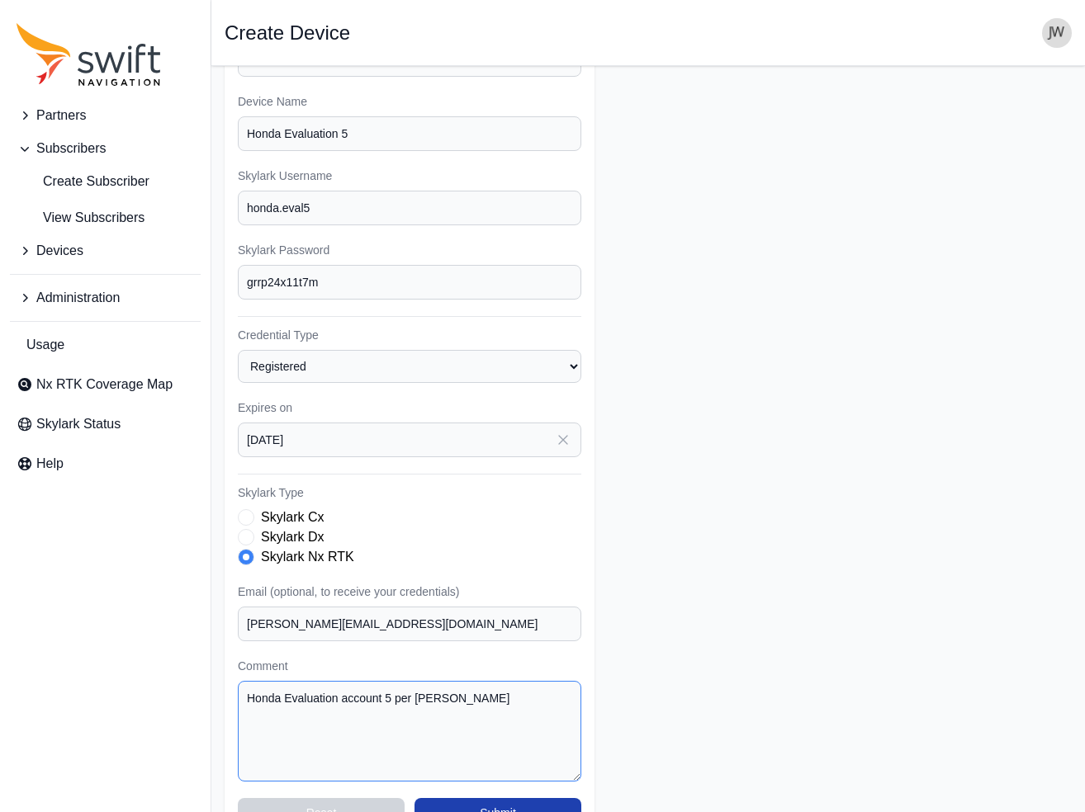
type textarea "Honda Evaluation account 5 per Randy Walston"
click at [531, 798] on button "Submit" at bounding box center [497, 813] width 167 height 30
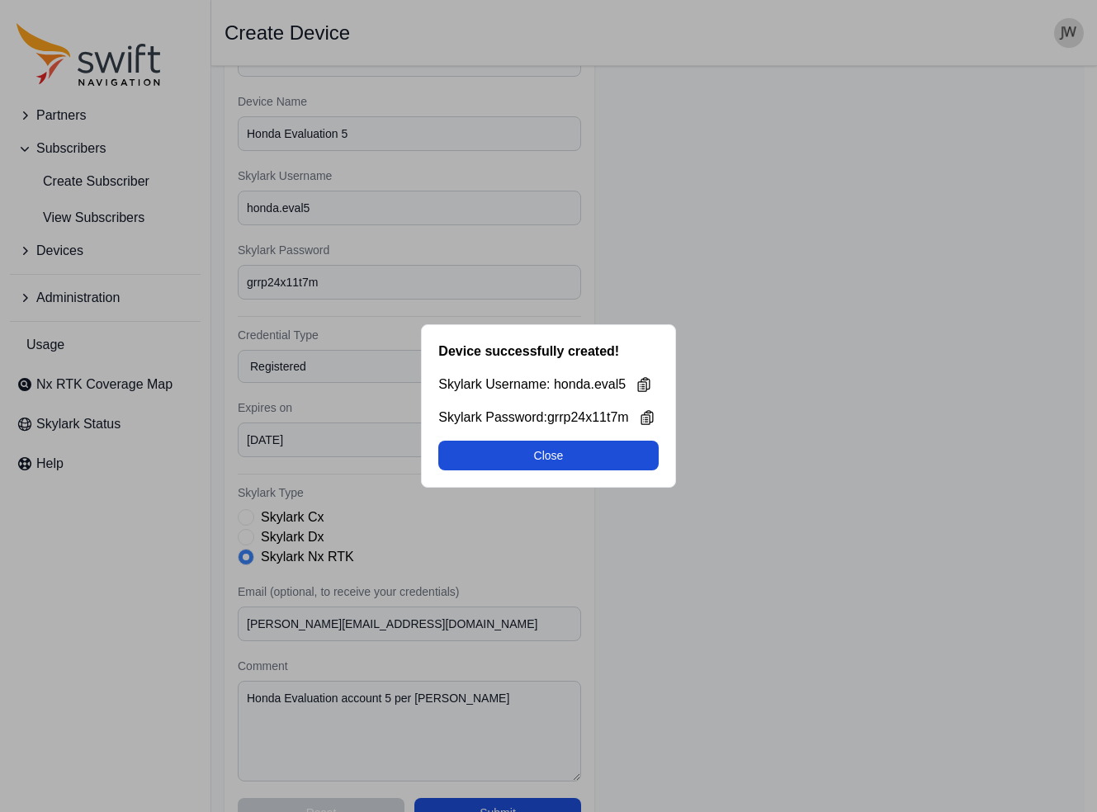
click at [541, 459] on button "Close" at bounding box center [548, 456] width 220 height 30
select select "8f022dce-3eb1-4943-ab46-3302f59893f0"
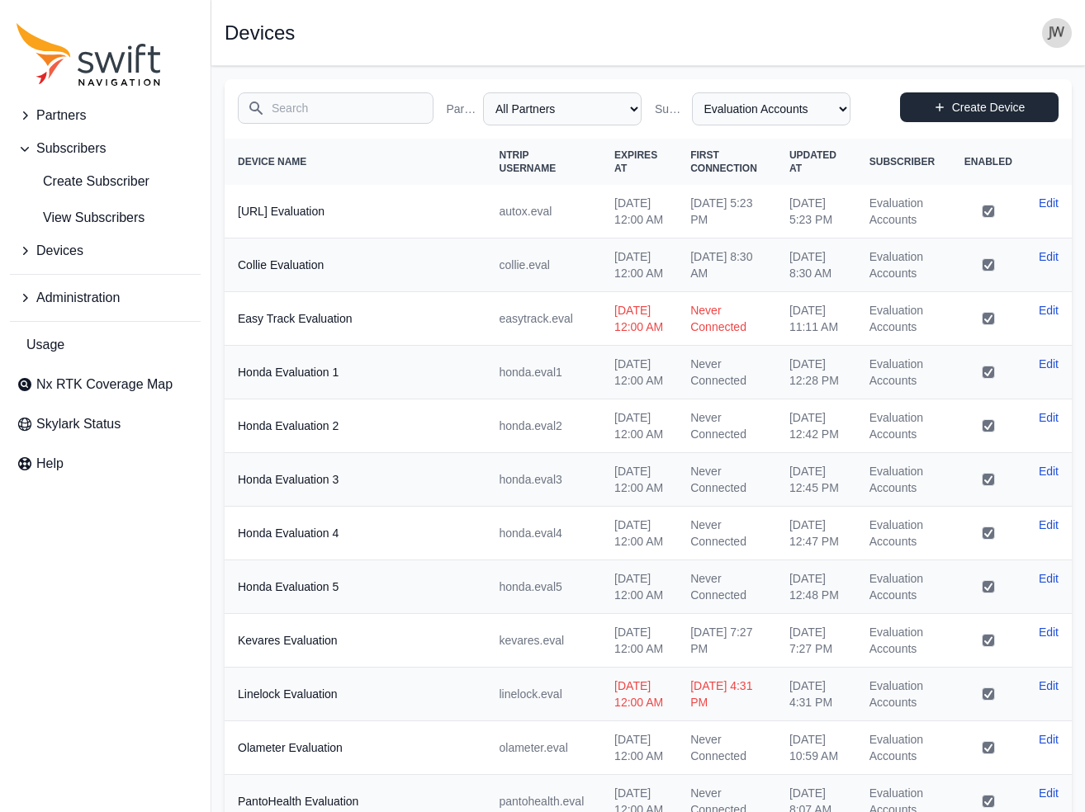
click at [968, 109] on link "Create Device" at bounding box center [979, 107] width 158 height 30
select select "ab3272ce-40d0-4c94-a524-96a758ab755c"
select select "8f022dce-3eb1-4943-ab46-3302f59893f0"
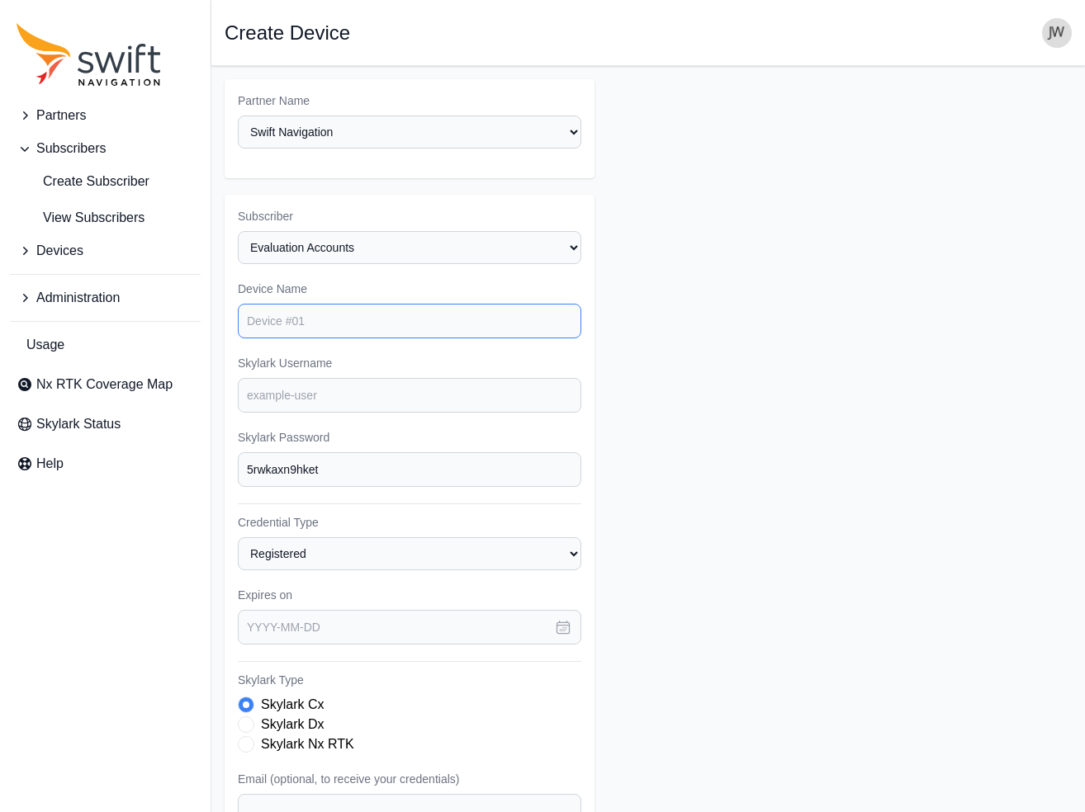
paste input "Honda Evaluation 1"
type input "Honda Evaluation 6"
click at [305, 378] on input "Skylark Username" at bounding box center [409, 395] width 343 height 35
paste input "honda.eval6"
type input "honda.eval6"
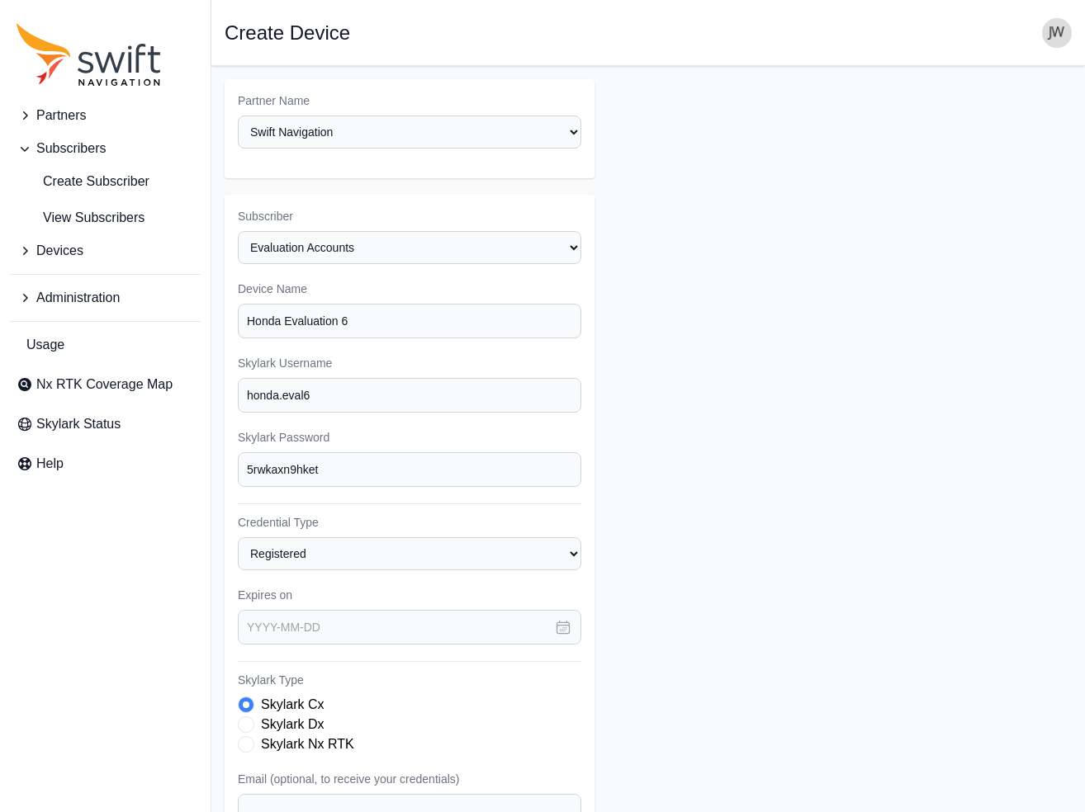
click at [564, 619] on icon "button" at bounding box center [563, 627] width 17 height 17
click at [466, 674] on icon "button" at bounding box center [468, 682] width 17 height 17
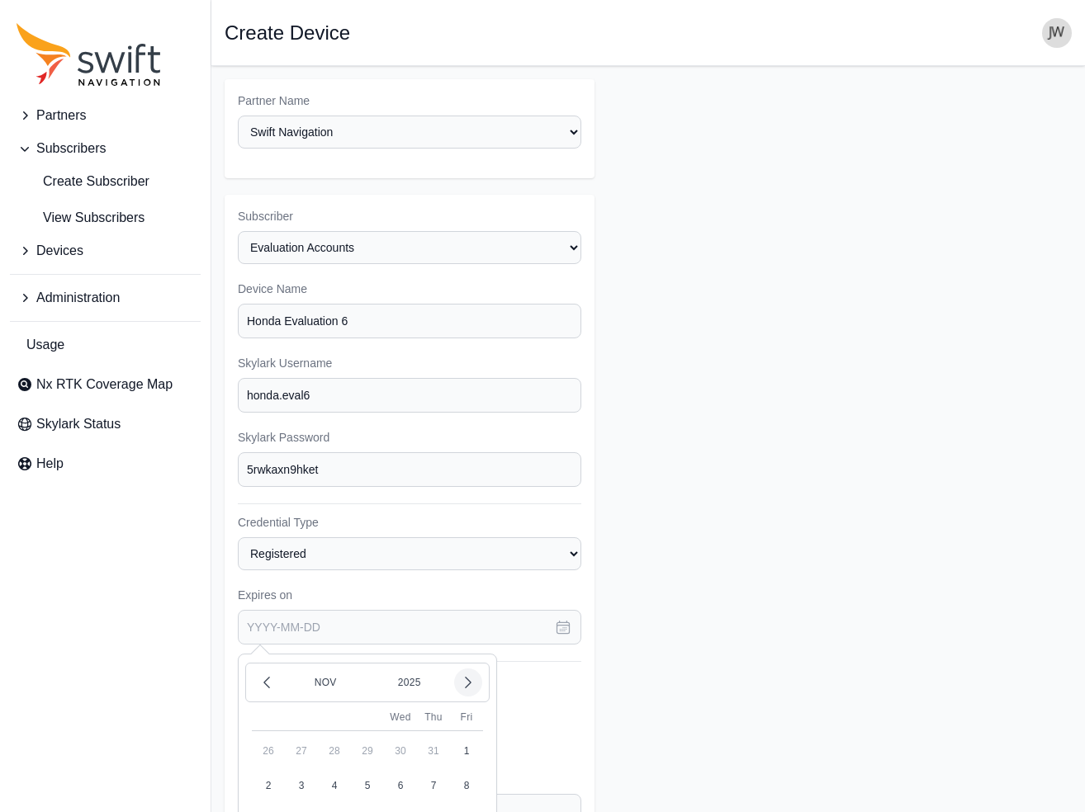
click at [466, 674] on icon "button" at bounding box center [468, 682] width 17 height 17
click at [430, 769] on button "13" at bounding box center [433, 785] width 33 height 33
type input "2026-02-13"
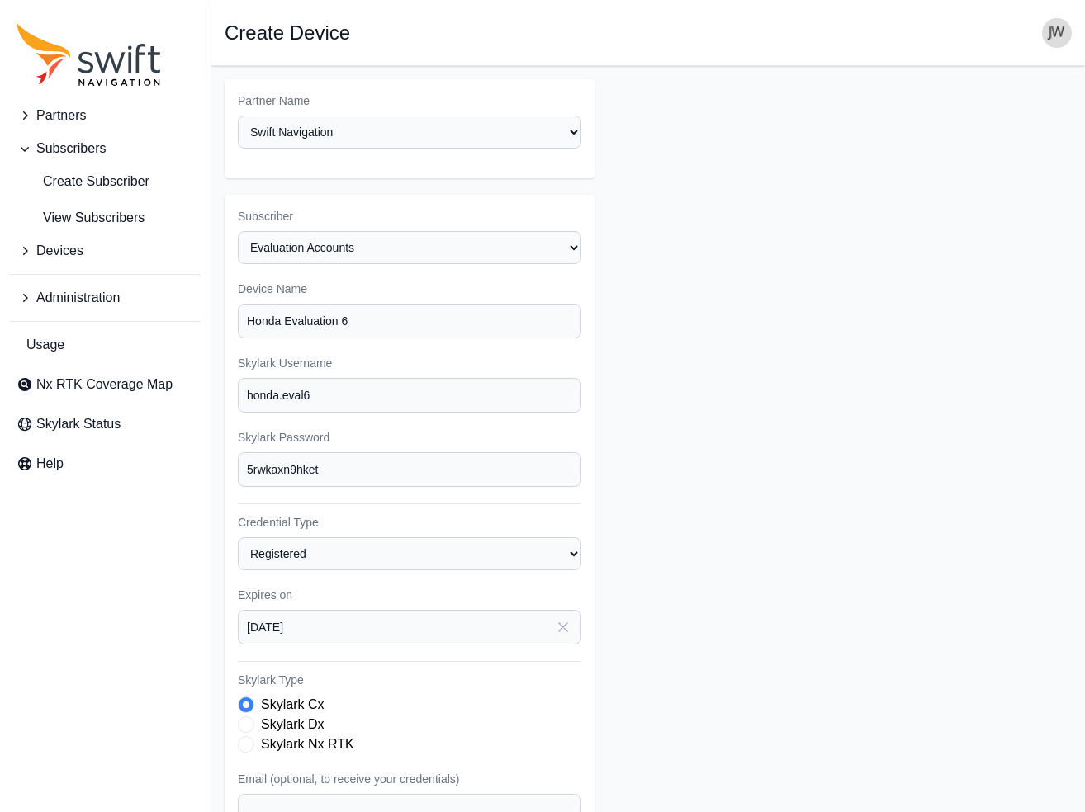
click at [247, 736] on span "Skylark Type" at bounding box center [246, 744] width 17 height 17
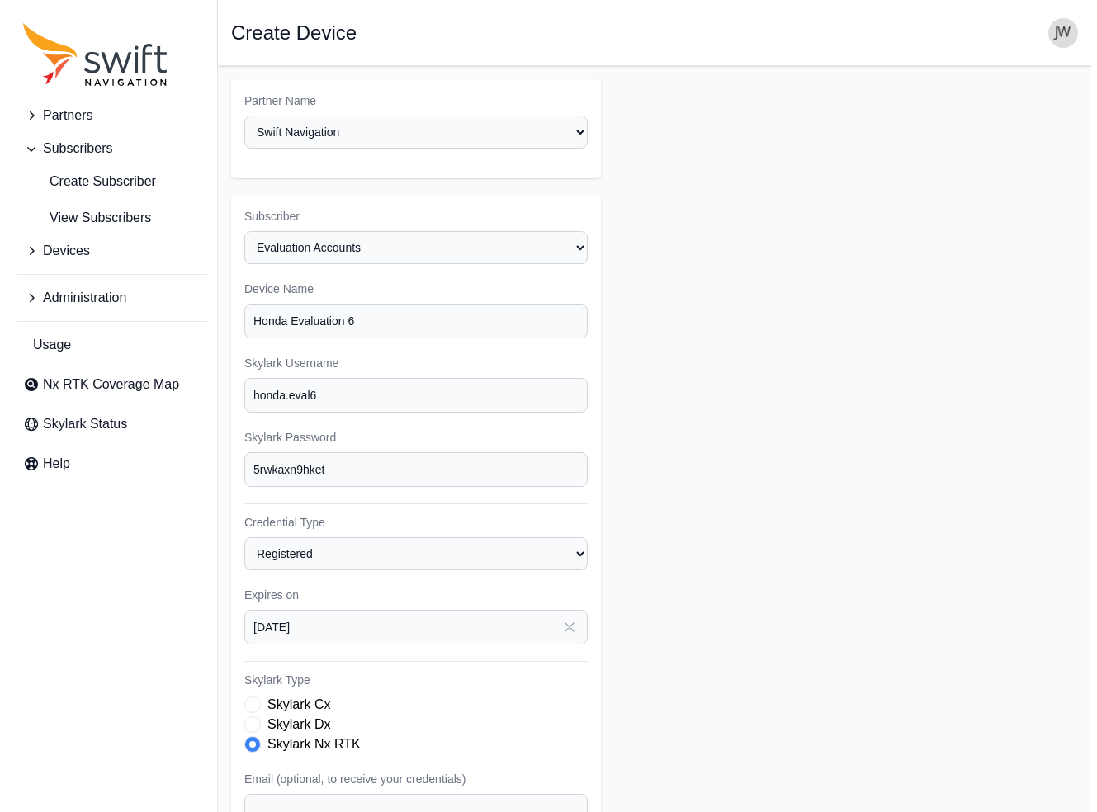
scroll to position [187, 0]
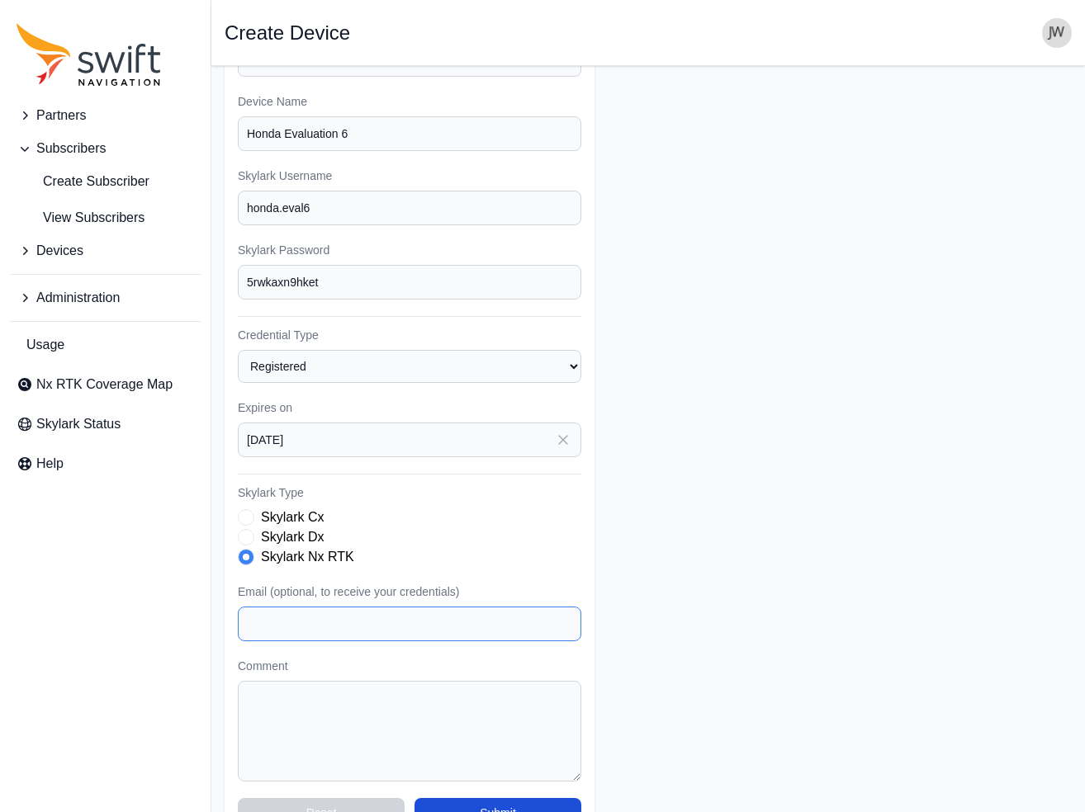
paste input "adam_benson@na.honda.com"
type input "adam_benson@na.honda.com"
click at [267, 681] on textarea "Comment" at bounding box center [409, 731] width 343 height 101
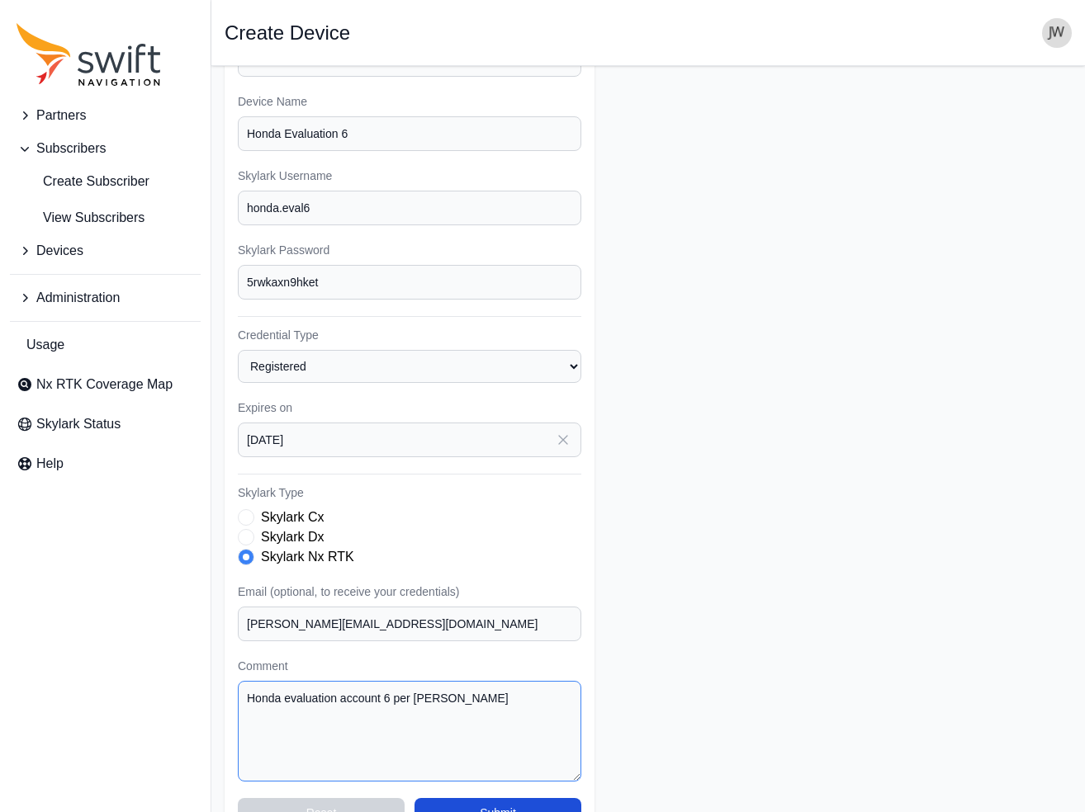
type textarea "Honda evaluation account 6 per Randy Walston"
click at [336, 265] on input "5rwkaxn9hket" at bounding box center [409, 282] width 343 height 35
drag, startPoint x: 323, startPoint y: 257, endPoint x: 225, endPoint y: 258, distance: 97.4
click at [225, 258] on div "Subscriber Select a Subscriber <Partner Name> - Customer 1 <Partner Name> - Cus…" at bounding box center [410, 424] width 370 height 834
click at [493, 798] on button "Submit" at bounding box center [497, 813] width 167 height 30
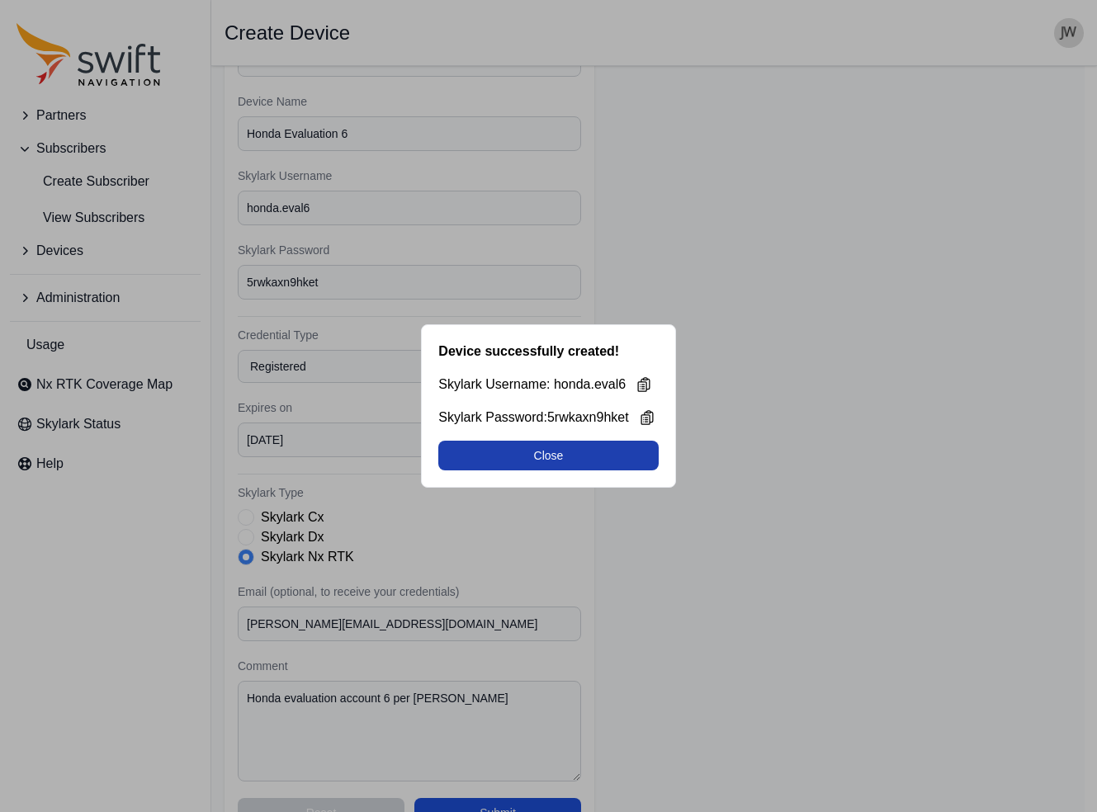
click at [561, 453] on button "Close" at bounding box center [548, 456] width 220 height 30
select select "8f022dce-3eb1-4943-ab46-3302f59893f0"
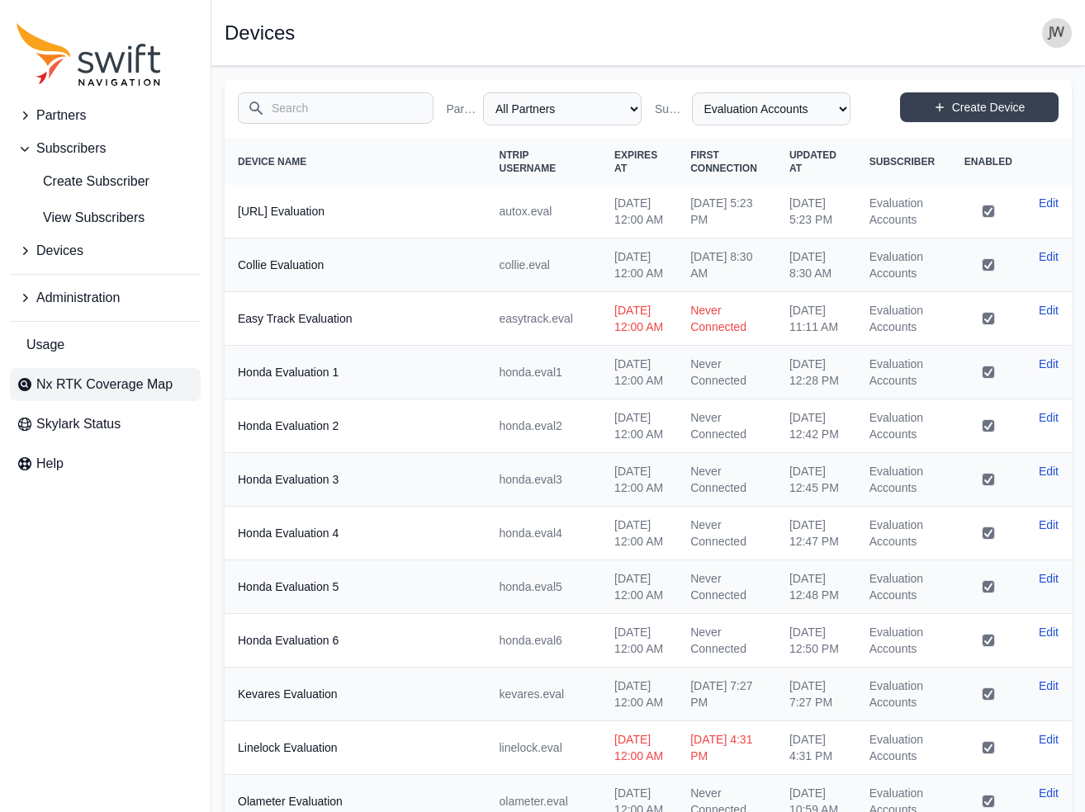
click at [87, 389] on span "Nx RTK Coverage Map" at bounding box center [104, 385] width 136 height 20
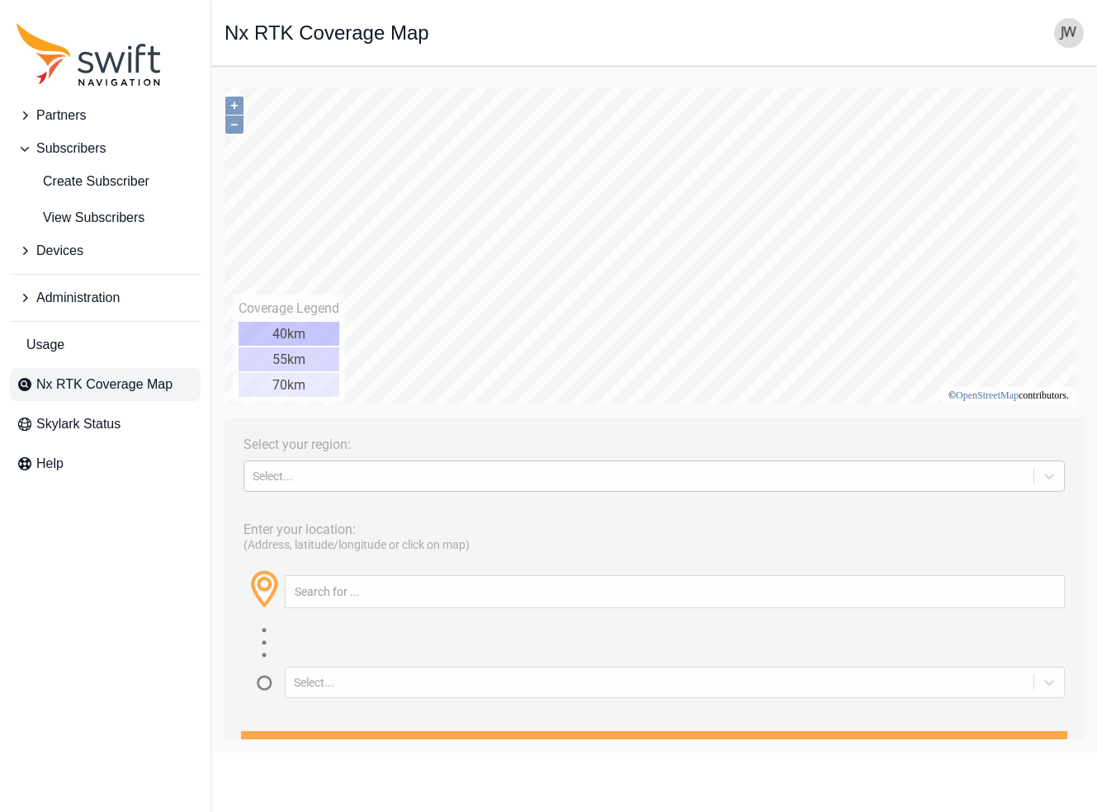
click at [318, 472] on div "Select..." at bounding box center [639, 476] width 773 height 13
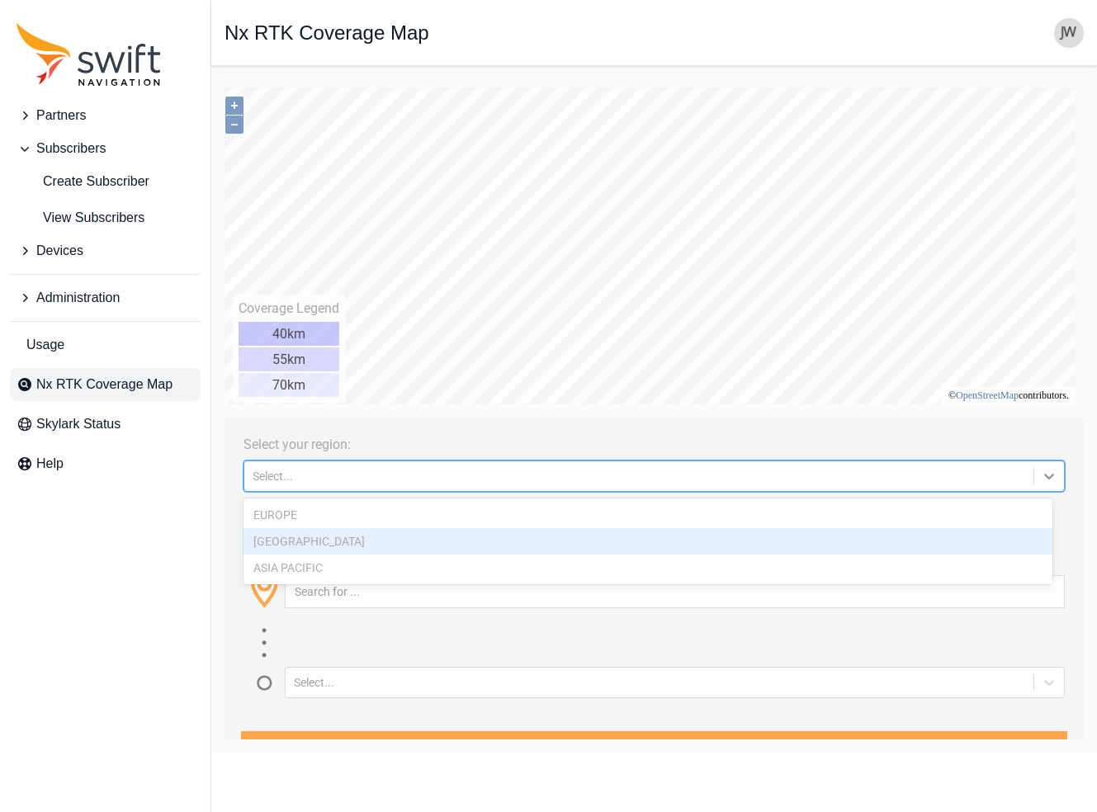
click at [314, 546] on div "NORTH AMERICA" at bounding box center [647, 541] width 809 height 26
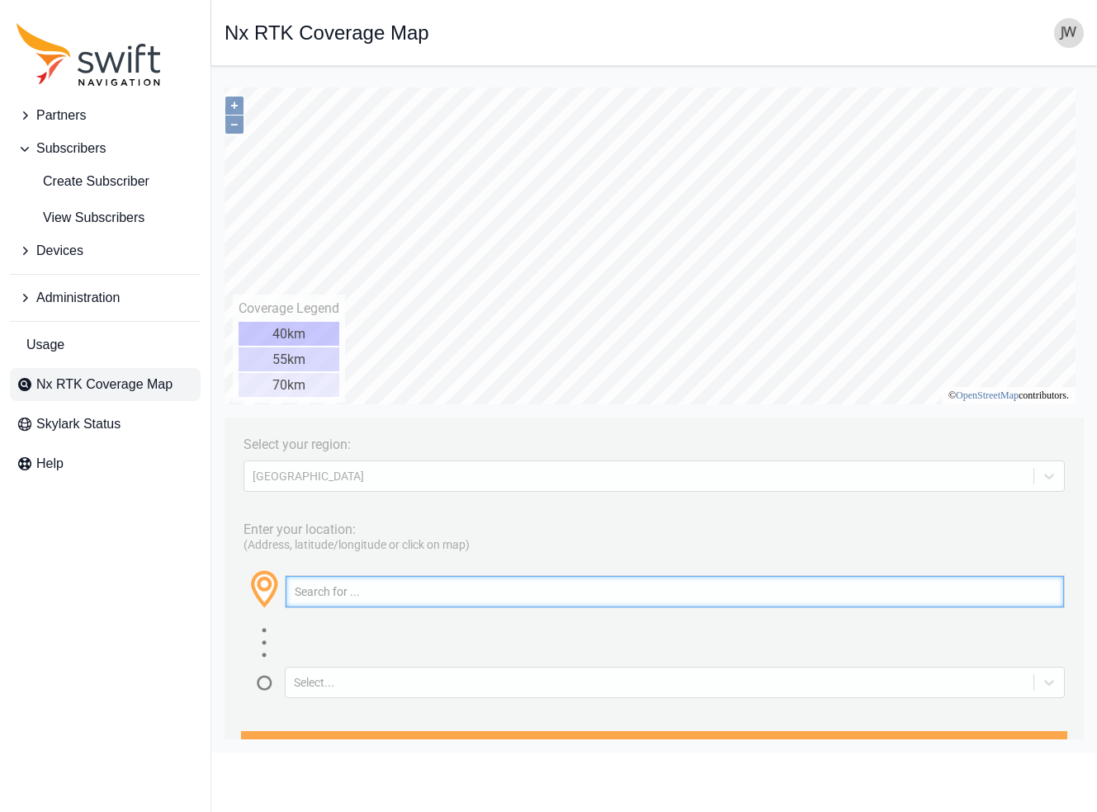
click at [310, 586] on input "text" at bounding box center [675, 591] width 778 height 31
type input "San Jose"
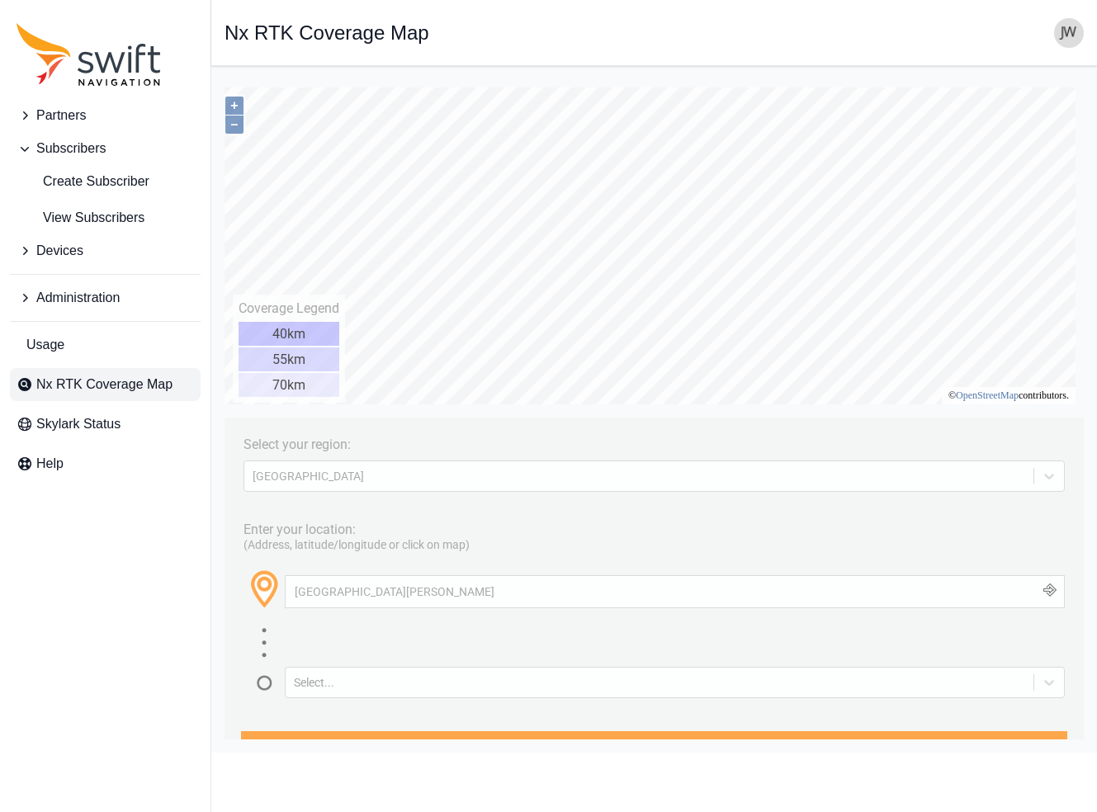
click at [1042, 585] on button "button" at bounding box center [1050, 591] width 27 height 31
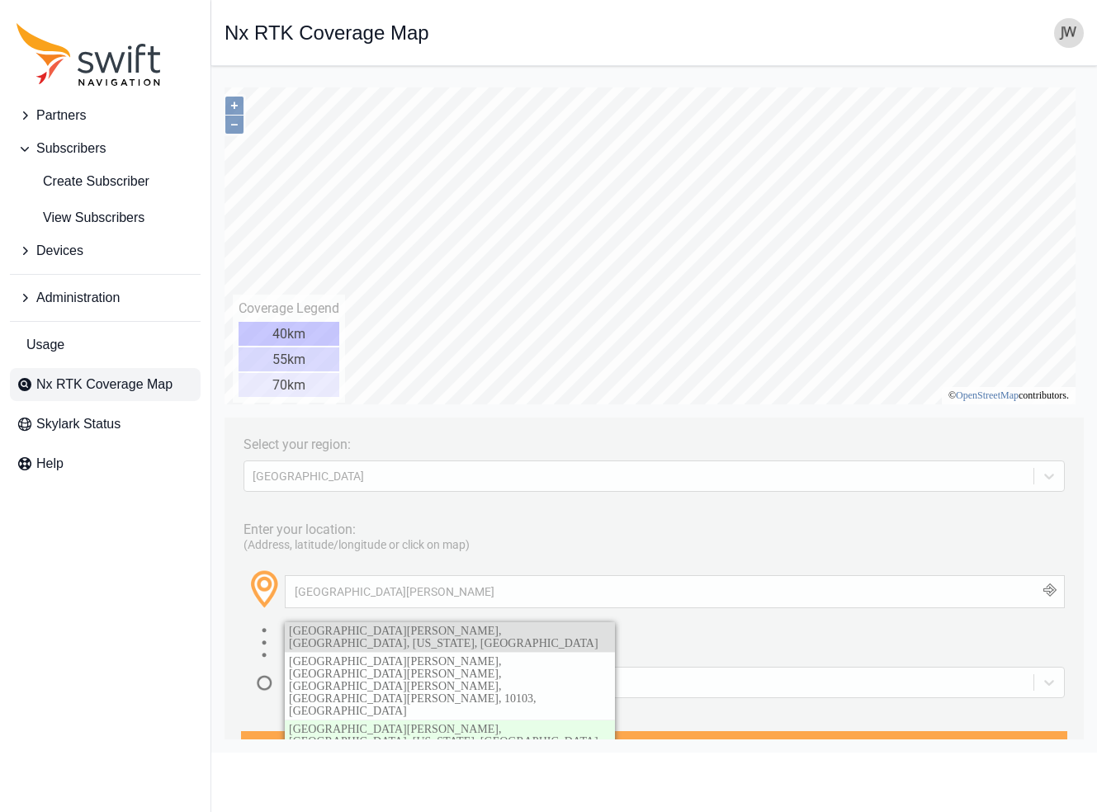
click at [508, 632] on span "San Jose, Santa Clara County, California, United States" at bounding box center [444, 637] width 310 height 25
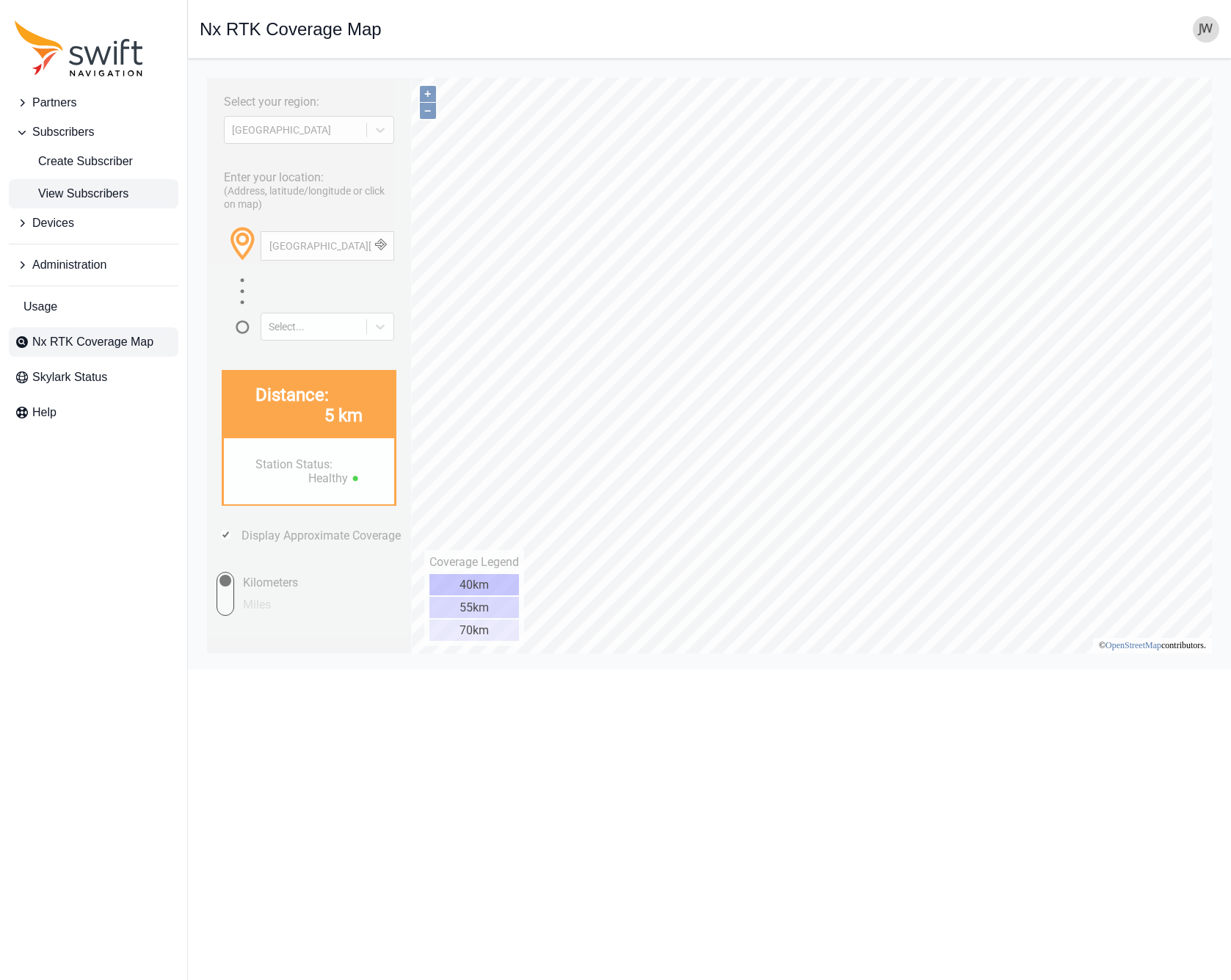
click at [111, 189] on span "View Subscribers" at bounding box center [72, 194] width 114 height 18
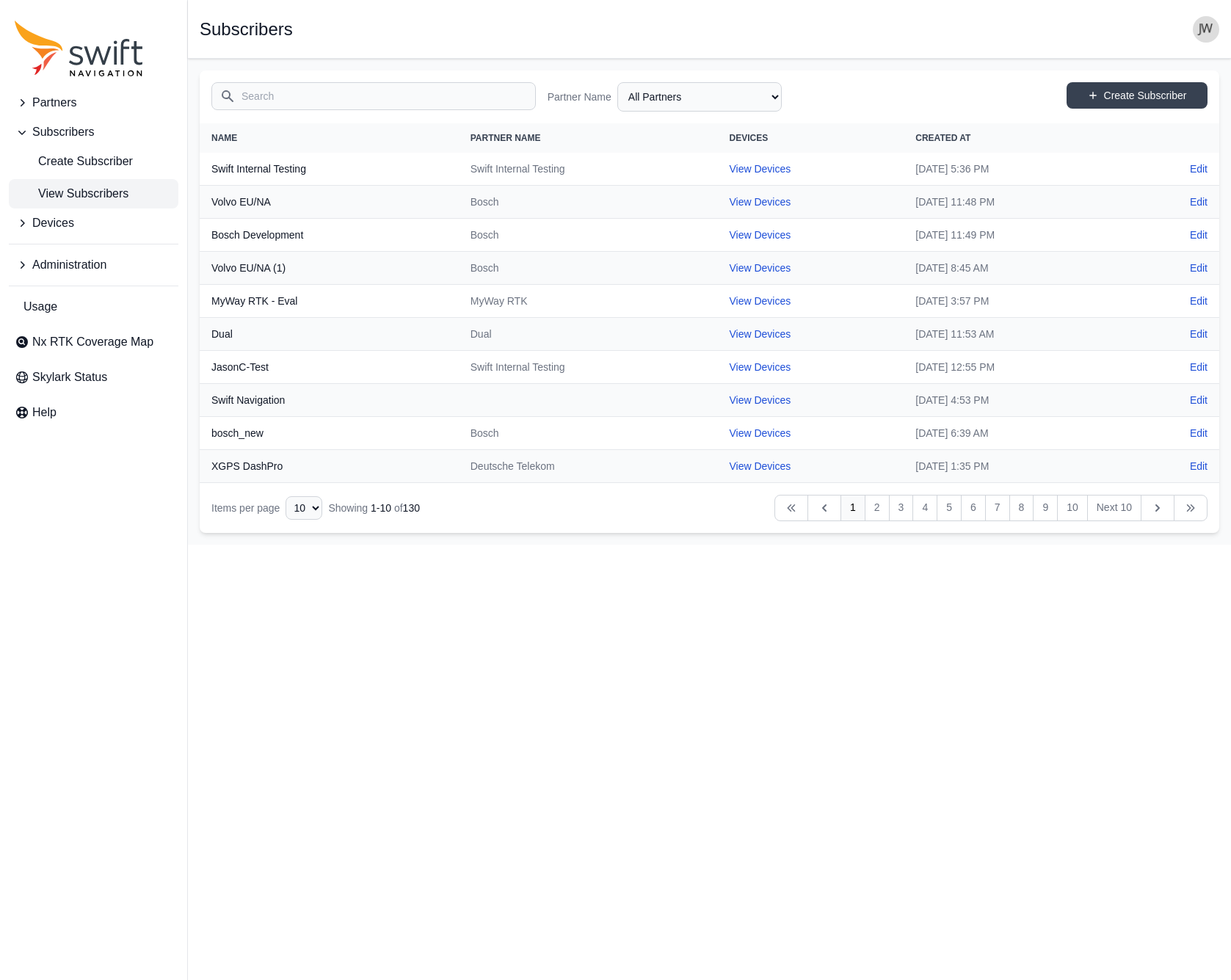
click at [256, 102] on input "Search" at bounding box center [374, 95] width 325 height 28
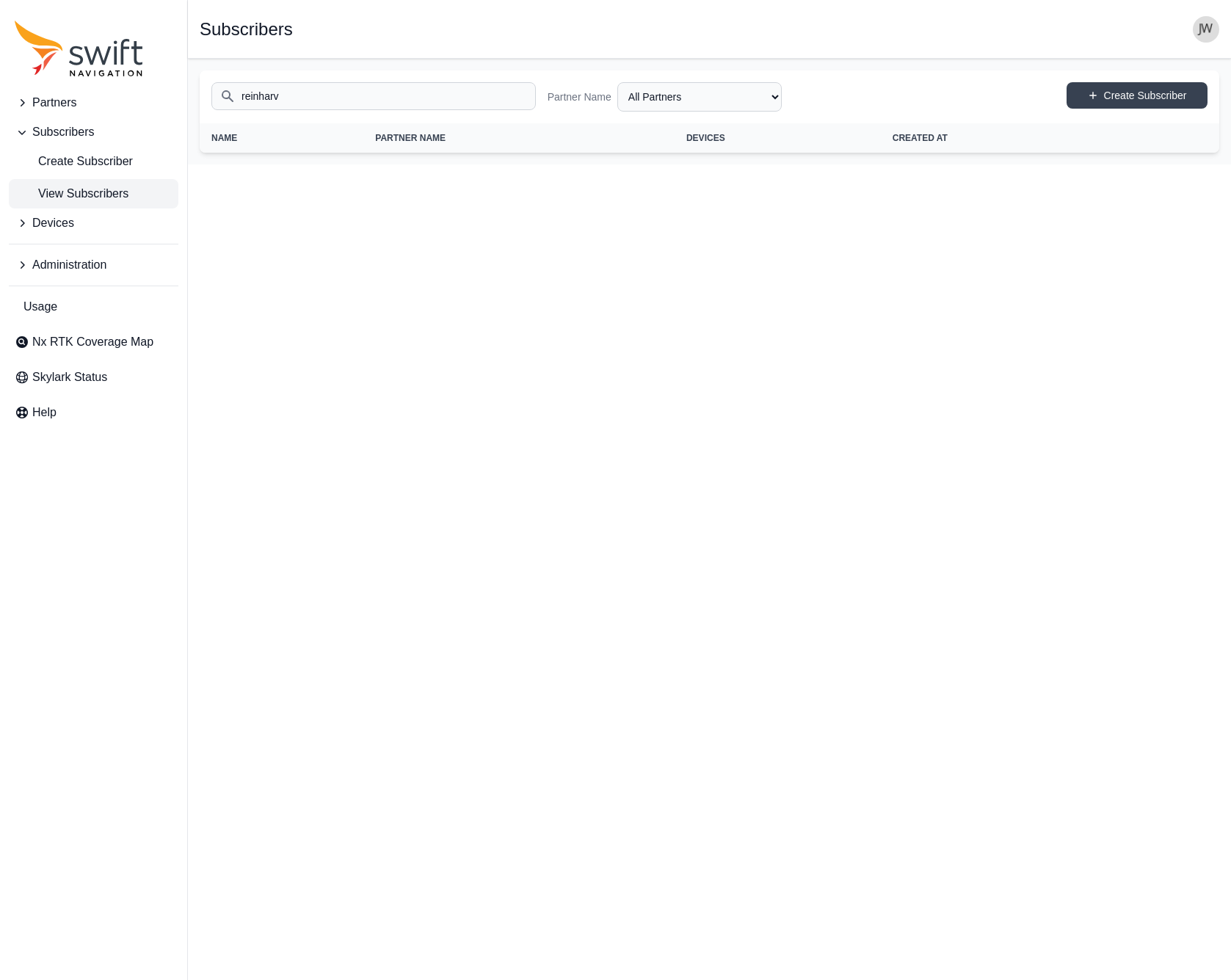
click at [98, 191] on span "View Subscribers" at bounding box center [72, 194] width 114 height 18
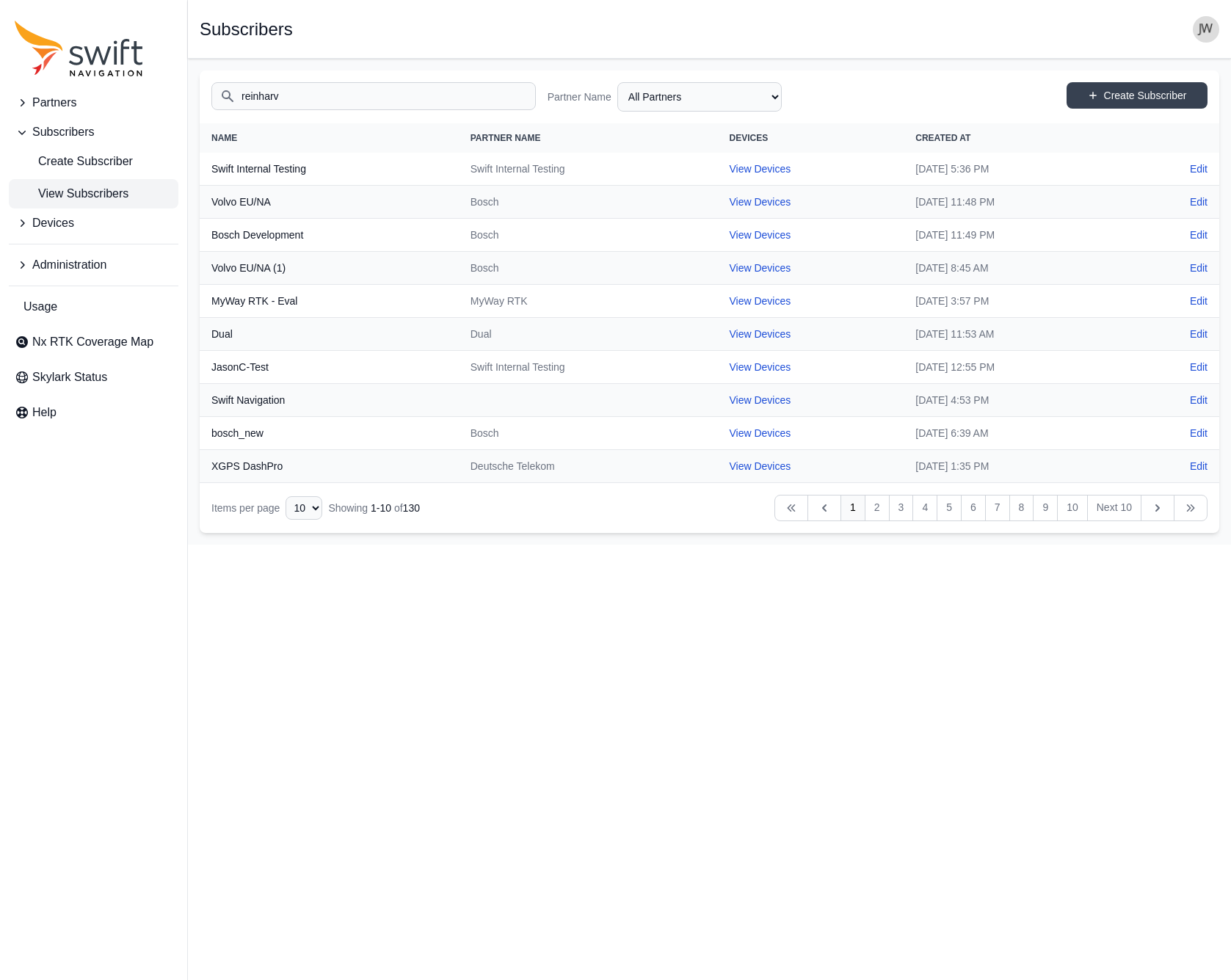
click at [74, 100] on span "Partners" at bounding box center [54, 103] width 44 height 18
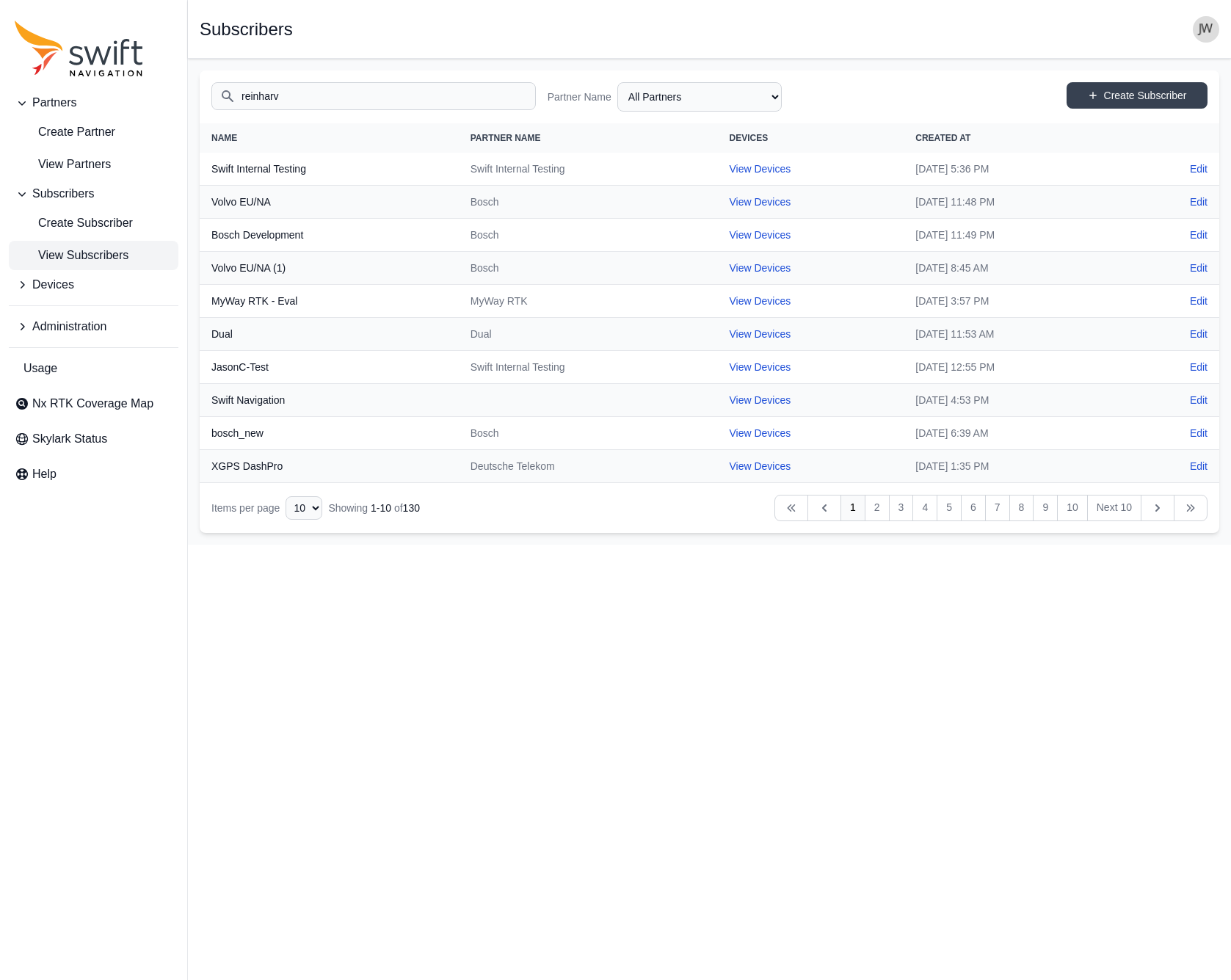
drag, startPoint x: 295, startPoint y: 95, endPoint x: 215, endPoint y: 97, distance: 80.0
click at [215, 97] on input "reinharv" at bounding box center [374, 95] width 325 height 28
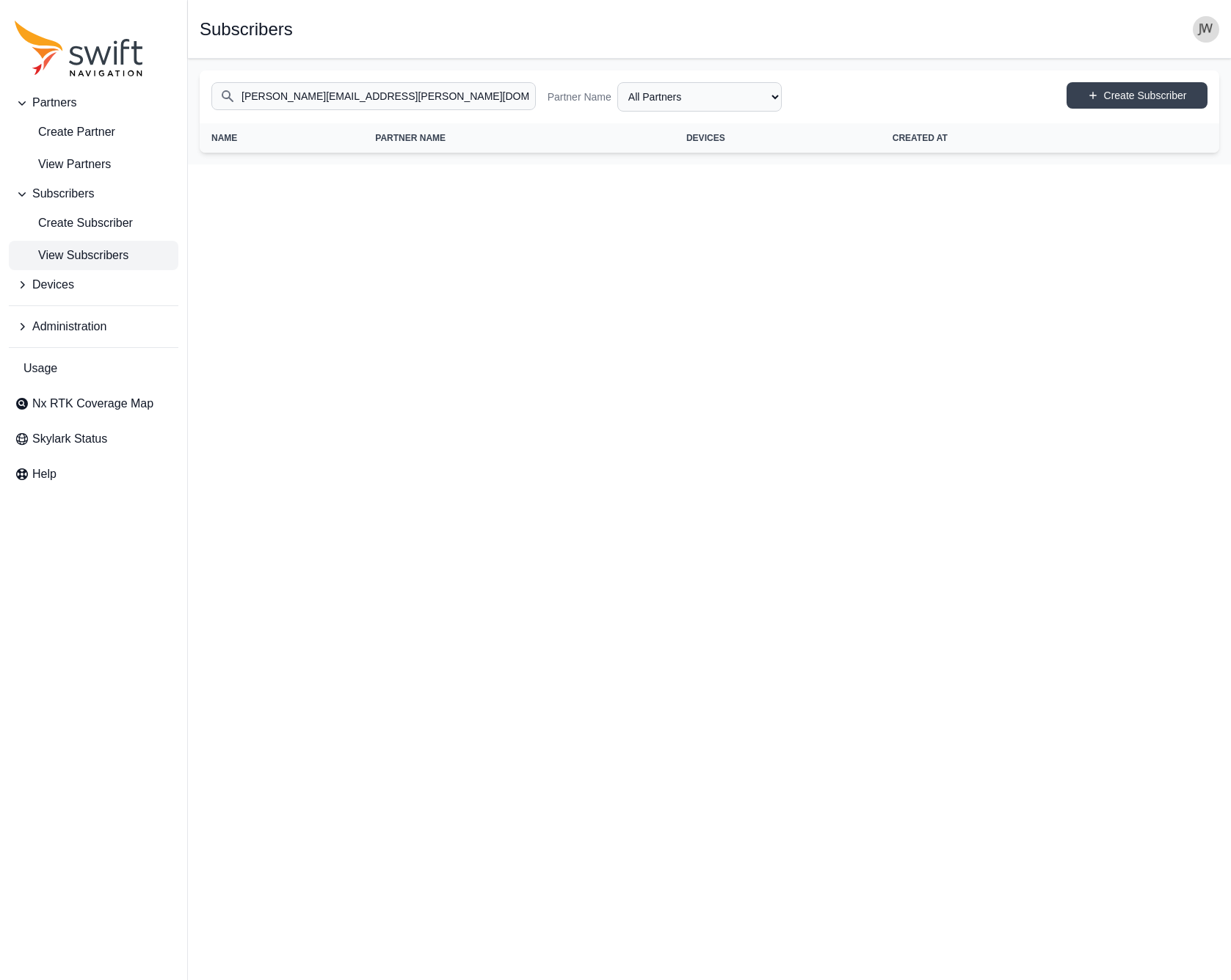
click at [84, 250] on span "View Subscribers" at bounding box center [72, 255] width 114 height 18
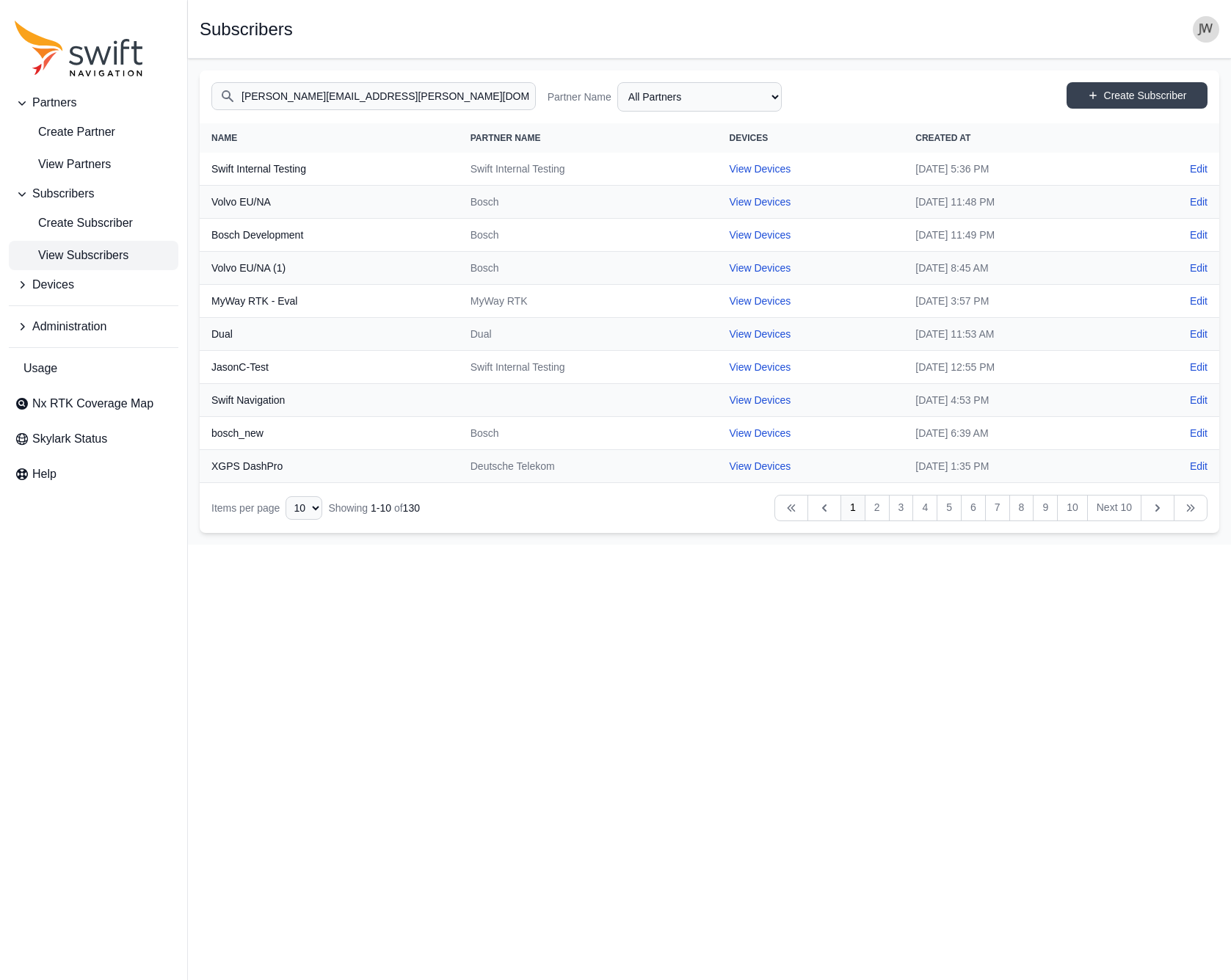
click at [413, 95] on input "vincent.reinhardt@st.com" at bounding box center [374, 95] width 325 height 28
drag, startPoint x: 428, startPoint y: 96, endPoint x: 139, endPoint y: 97, distance: 289.0
click at [139, 97] on div "Partners Create Partner View Partners Subscribers Create Subscriber View Subscr…" at bounding box center [616, 301] width 1231 height 486
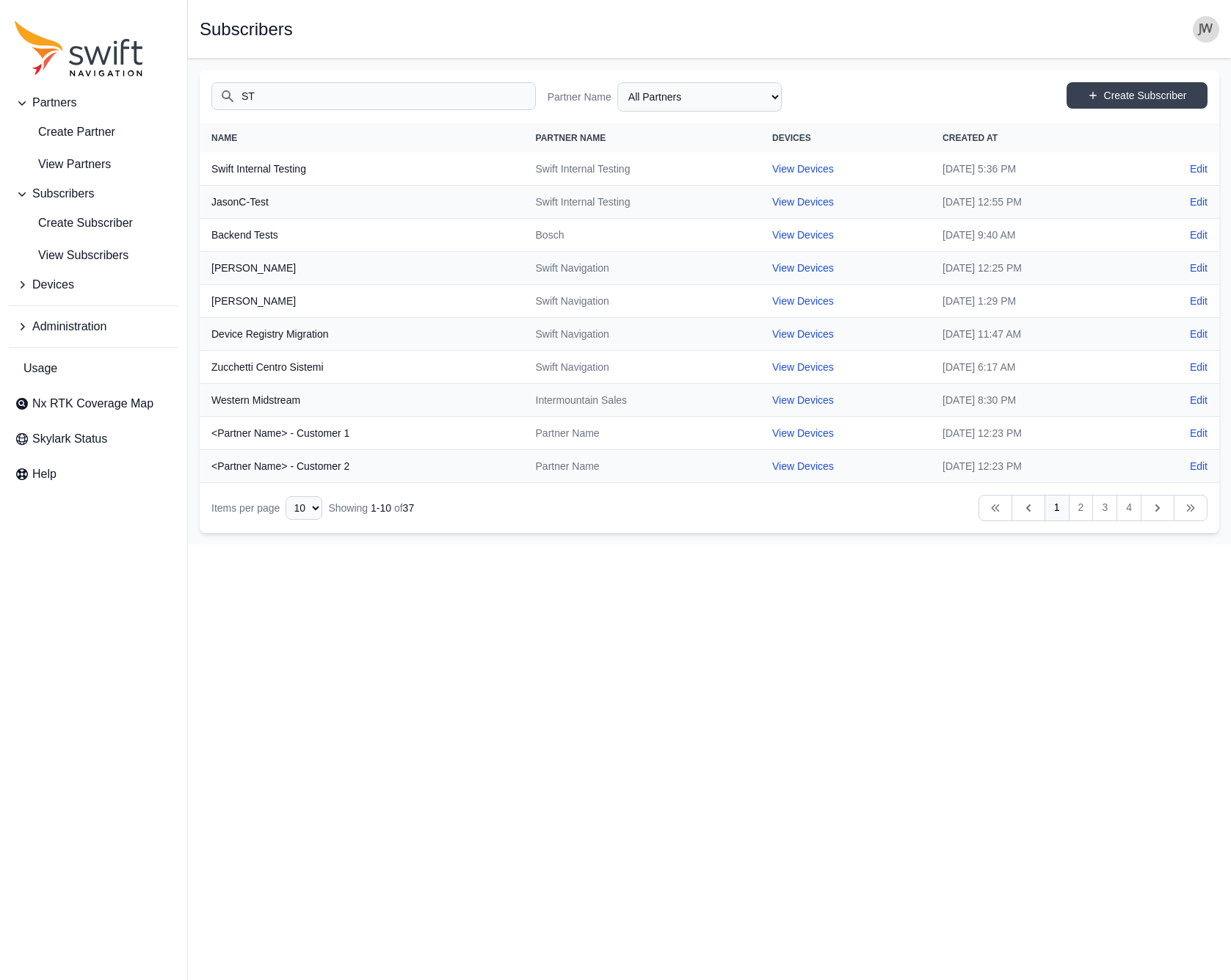
click at [225, 93] on input "ST" at bounding box center [374, 95] width 325 height 28
click at [285, 101] on input "ST" at bounding box center [374, 95] width 325 height 28
type input "ST"
click at [86, 253] on span "View Subscribers" at bounding box center [72, 255] width 114 height 18
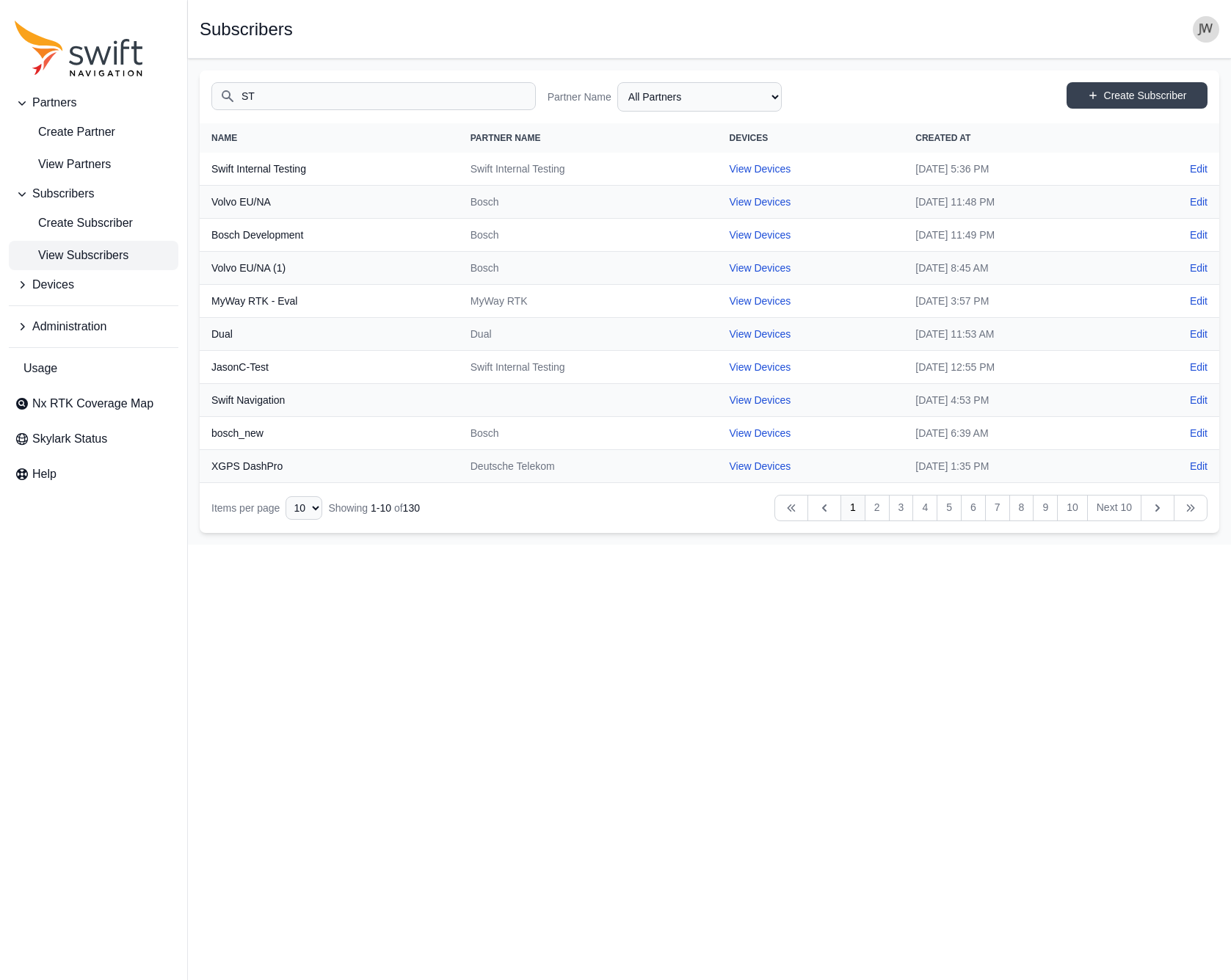
click at [293, 96] on input "ST" at bounding box center [374, 95] width 325 height 28
select select "ab3272ce-40d0-4c94-a524-96a758ab755c"
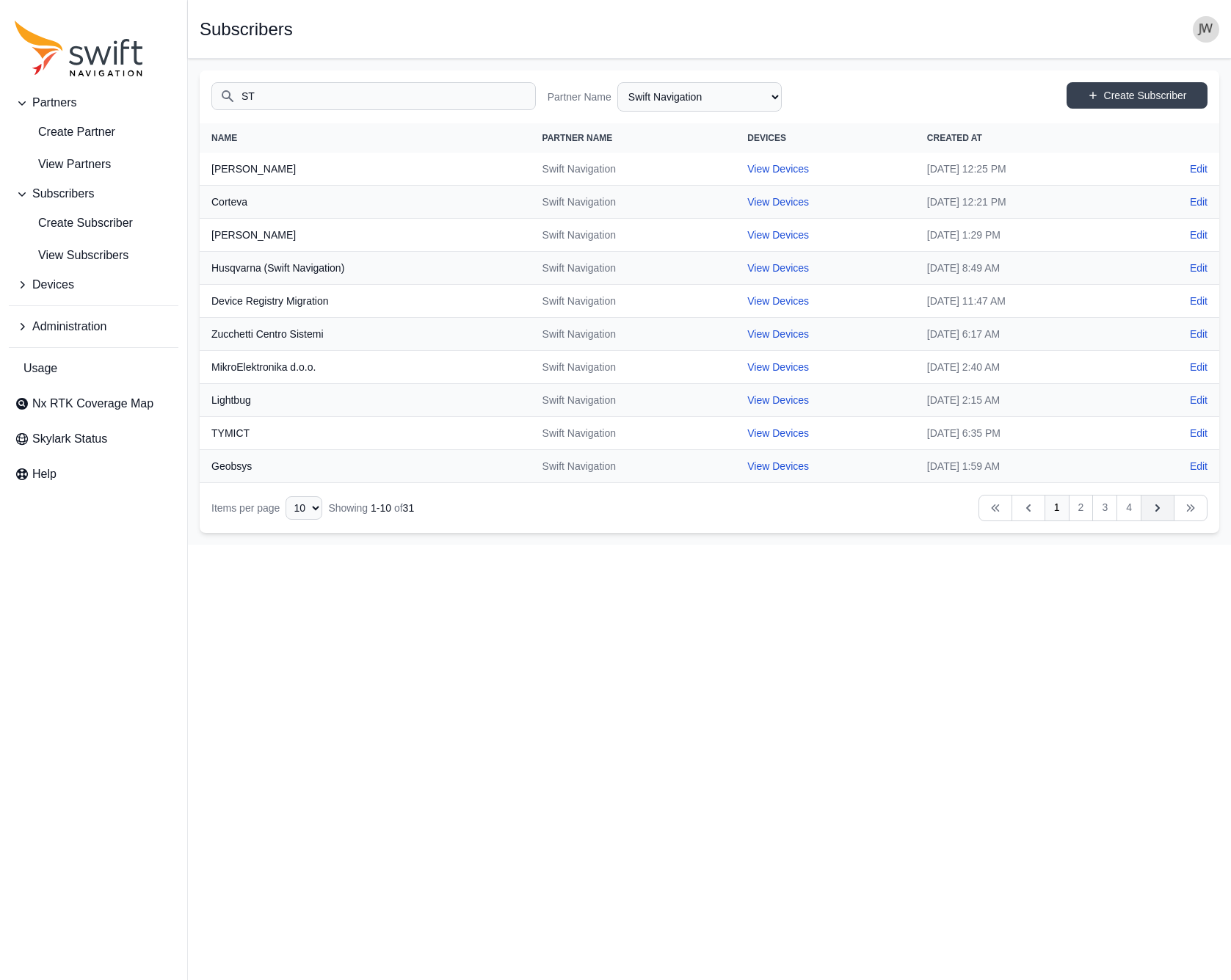
click at [1154, 510] on icon "Table navigation" at bounding box center [1157, 508] width 15 height 15
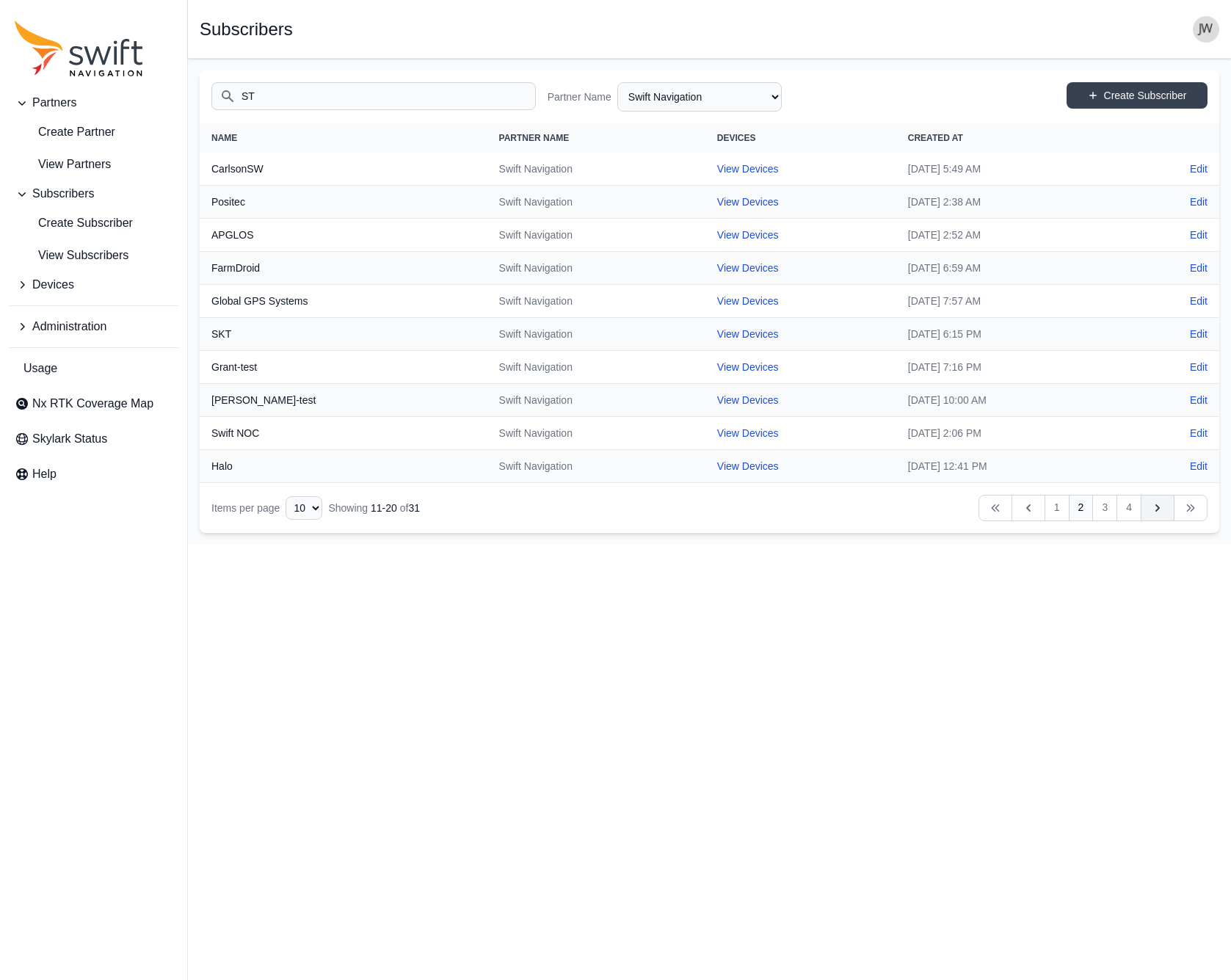
click at [1154, 510] on icon "Table navigation" at bounding box center [1157, 508] width 15 height 15
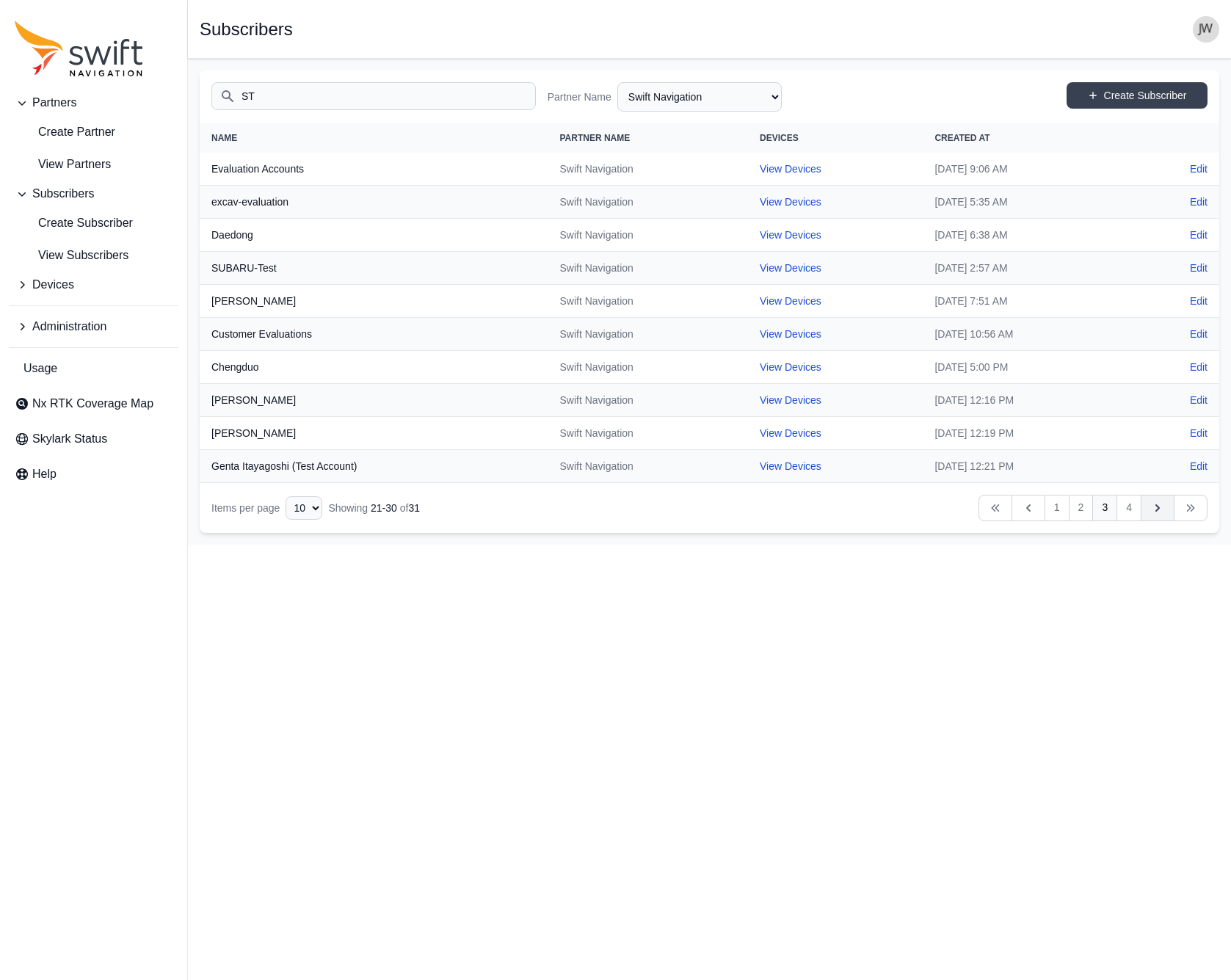
click at [1154, 510] on icon "Table navigation" at bounding box center [1157, 508] width 15 height 15
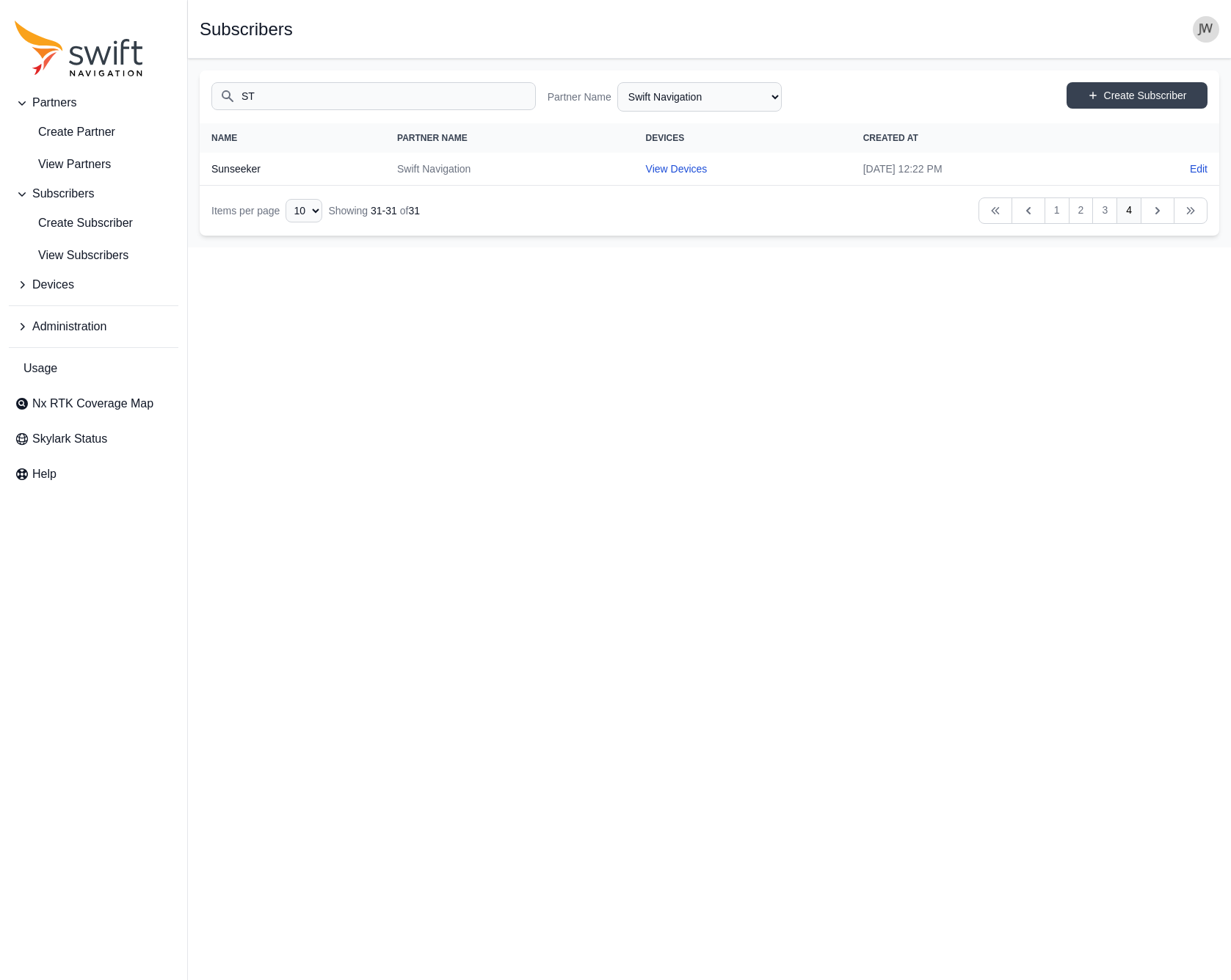
click at [280, 104] on input "ST" at bounding box center [374, 95] width 325 height 28
drag, startPoint x: 282, startPoint y: 103, endPoint x: 205, endPoint y: 98, distance: 77.2
click at [205, 98] on div "Search ST Partner Name All Partners AlpsAlpine Asensing Bad Elf Benchmark Tool …" at bounding box center [710, 96] width 1019 height 52
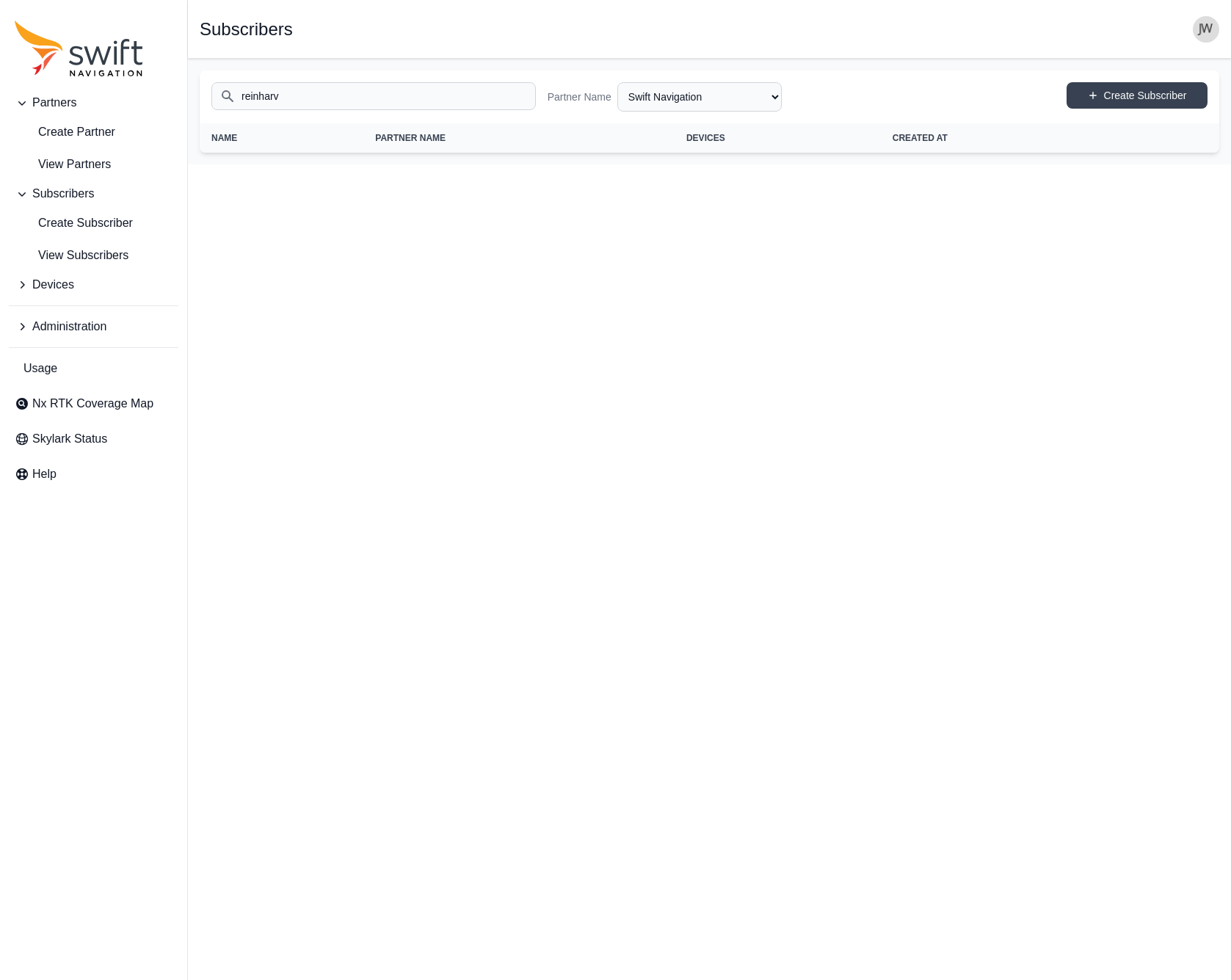
type input "reinharv"
click at [82, 252] on span "View Subscribers" at bounding box center [72, 255] width 114 height 18
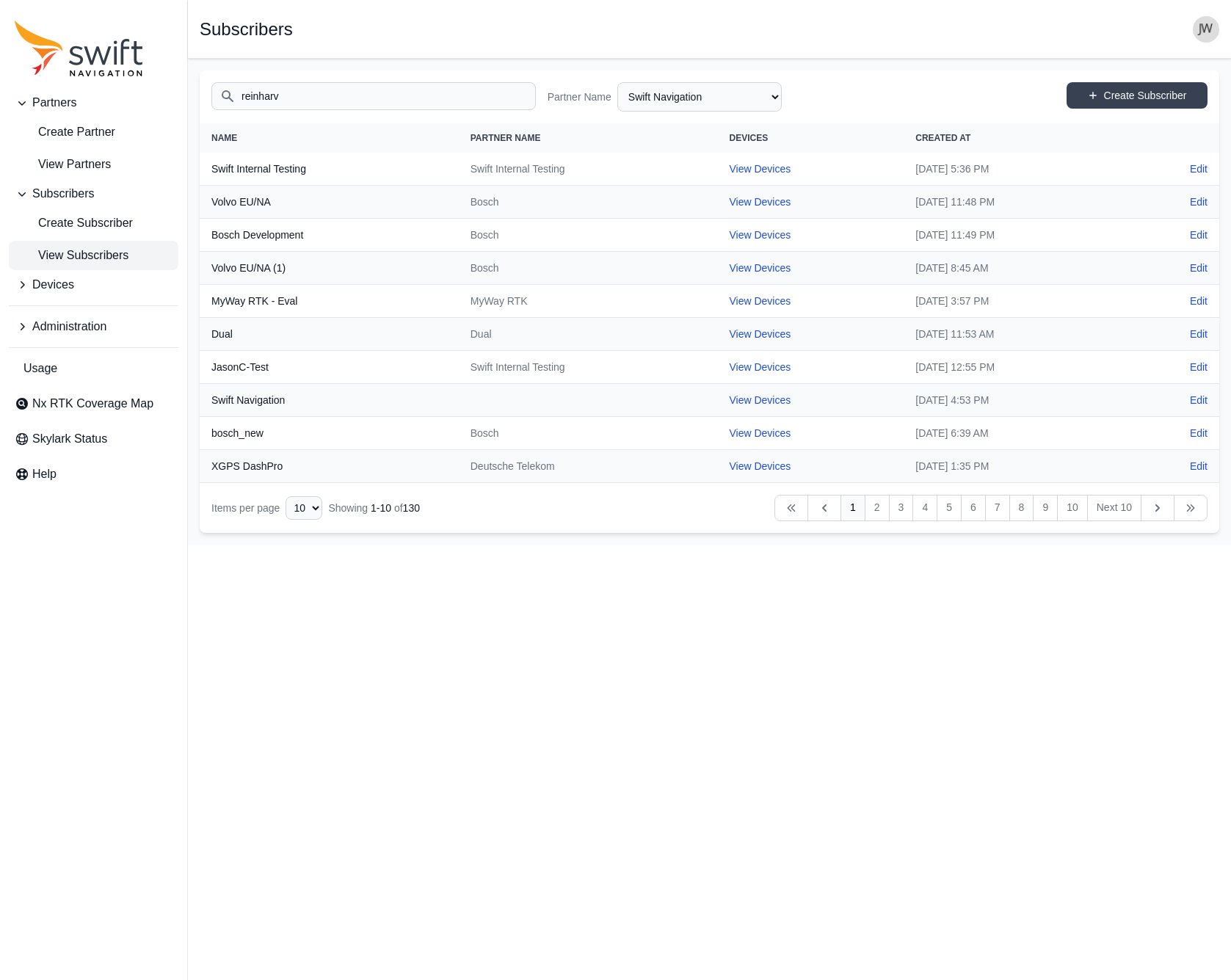
select select "Partner Name"
click at [362, 92] on input "reinharv" at bounding box center [374, 95] width 325 height 28
click at [1154, 508] on icon "Table navigation" at bounding box center [1157, 508] width 15 height 15
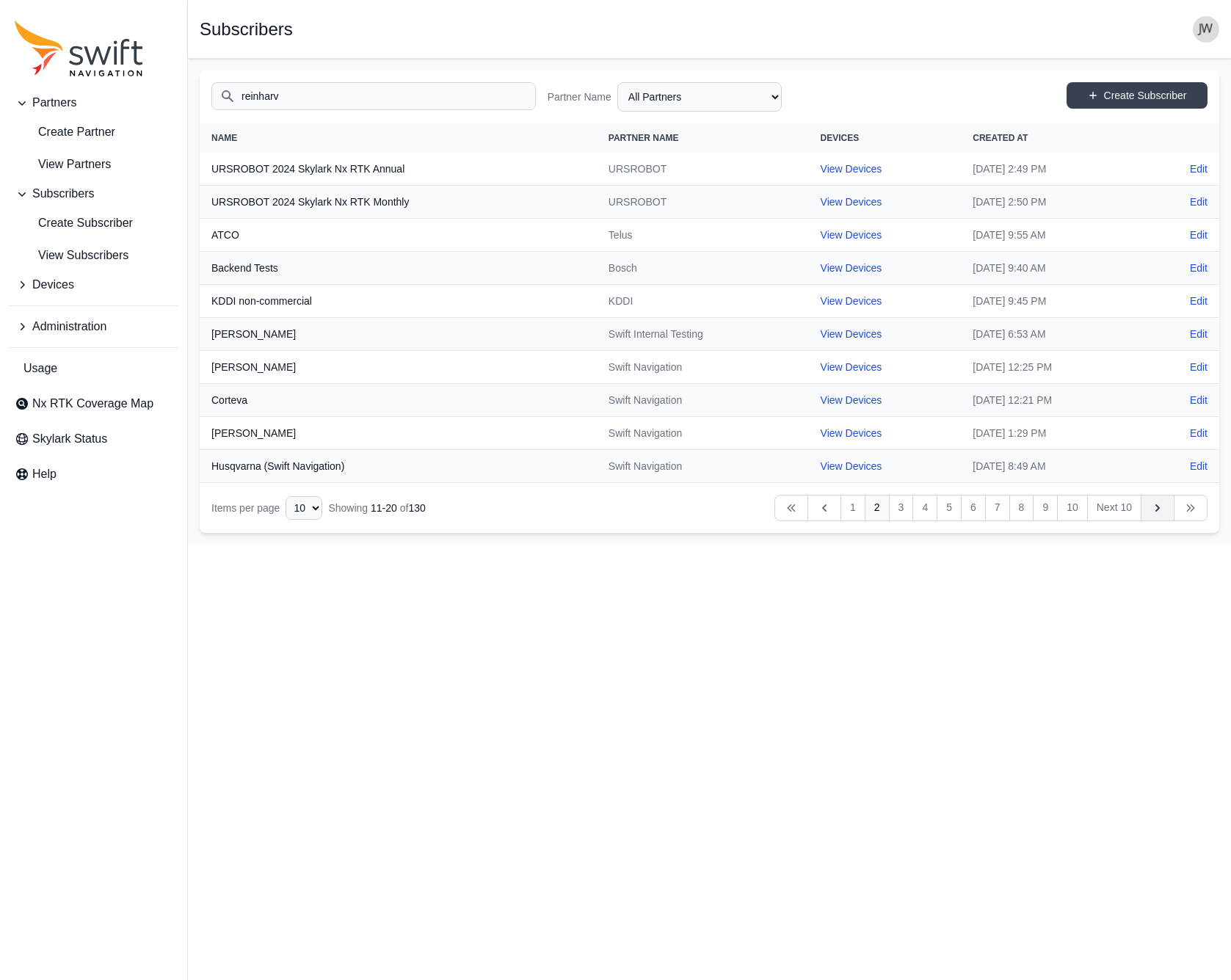
click at [1154, 508] on icon "Table navigation" at bounding box center [1157, 508] width 15 height 15
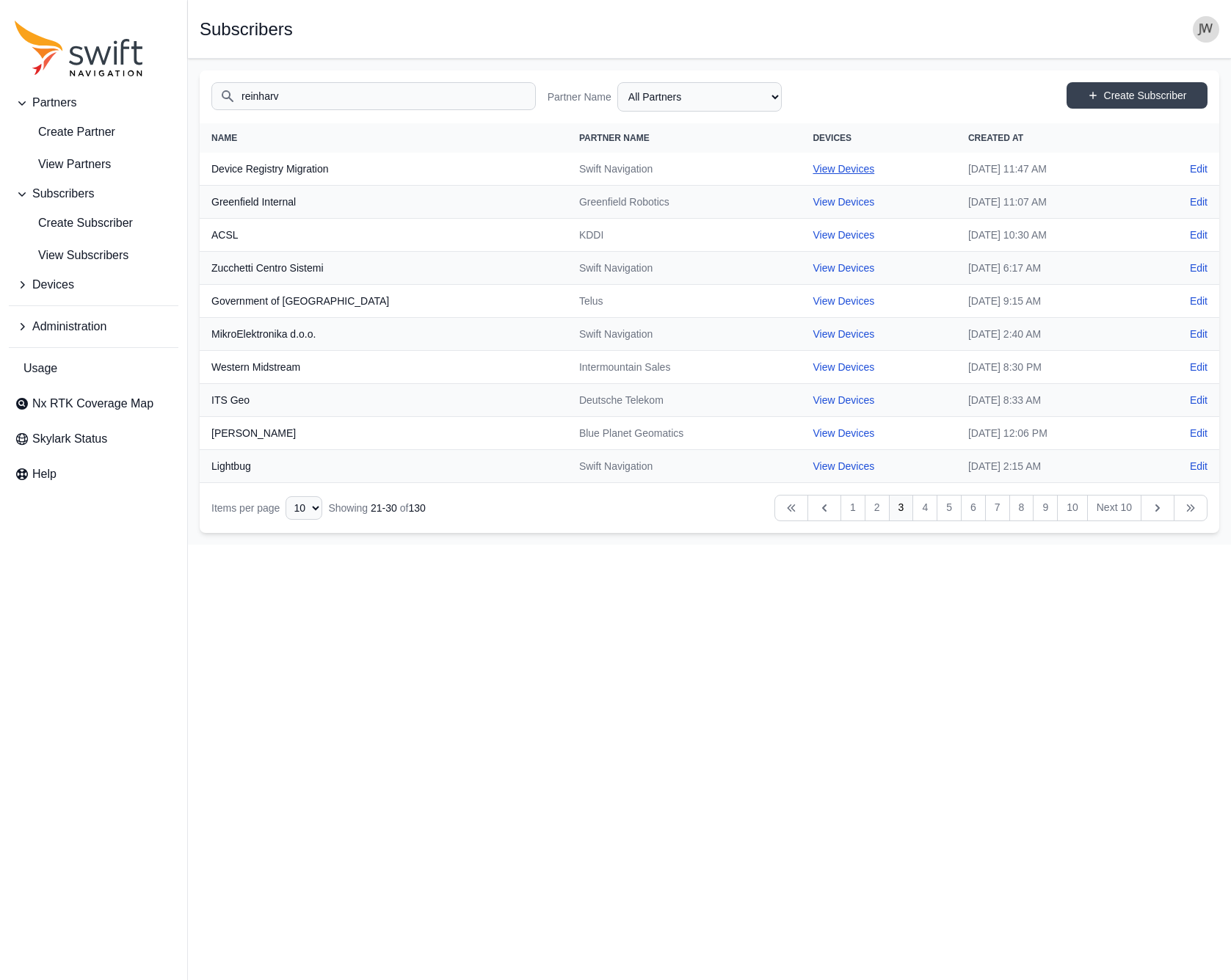
click at [813, 168] on link "View Devices" at bounding box center [843, 168] width 61 height 12
select select "7e8434a2-c6ea-49f0-86b6-41d2490d7345"
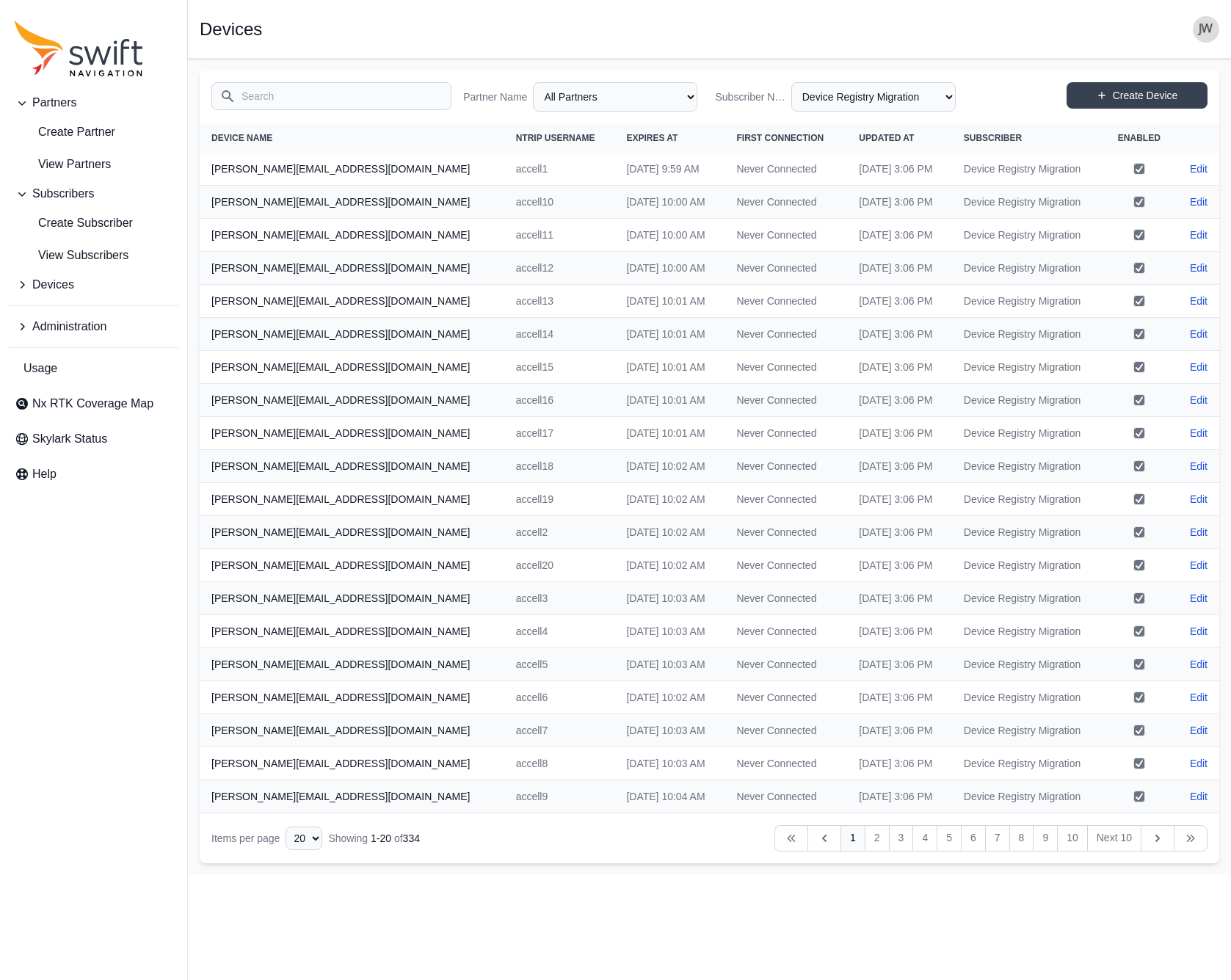
click at [268, 86] on input "Search" at bounding box center [332, 95] width 240 height 28
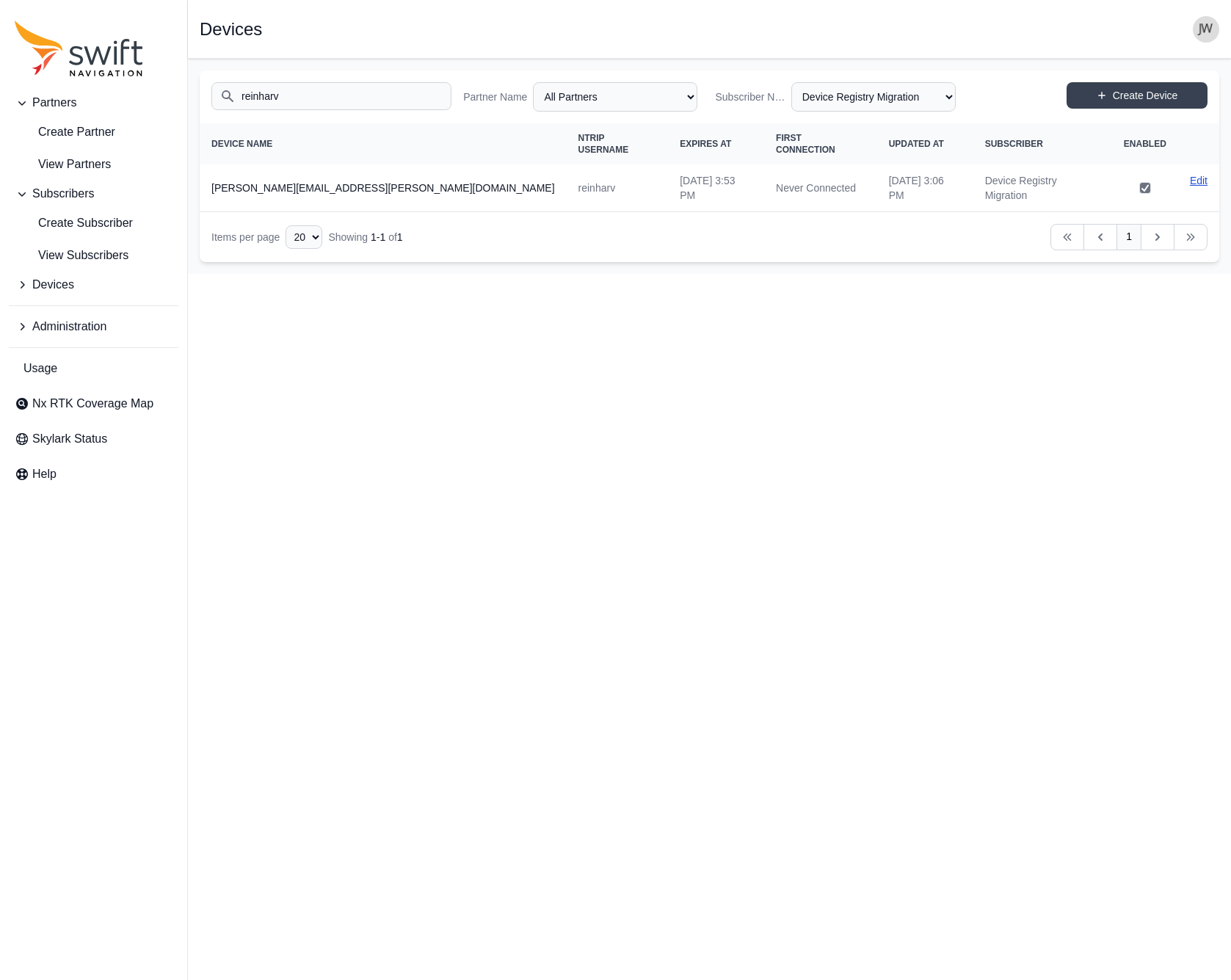
type input "reinharv"
click at [1154, 173] on link "Edit" at bounding box center [1199, 181] width 18 height 15
select select "ab3272ce-40d0-4c94-a524-96a758ab755c"
select select "7e8434a2-c6ea-49f0-86b6-41d2490d7345"
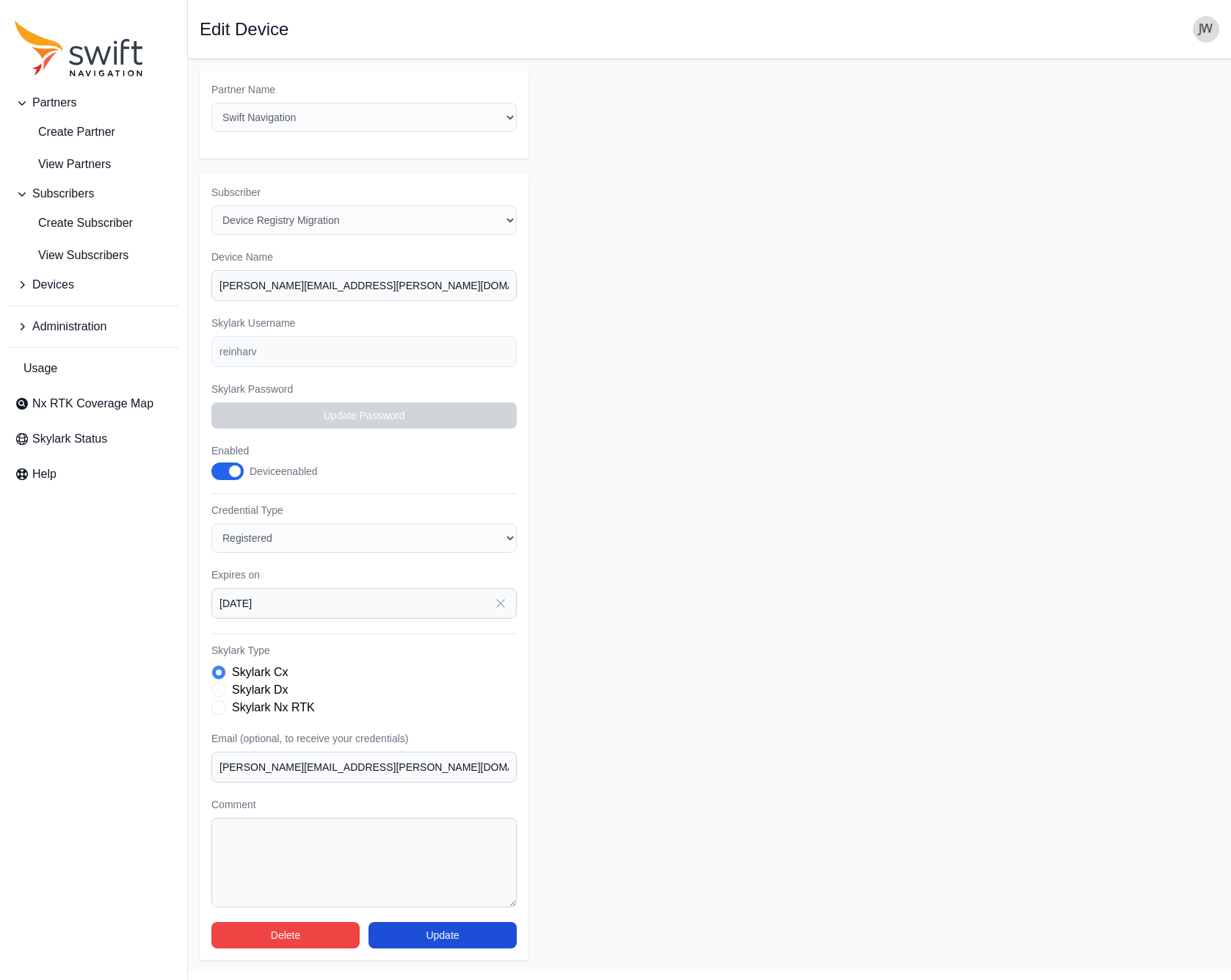
click at [498, 596] on icon "button" at bounding box center [501, 603] width 15 height 15
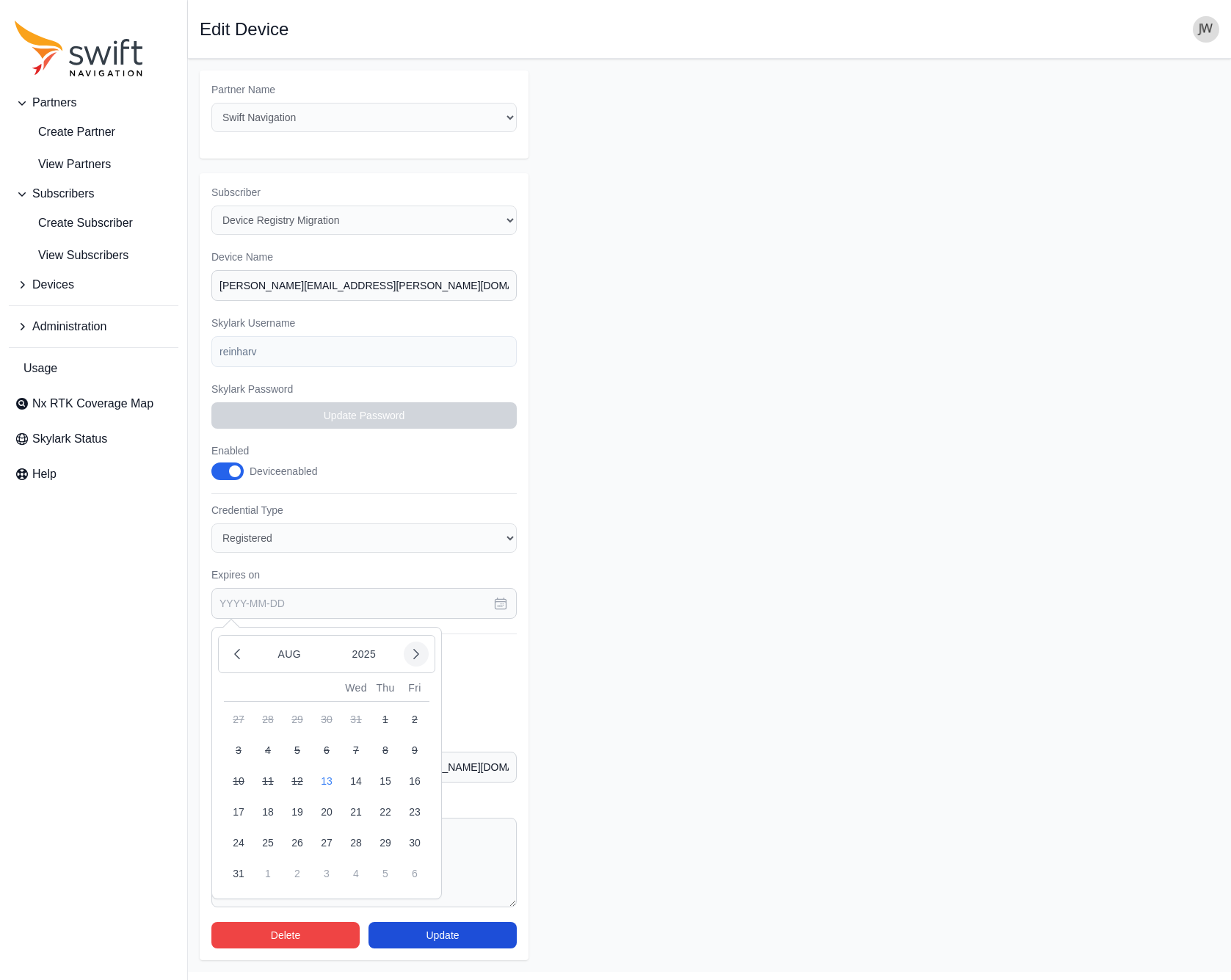
click at [414, 647] on icon "button" at bounding box center [416, 654] width 15 height 15
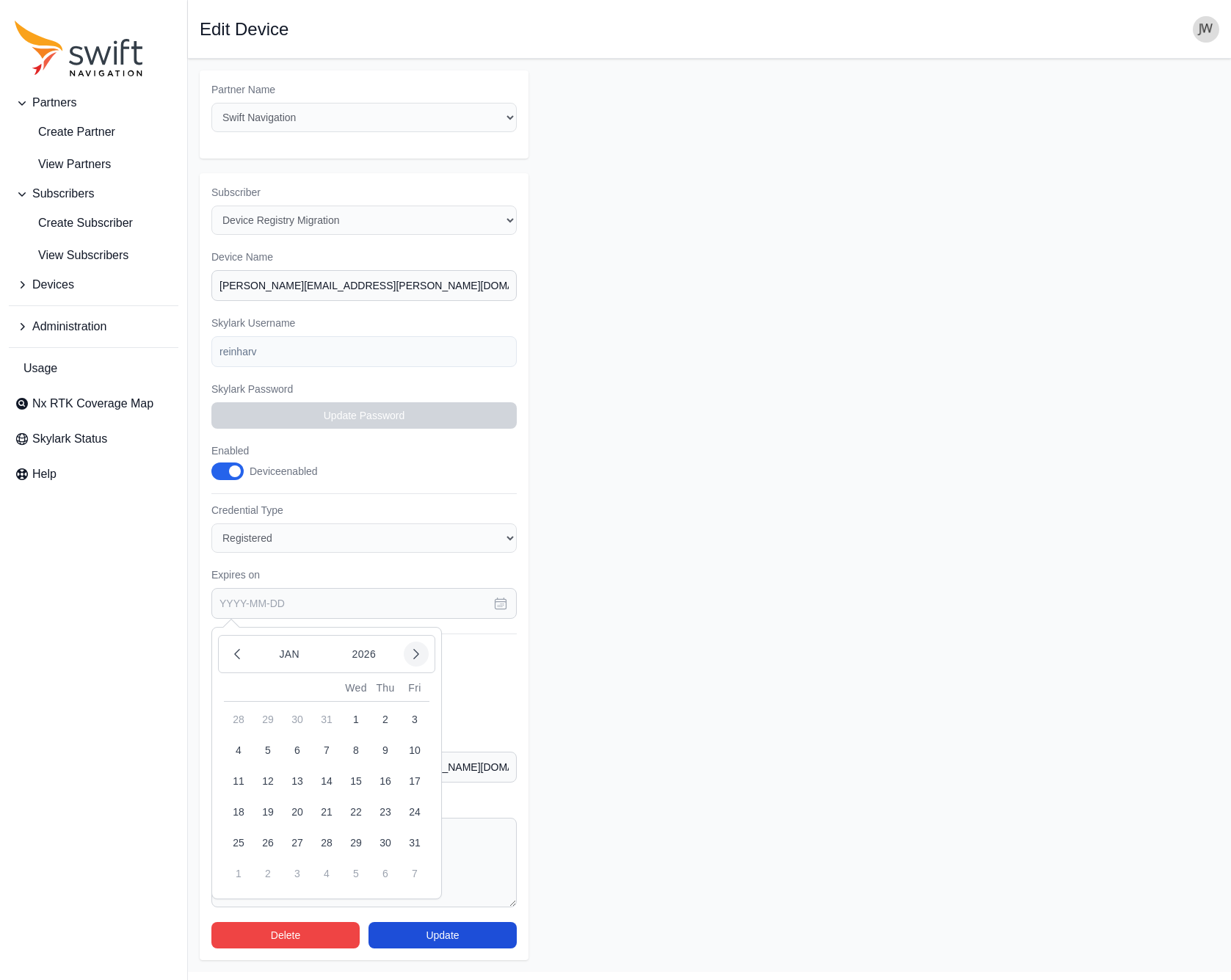
click at [414, 647] on icon "button" at bounding box center [416, 654] width 15 height 15
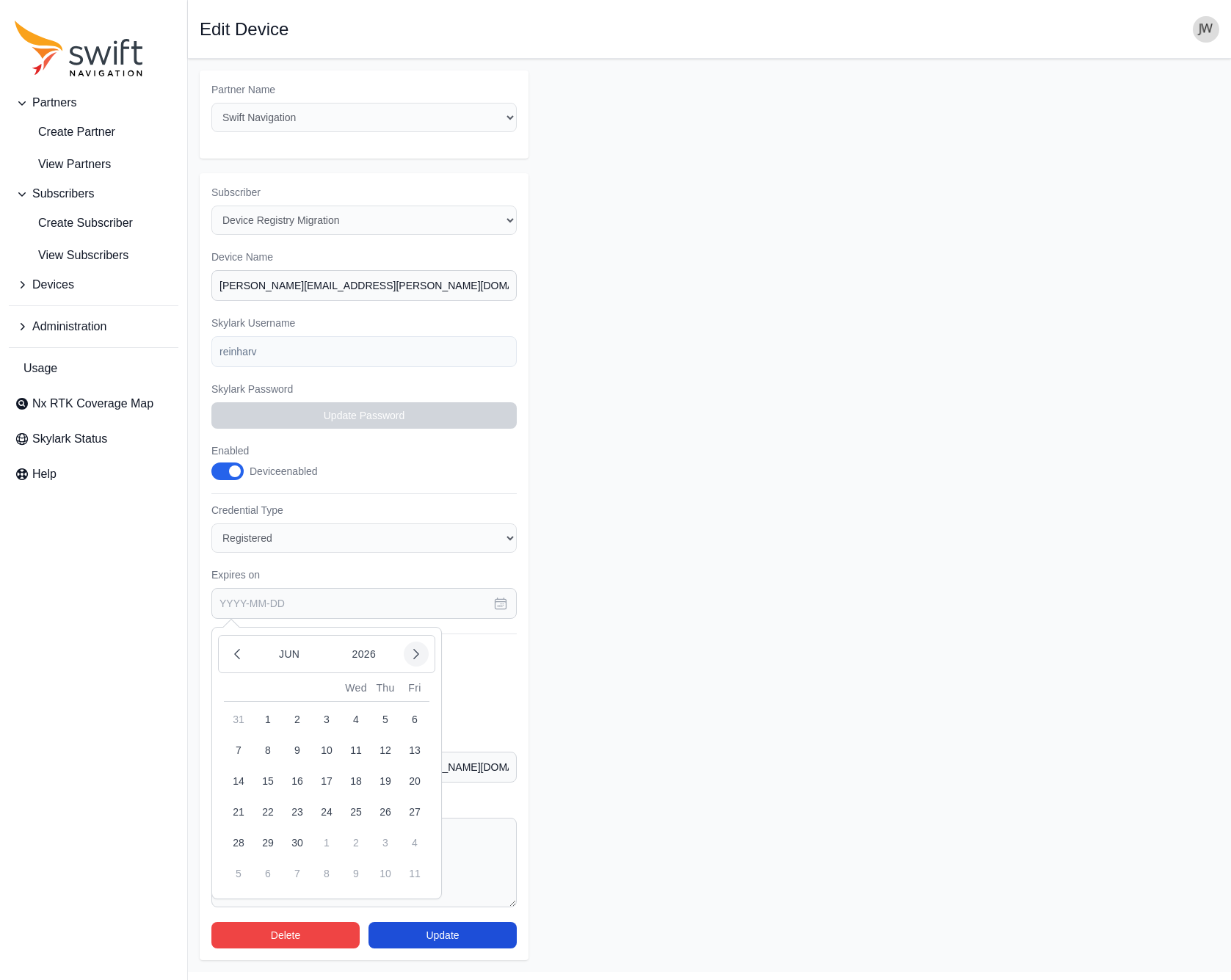
click at [414, 647] on icon "button" at bounding box center [416, 654] width 15 height 15
click at [230, 647] on icon "button" at bounding box center [237, 654] width 15 height 15
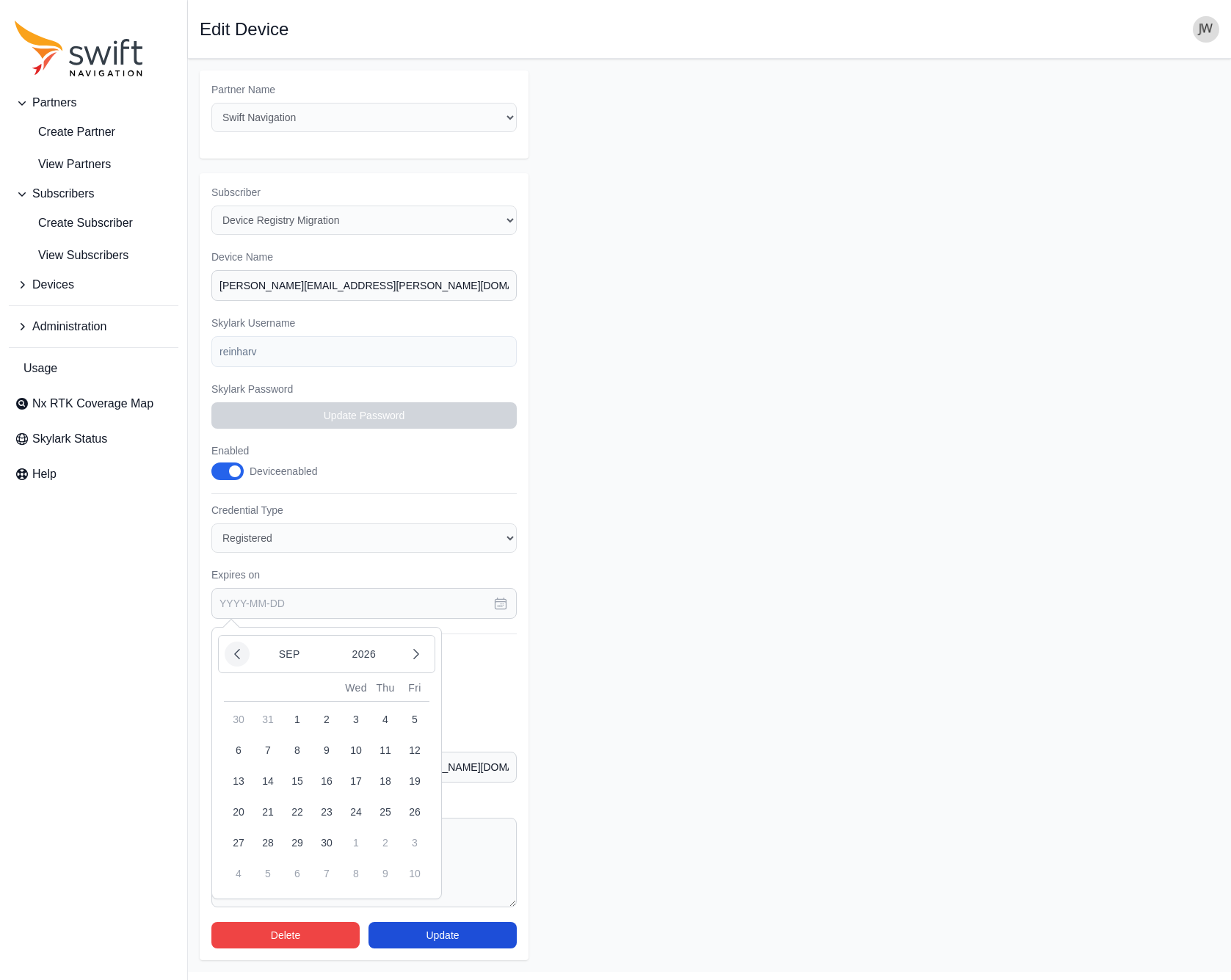
click at [245, 647] on icon "button" at bounding box center [237, 654] width 15 height 15
click at [359, 722] on button "13" at bounding box center [356, 781] width 29 height 29
type input "2026-08-13"
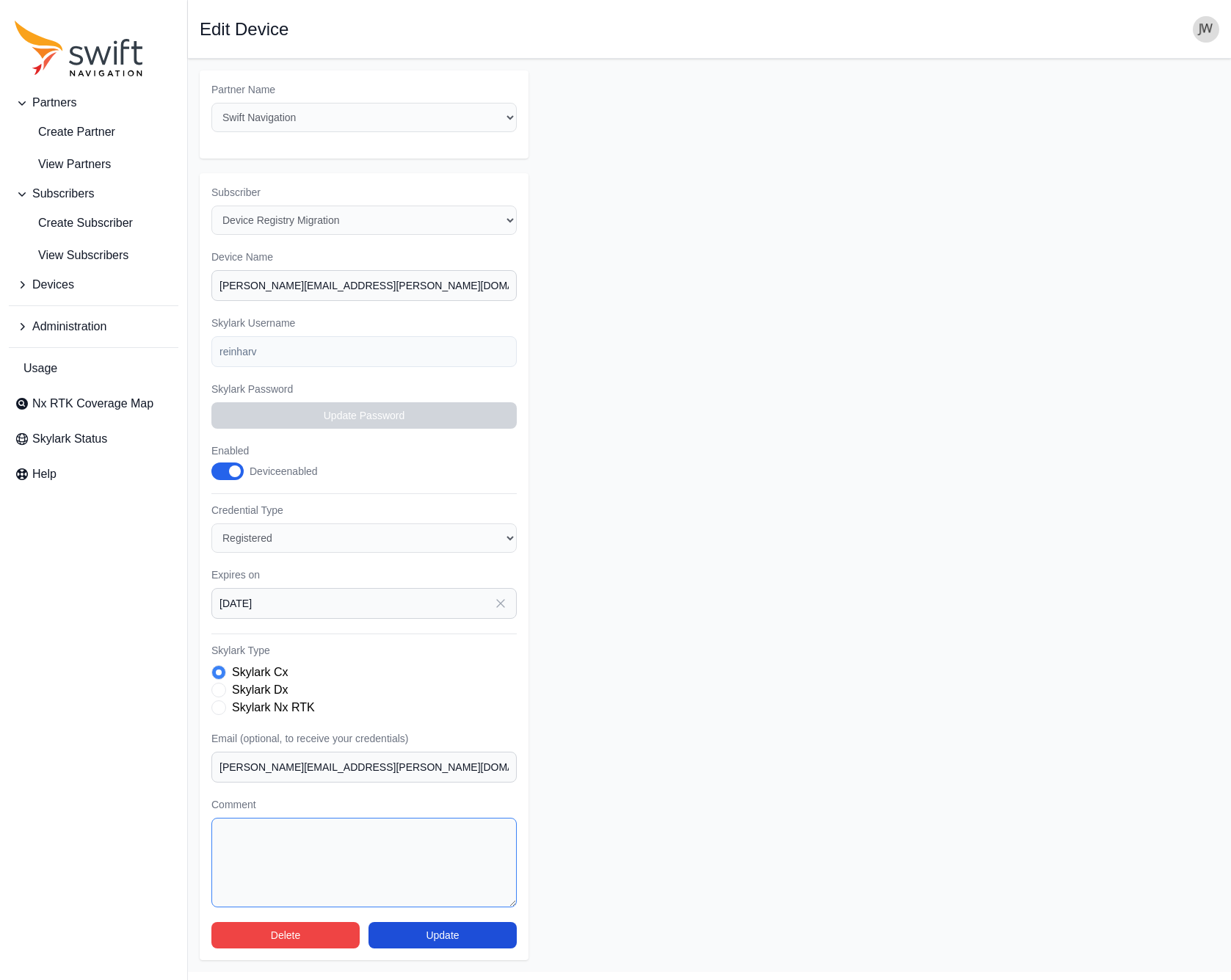
click at [256, 722] on textarea "Comment" at bounding box center [364, 862] width 305 height 90
type textarea "Renew for 1 year per Dave and Sarah"
click at [422, 722] on button "Update" at bounding box center [442, 936] width 149 height 27
select select "7e8434a2-c6ea-49f0-86b6-41d2490d7345"
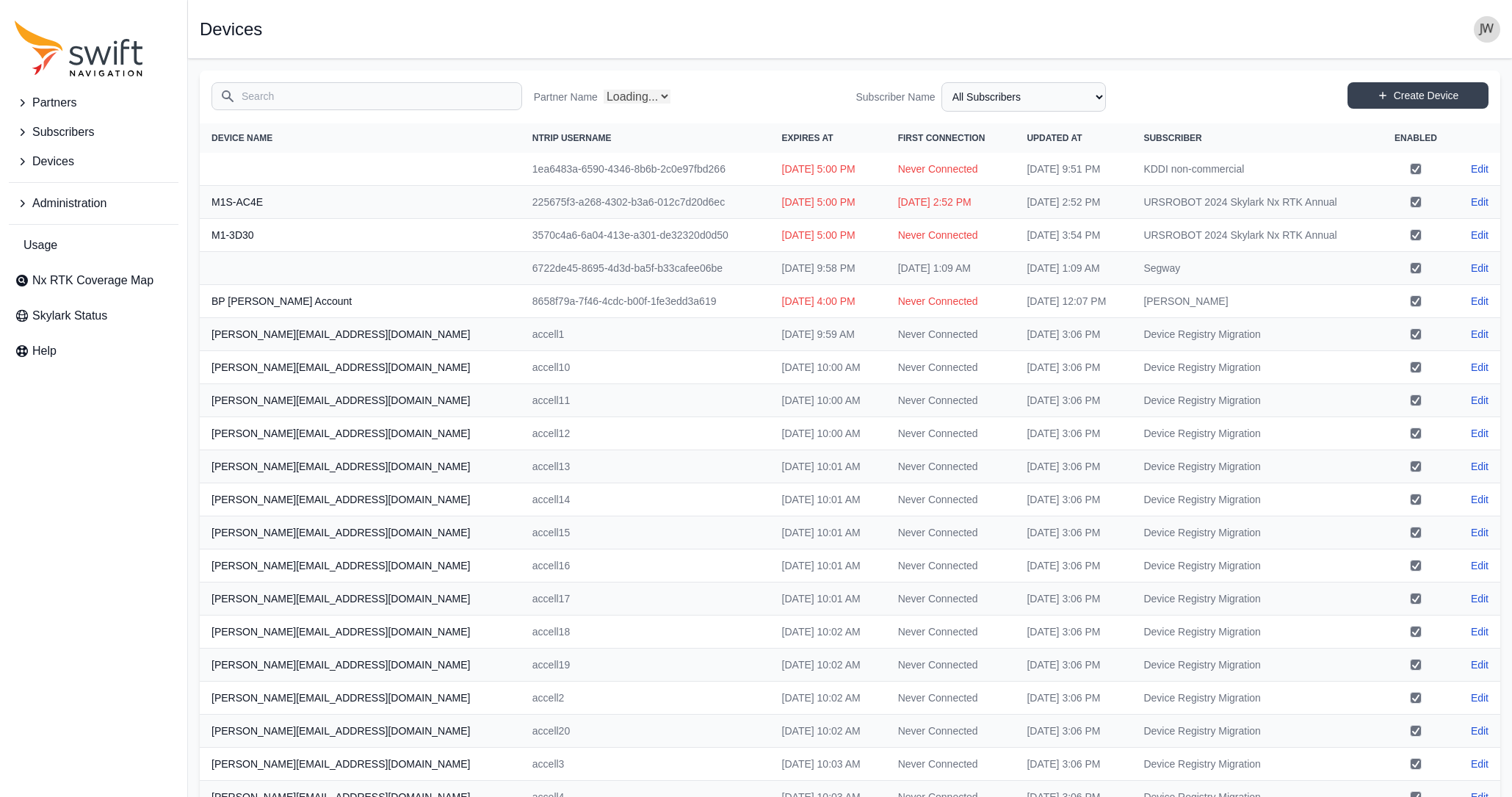
select select "Partner Name"
click at [27, 133] on icon "Sidenav" at bounding box center [22, 132] width 15 height 15
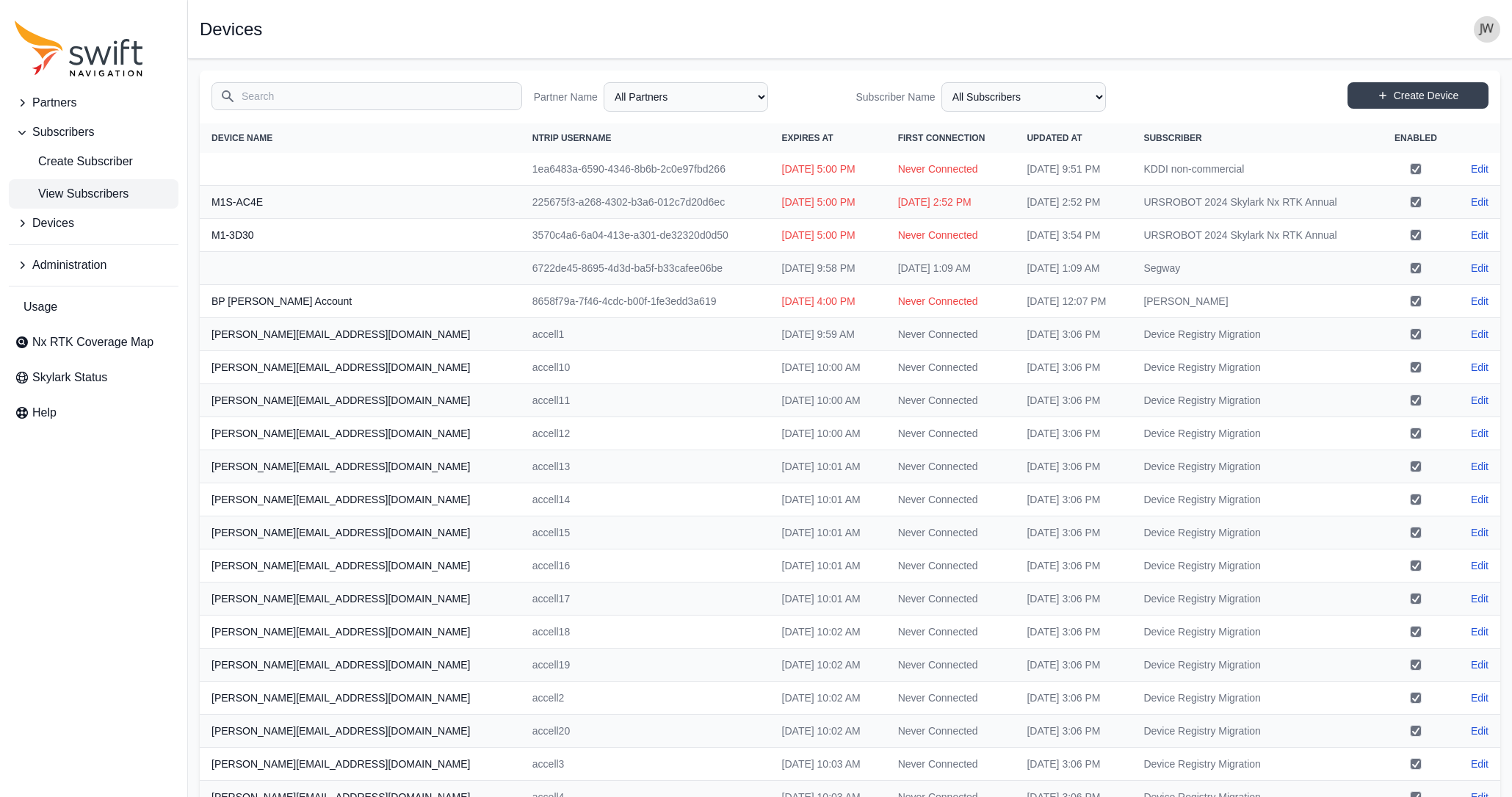
click at [57, 189] on span "View Subscribers" at bounding box center [72, 194] width 114 height 18
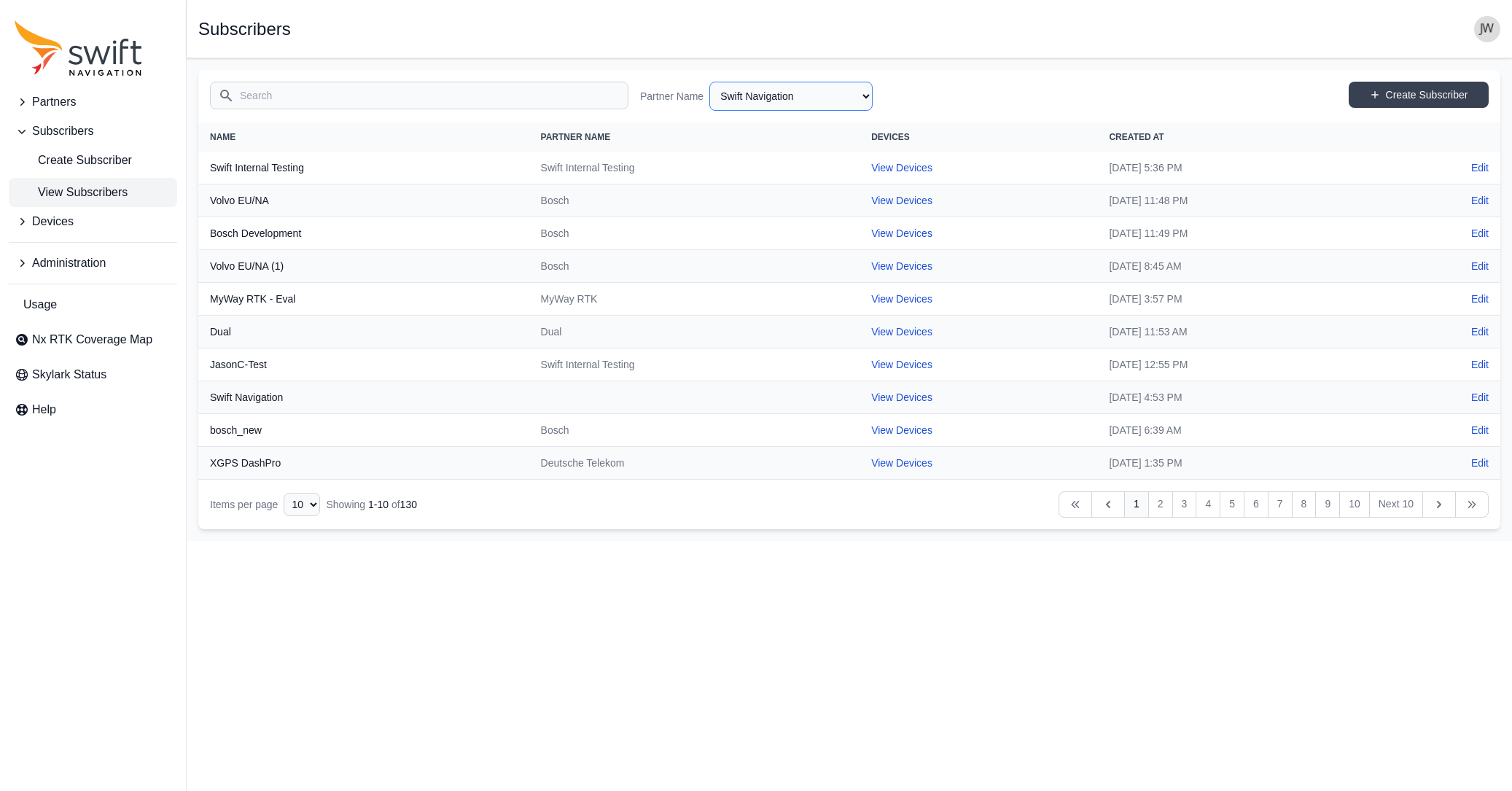
select select "ab3272ce-40d0-4c94-a524-96a758ab755c"
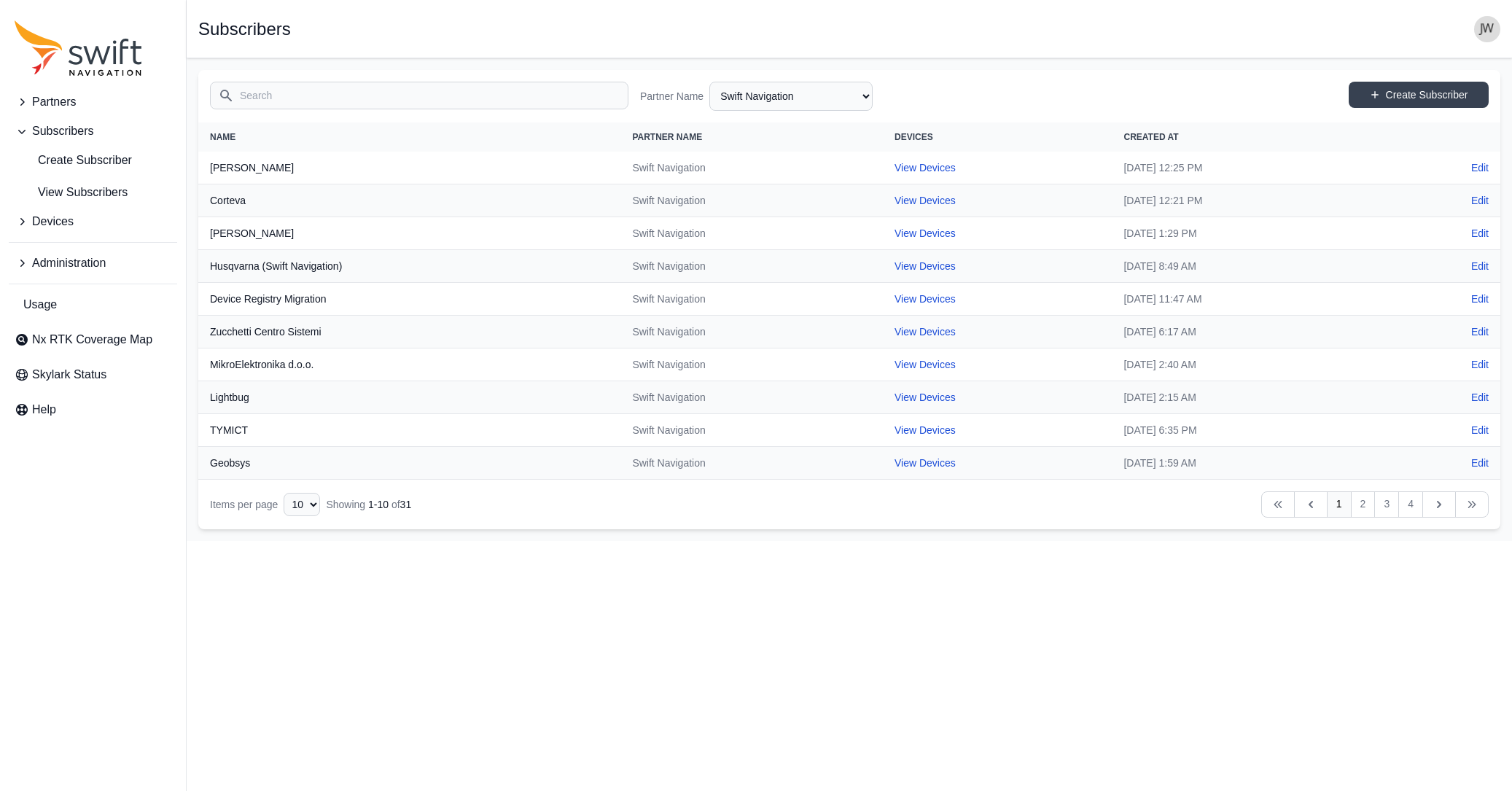
click at [1345, 504] on link "1" at bounding box center [1339, 504] width 25 height 26
click at [1358, 503] on link "2" at bounding box center [1363, 504] width 25 height 26
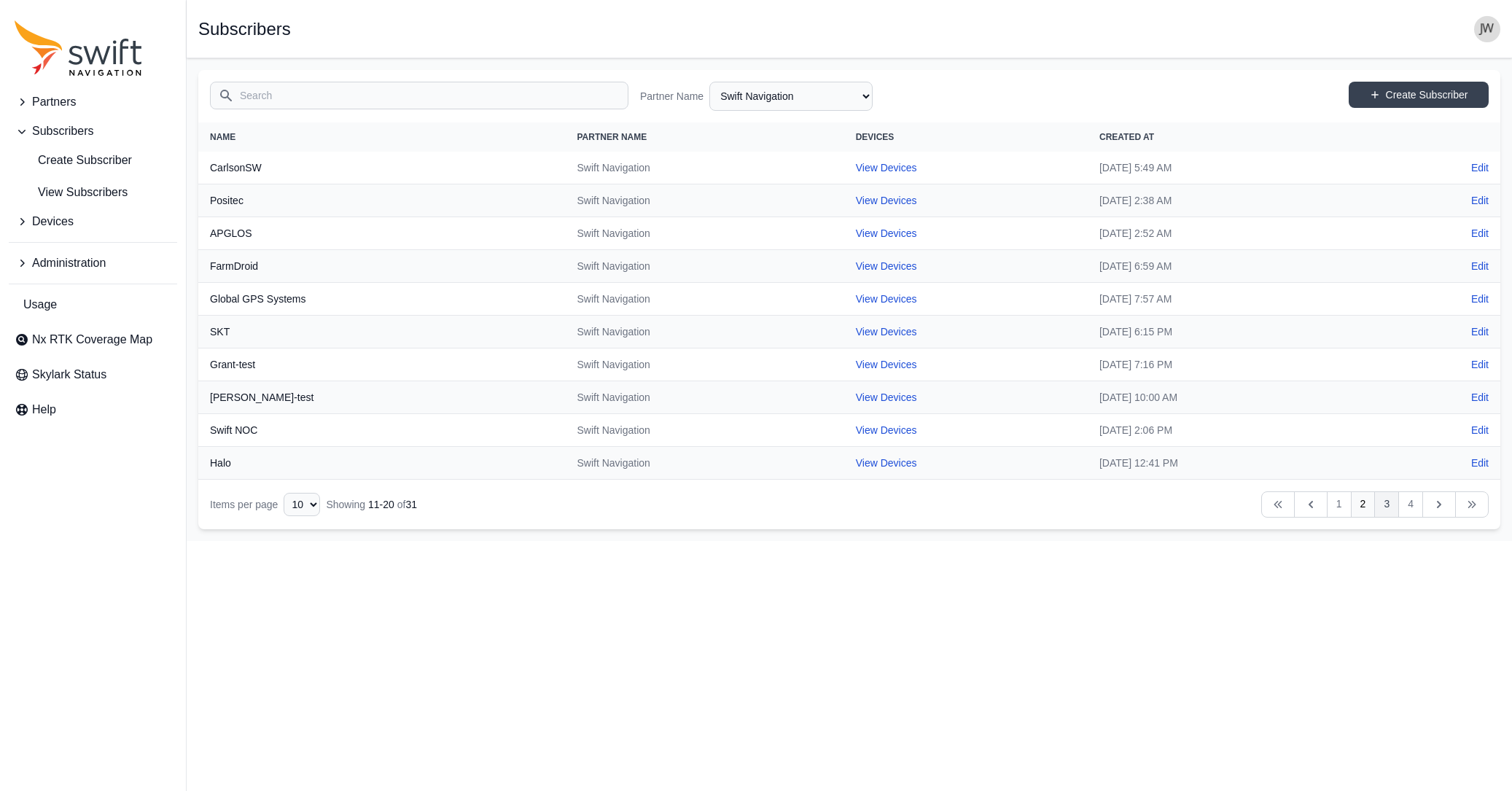
click at [1388, 501] on link "3" at bounding box center [1387, 504] width 25 height 26
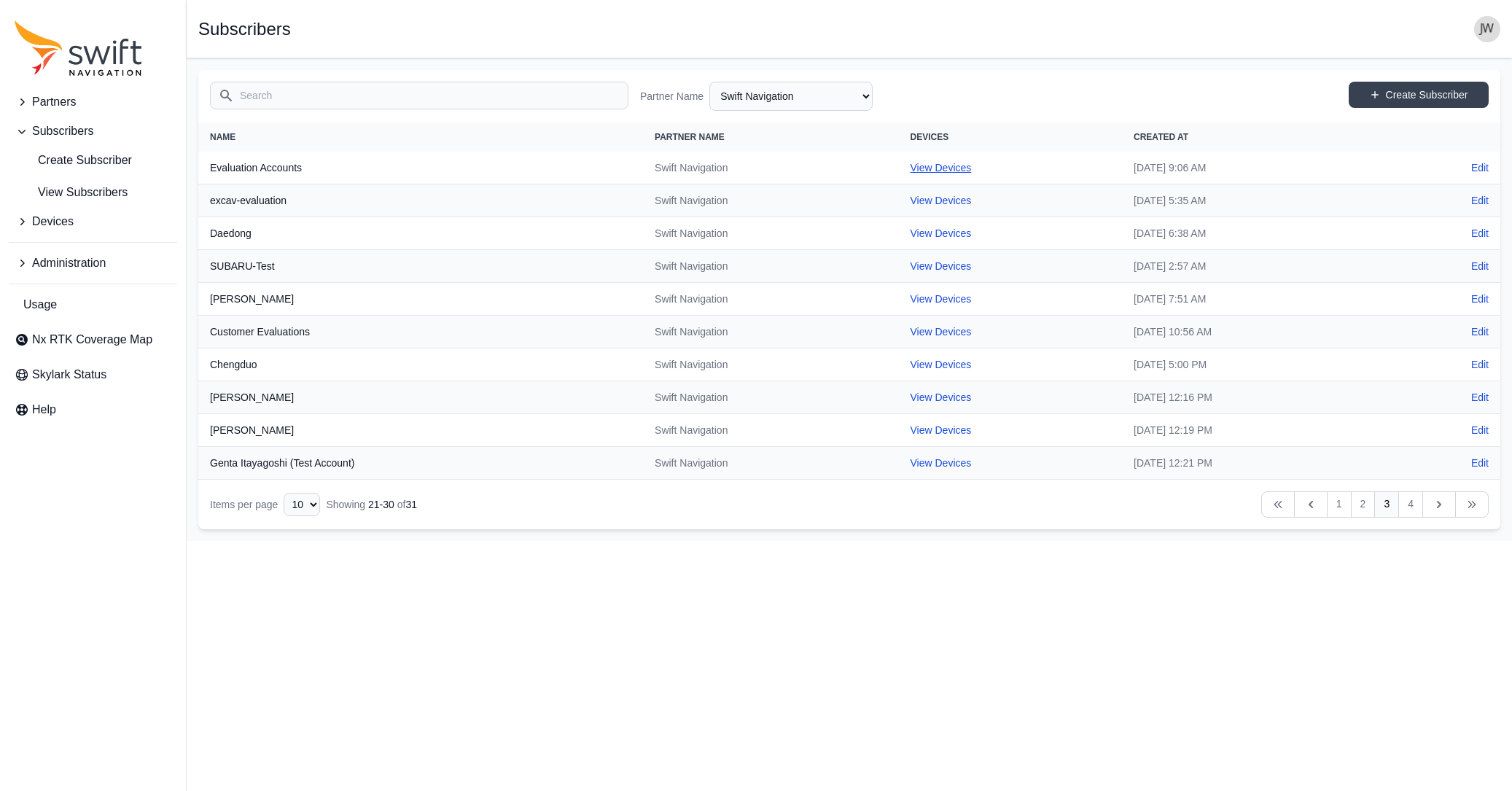
click at [911, 169] on link "View Devices" at bounding box center [941, 167] width 61 height 11
select select "8f022dce-3eb1-4943-ab46-3302f59893f0"
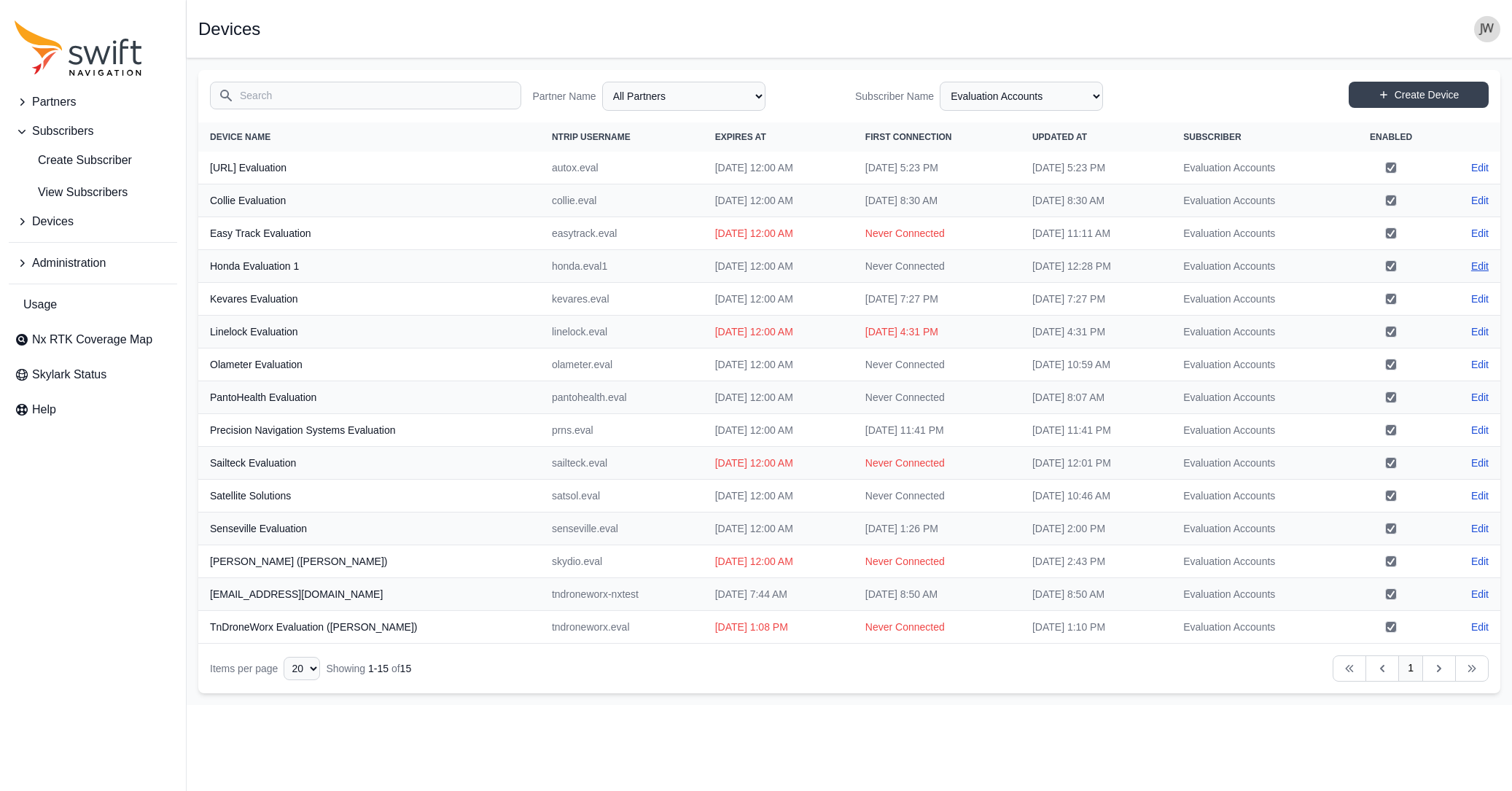
click at [1478, 263] on link "Edit" at bounding box center [1480, 266] width 18 height 15
select select "ab3272ce-40d0-4c94-a524-96a758ab755c"
select select "8f022dce-3eb1-4943-ab46-3302f59893f0"
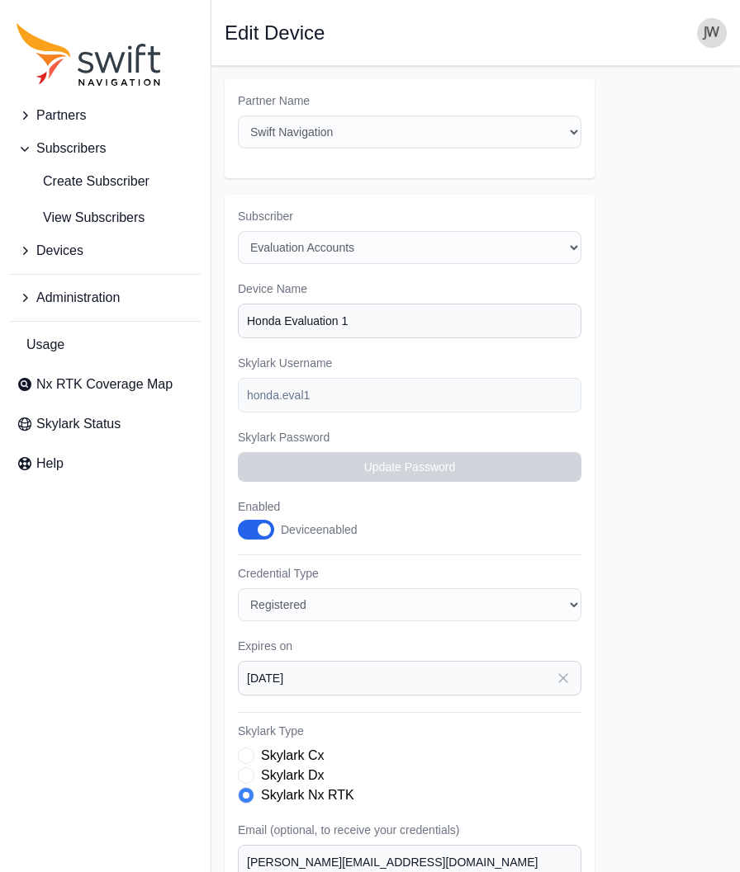
scroll to position [178, 0]
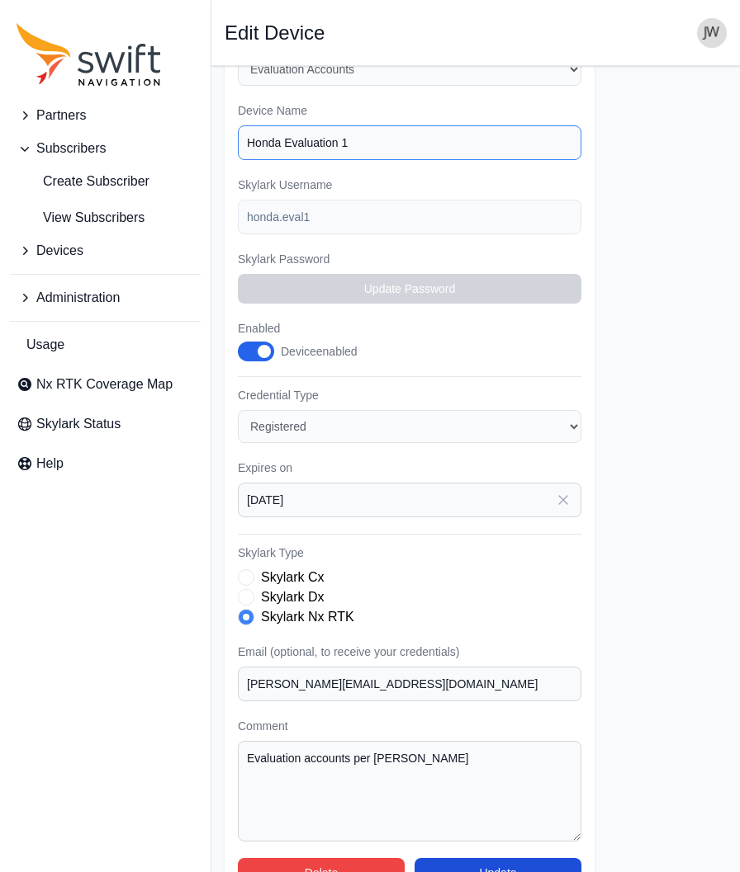
drag, startPoint x: 360, startPoint y: 113, endPoint x: 236, endPoint y: 119, distance: 123.9
click at [380, 125] on input "Honda Evaluation 1" at bounding box center [409, 142] width 343 height 35
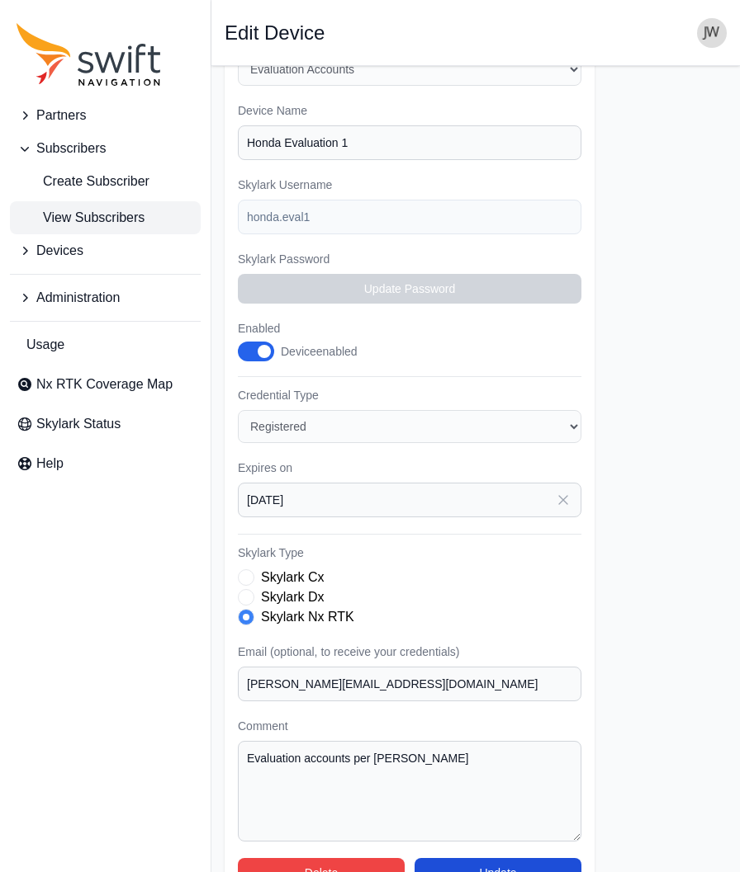
click at [78, 215] on span "View Subscribers" at bounding box center [81, 218] width 128 height 20
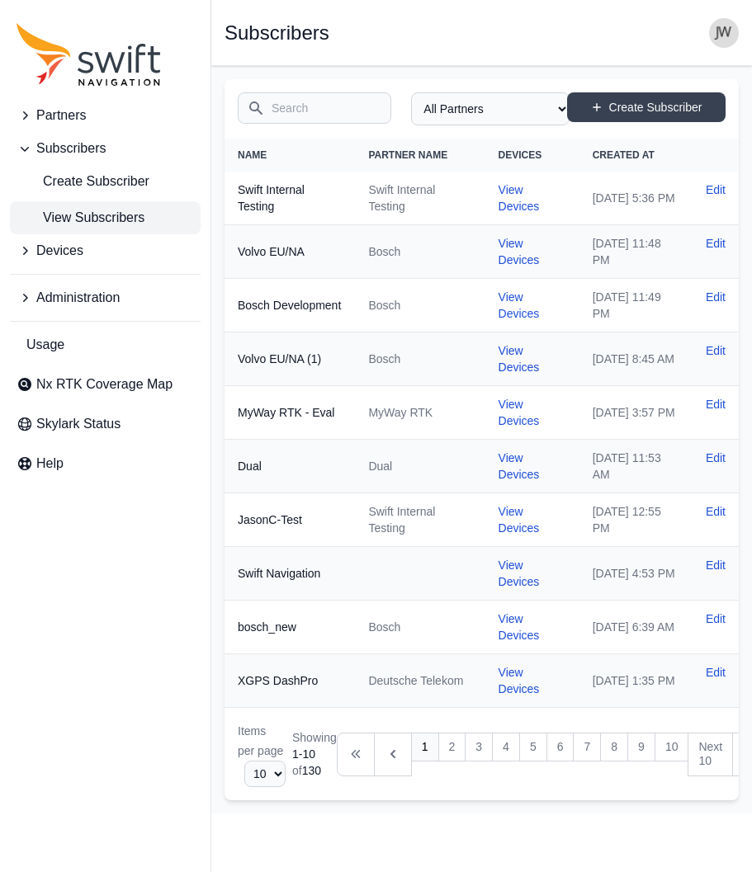
click at [286, 111] on input "Search" at bounding box center [315, 107] width 154 height 31
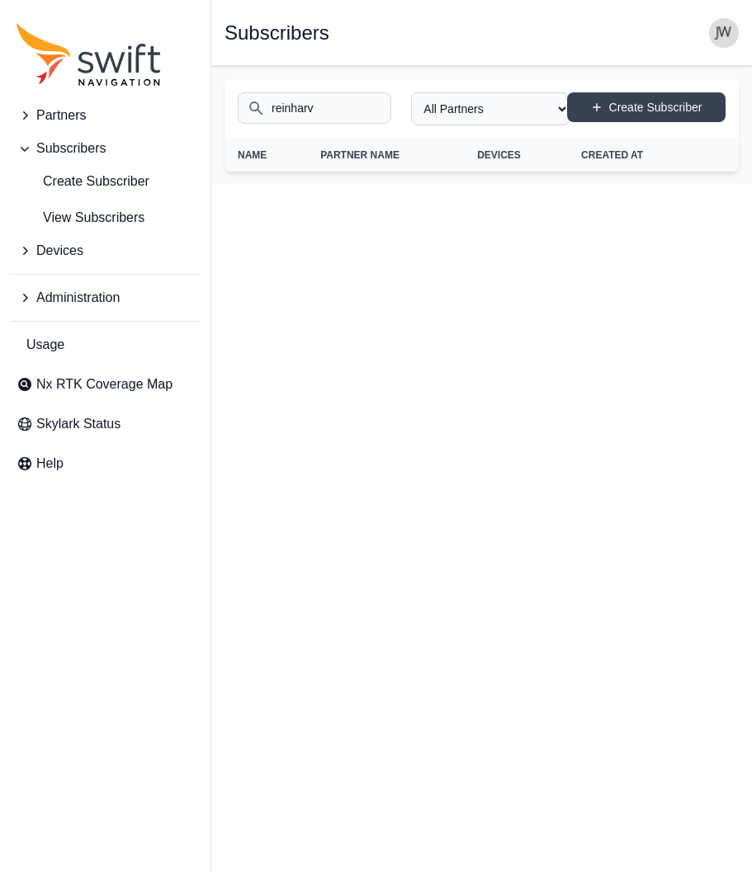
type input "reinharv"
click at [63, 246] on span "Devices" at bounding box center [59, 251] width 47 height 20
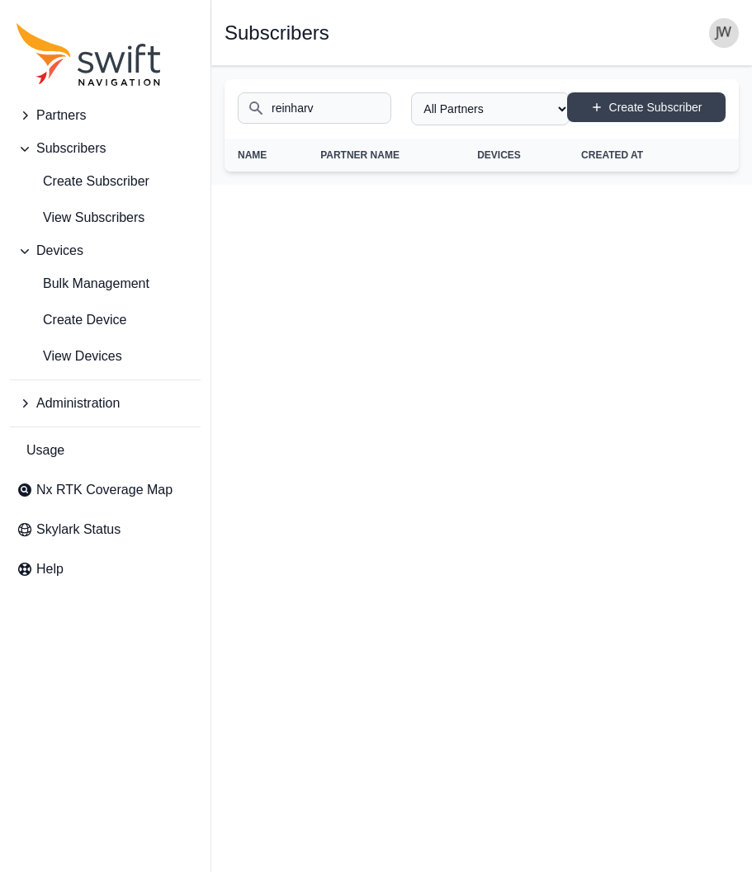
click at [64, 118] on span "Partners" at bounding box center [61, 116] width 50 height 20
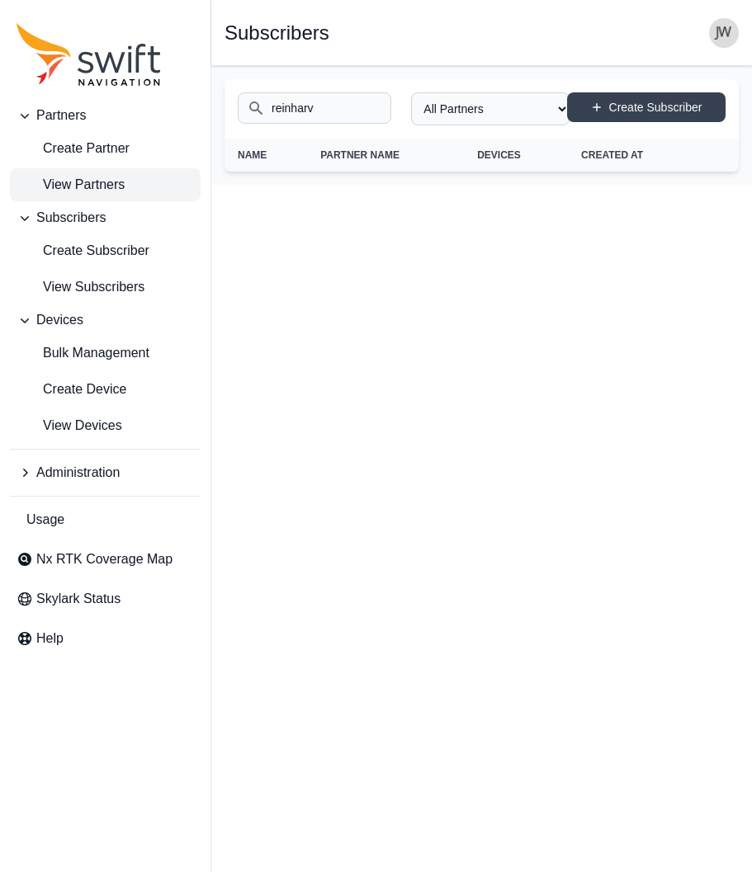
click at [52, 186] on span "View Partners" at bounding box center [71, 185] width 108 height 20
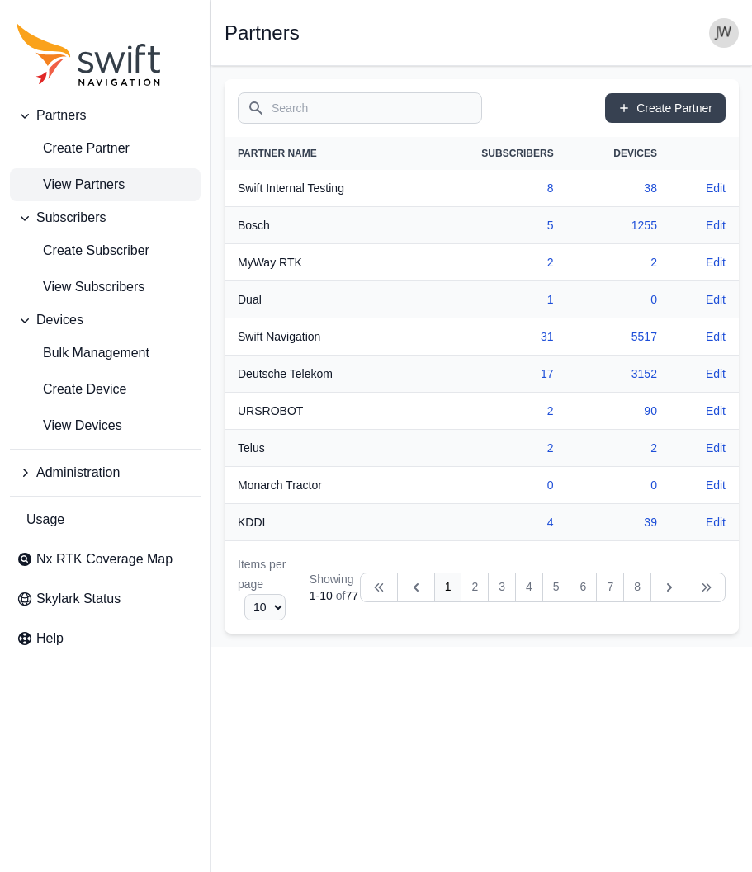
click at [286, 112] on input "Search" at bounding box center [360, 107] width 244 height 31
type input "reinharv"
